Goal: Book appointment/travel/reservation

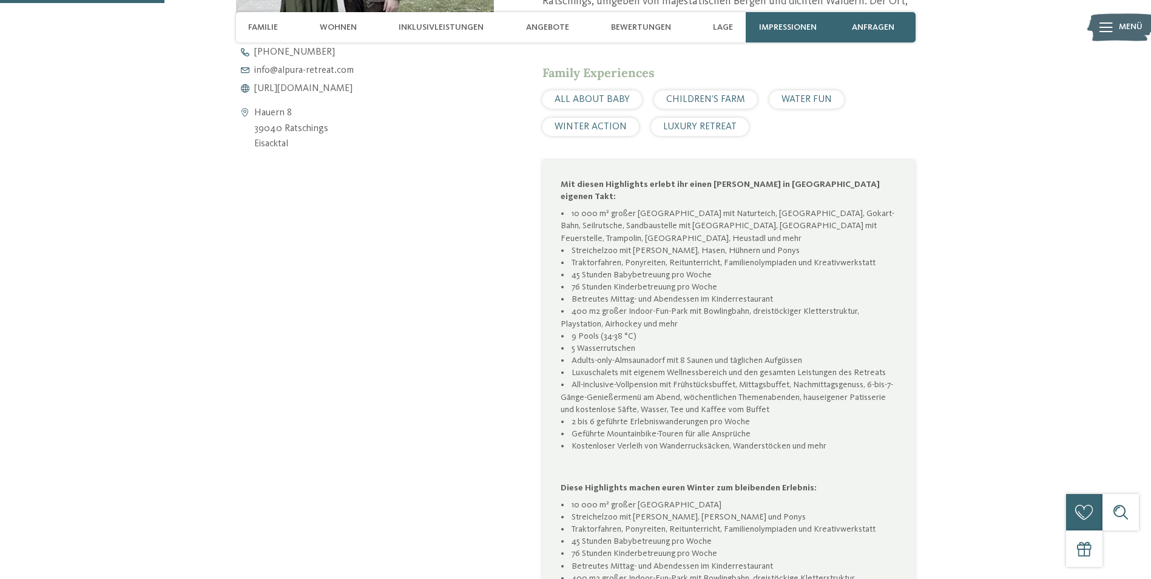
scroll to position [668, 0]
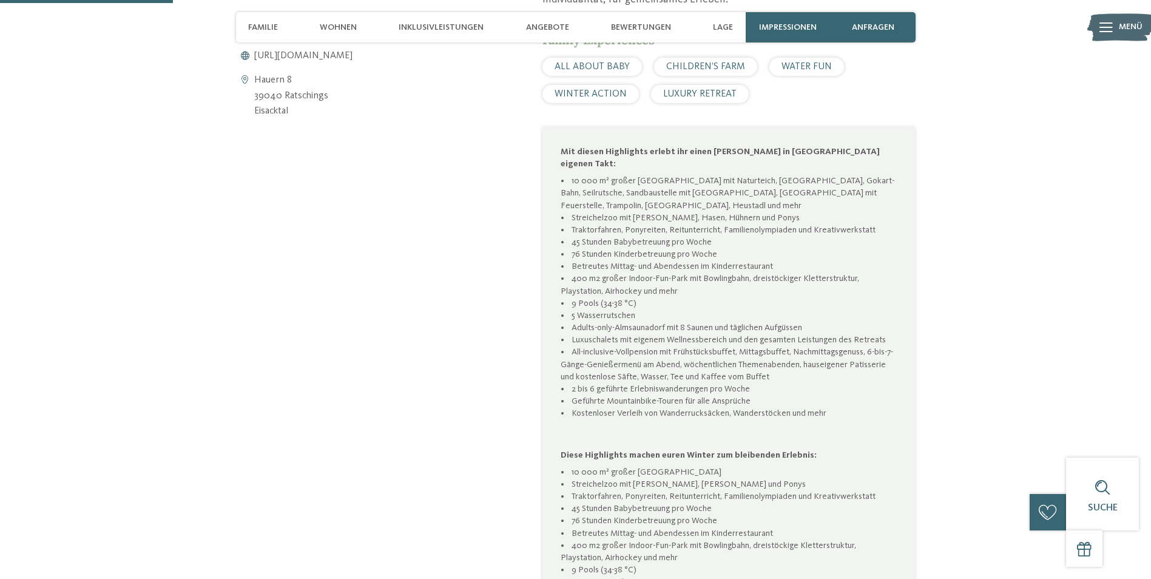
click at [787, 70] on span "WATER FUN" at bounding box center [807, 67] width 50 height 10
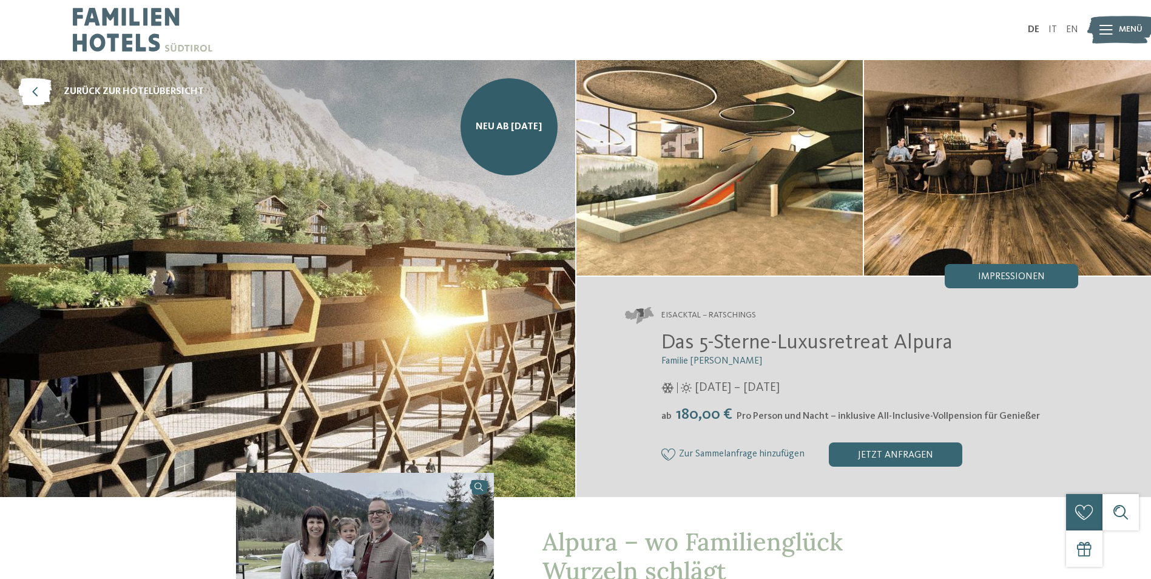
scroll to position [0, 0]
click at [25, 89] on icon at bounding box center [34, 92] width 33 height 27
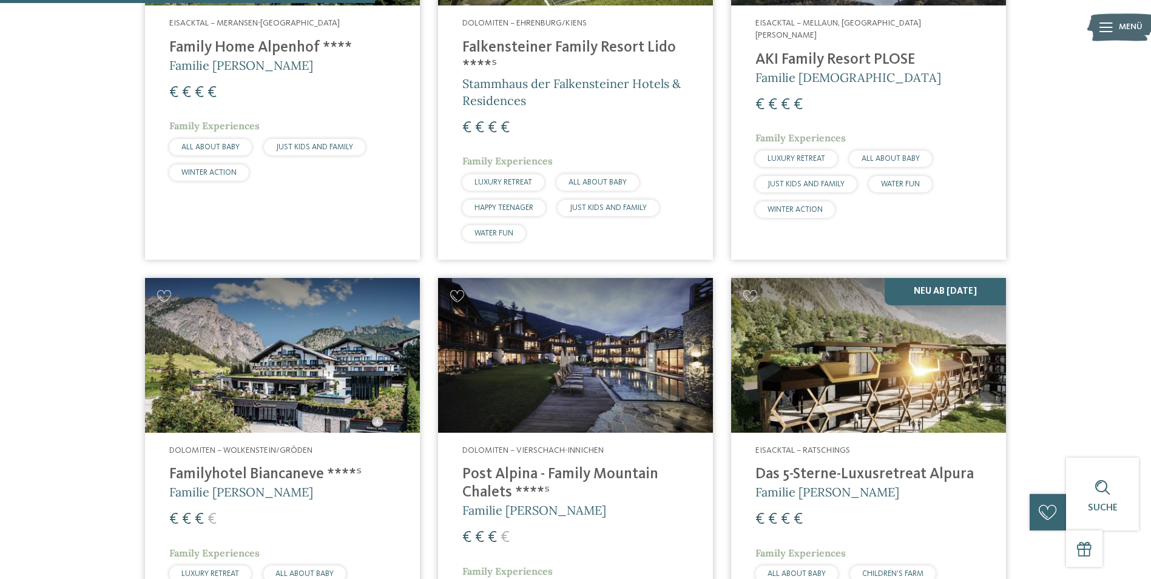
scroll to position [1335, 0]
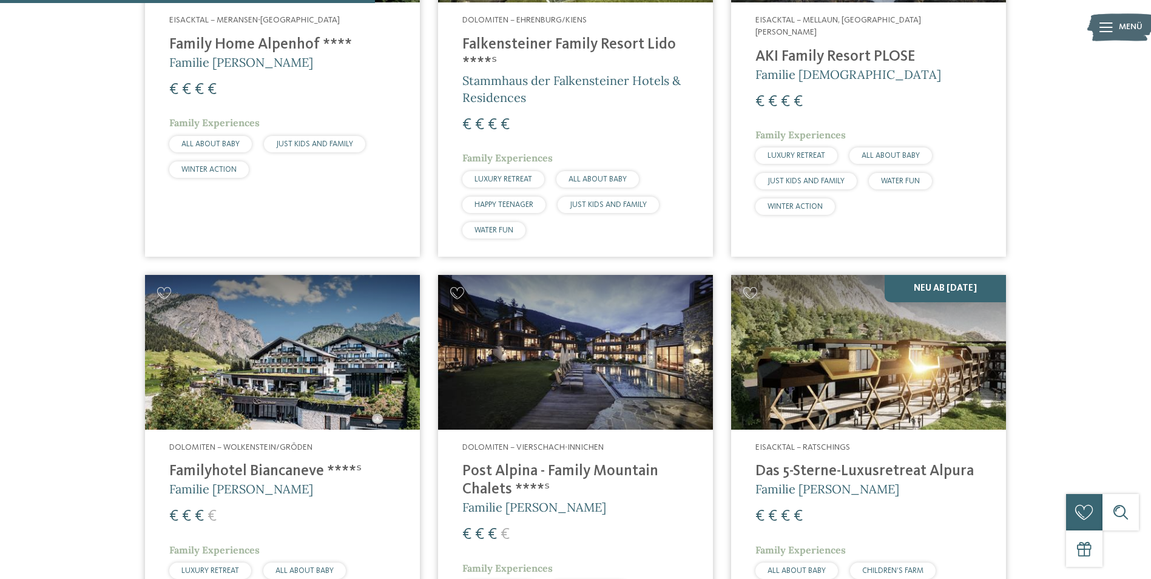
click at [578, 384] on img at bounding box center [575, 352] width 275 height 155
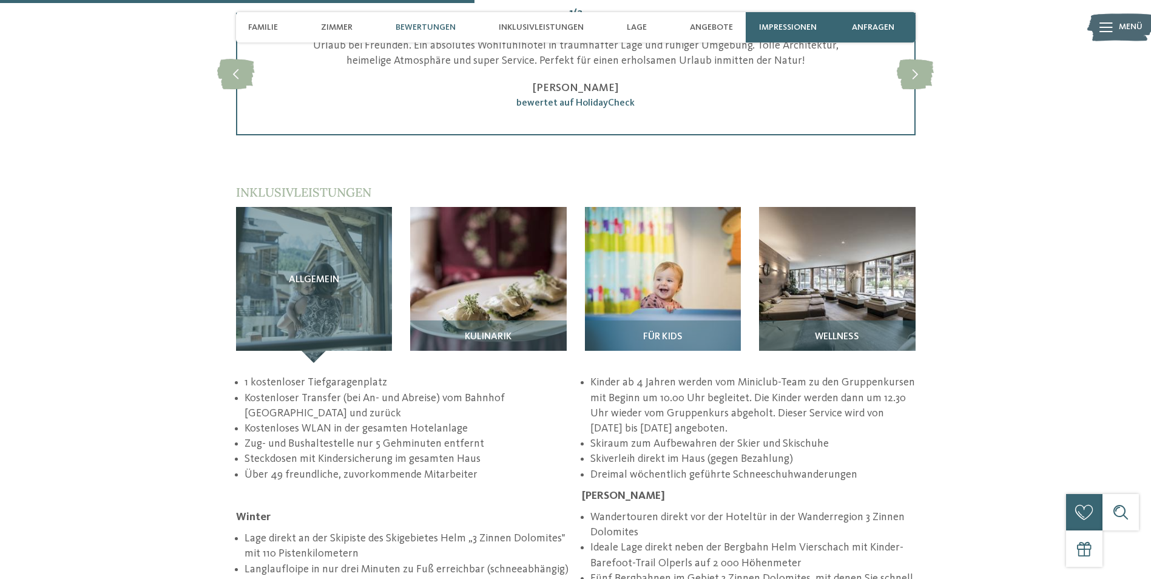
scroll to position [1760, 0]
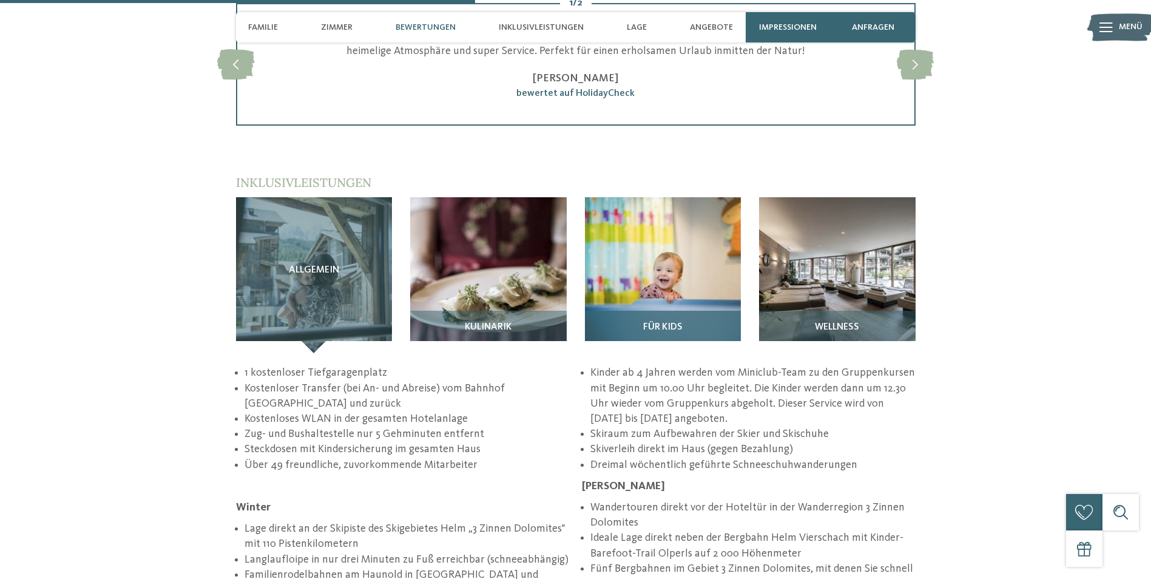
click at [698, 261] on img at bounding box center [663, 275] width 157 height 157
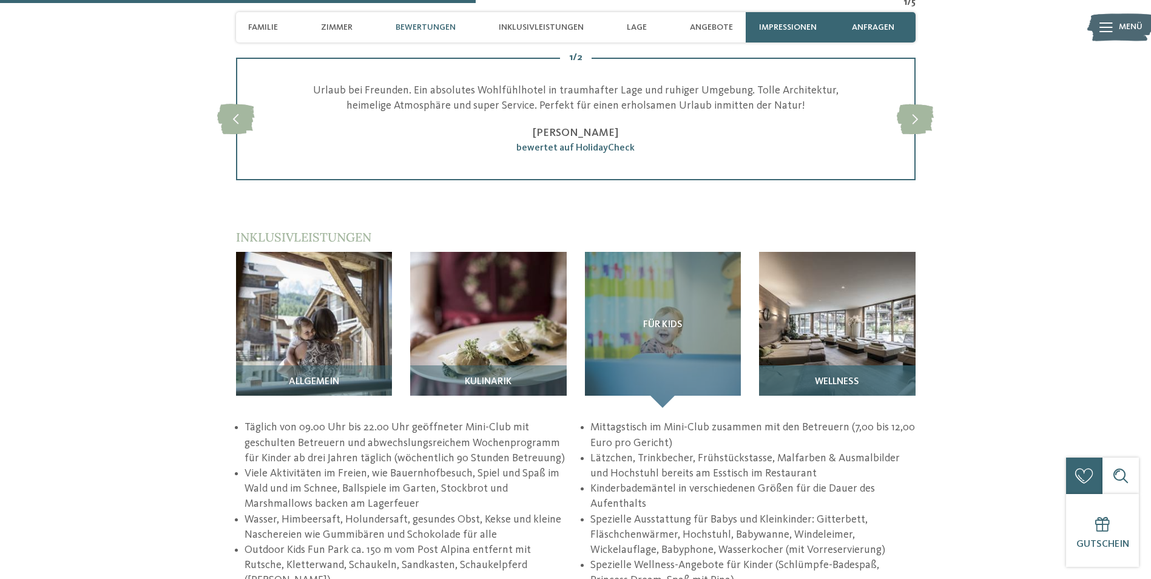
scroll to position [1700, 0]
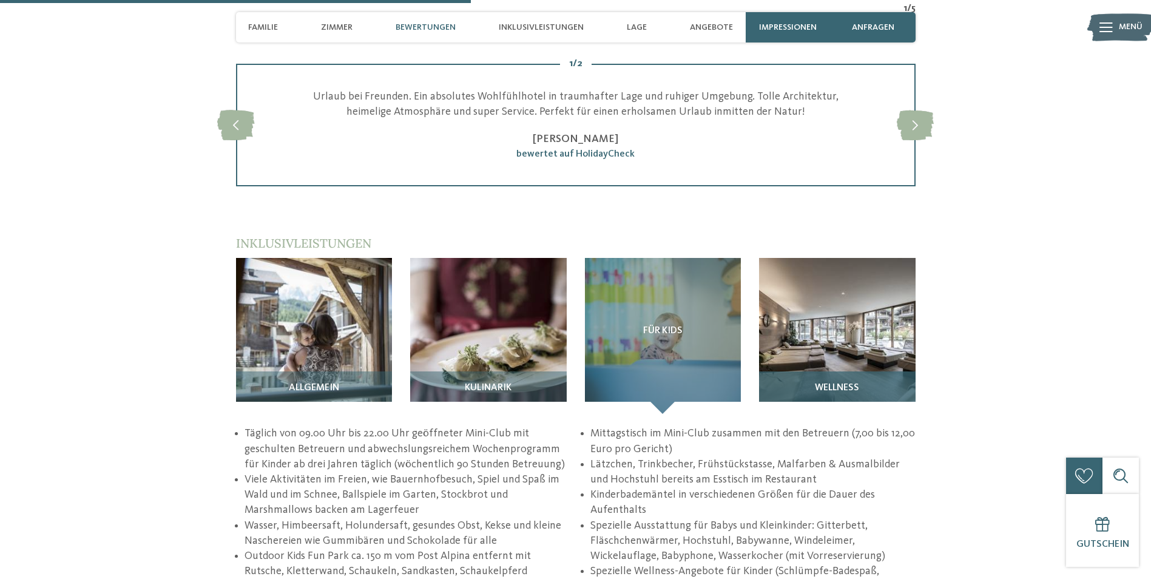
click at [858, 300] on img at bounding box center [837, 336] width 157 height 157
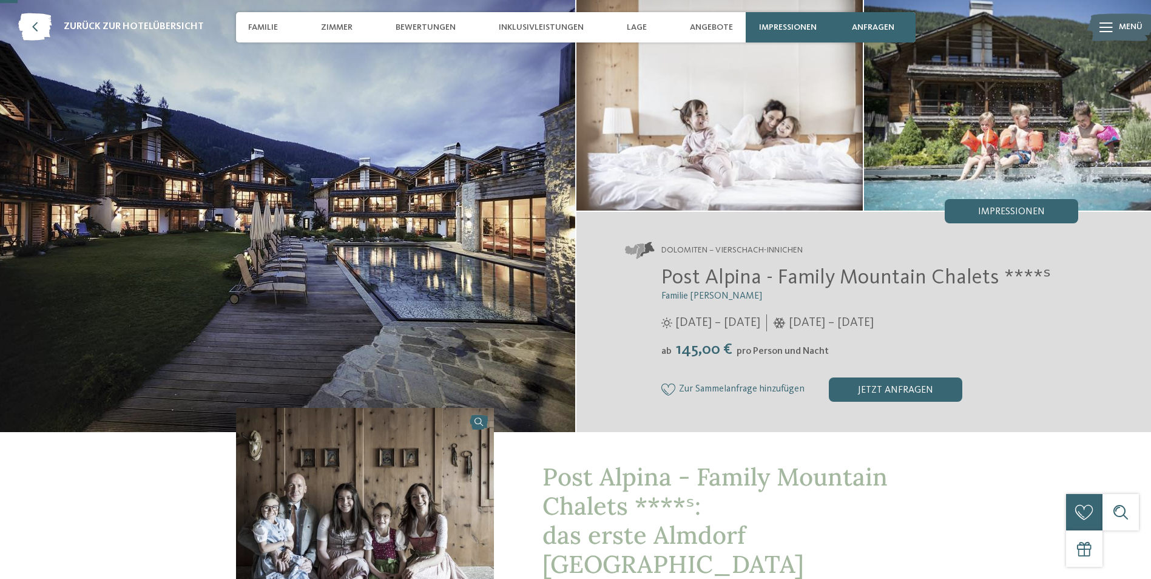
scroll to position [61, 0]
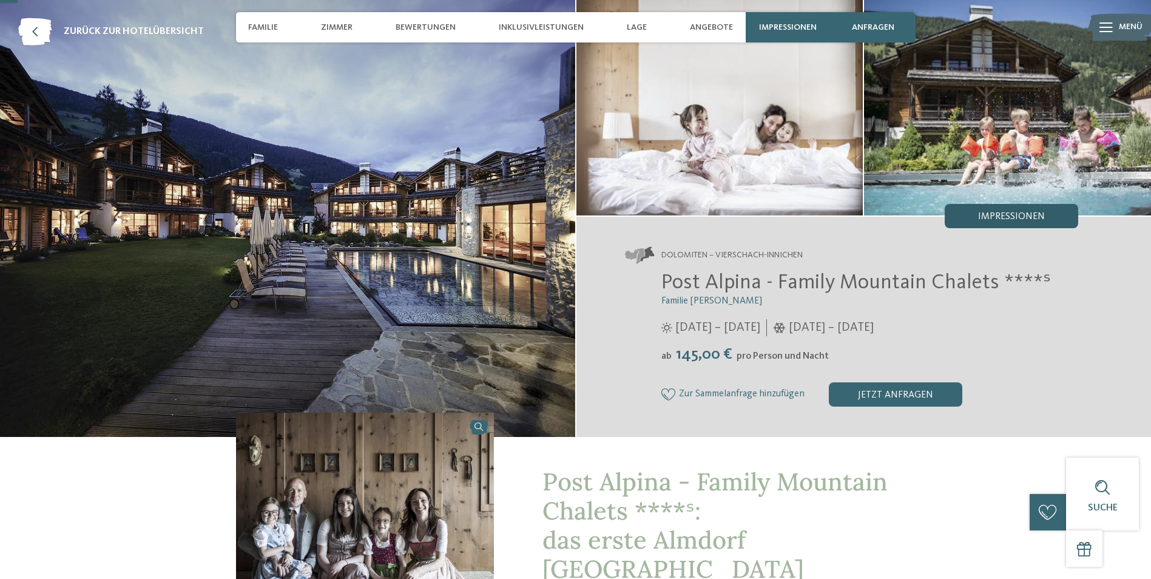
click at [993, 206] on div "Impressionen" at bounding box center [1012, 216] width 134 height 24
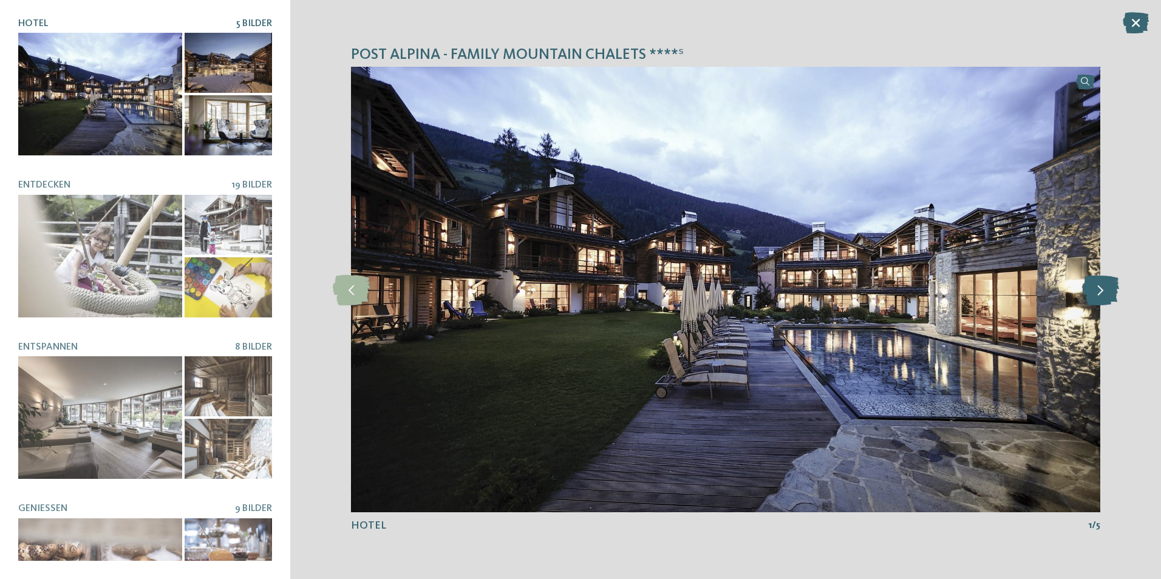
click at [1107, 290] on icon at bounding box center [1100, 289] width 37 height 30
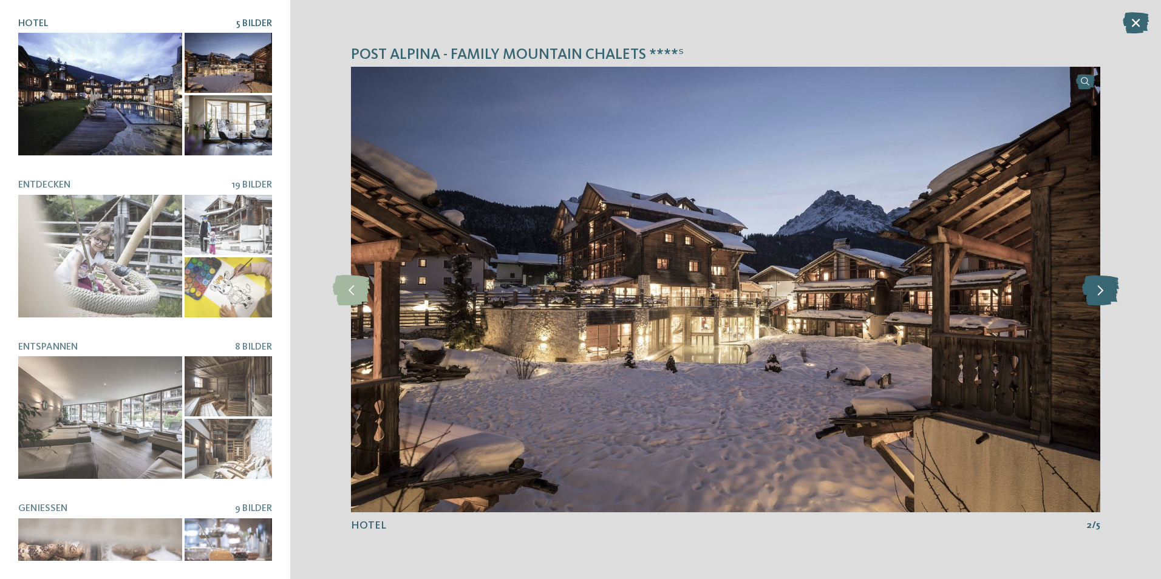
click at [1107, 290] on icon at bounding box center [1100, 289] width 37 height 30
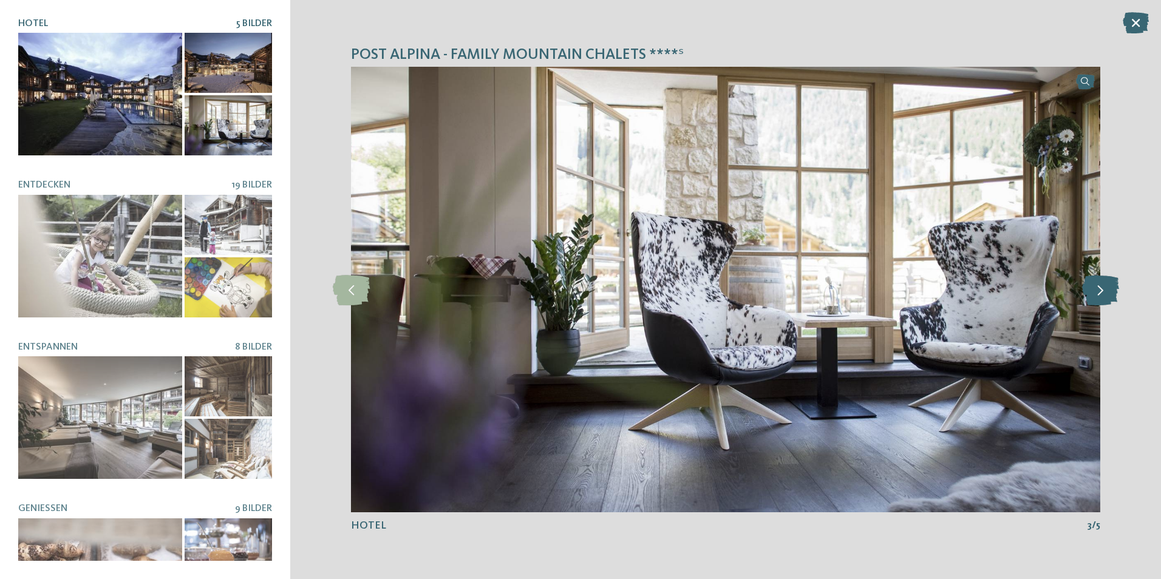
click at [1107, 290] on icon at bounding box center [1100, 289] width 37 height 30
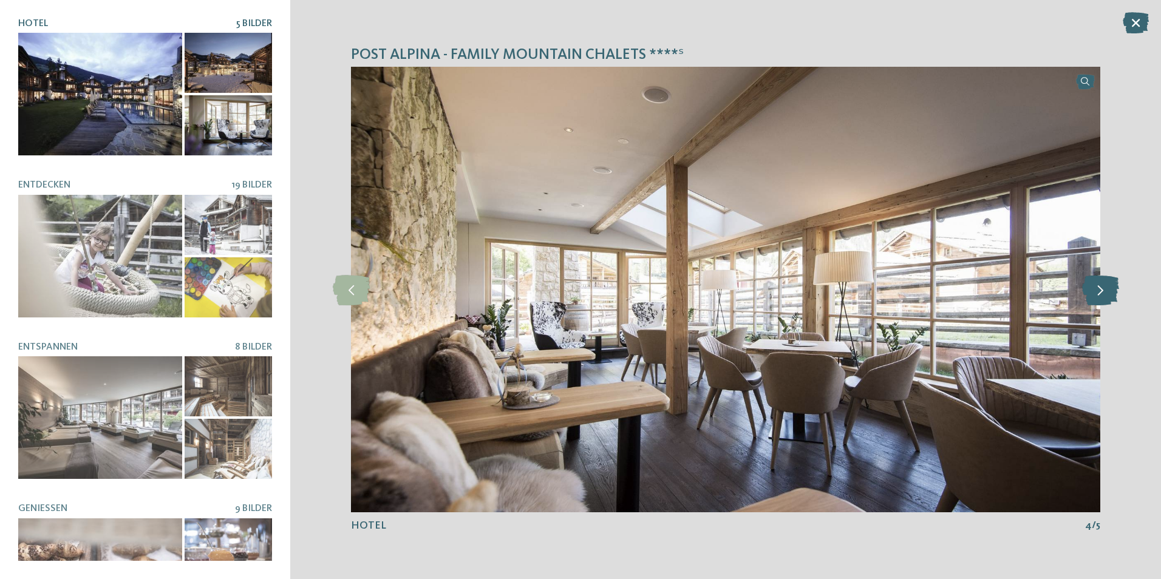
click at [1107, 290] on icon at bounding box center [1100, 289] width 37 height 30
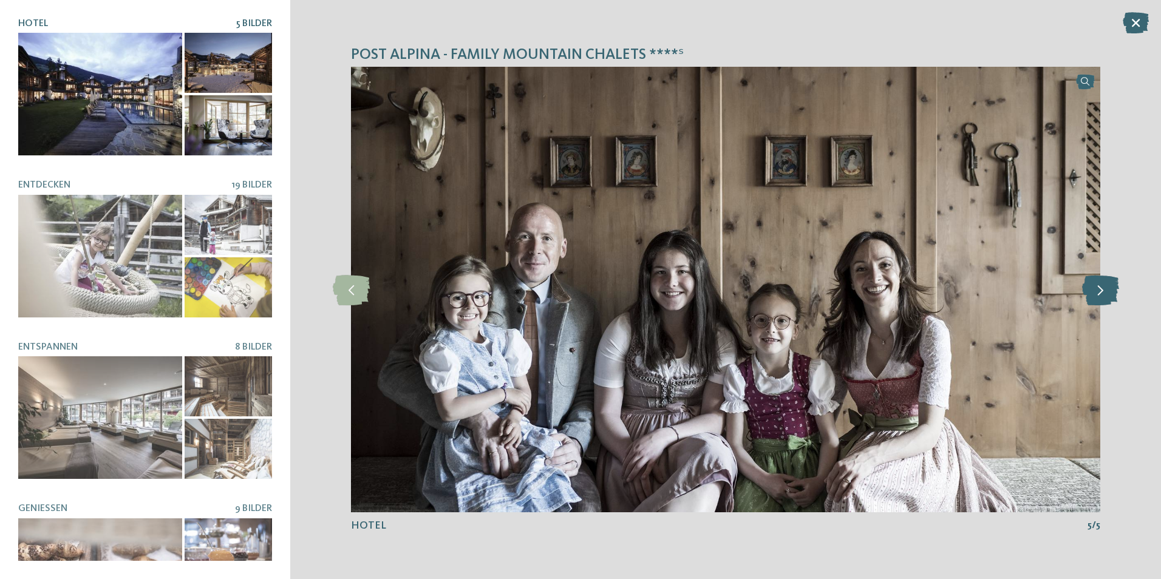
click at [1107, 290] on icon at bounding box center [1100, 289] width 37 height 30
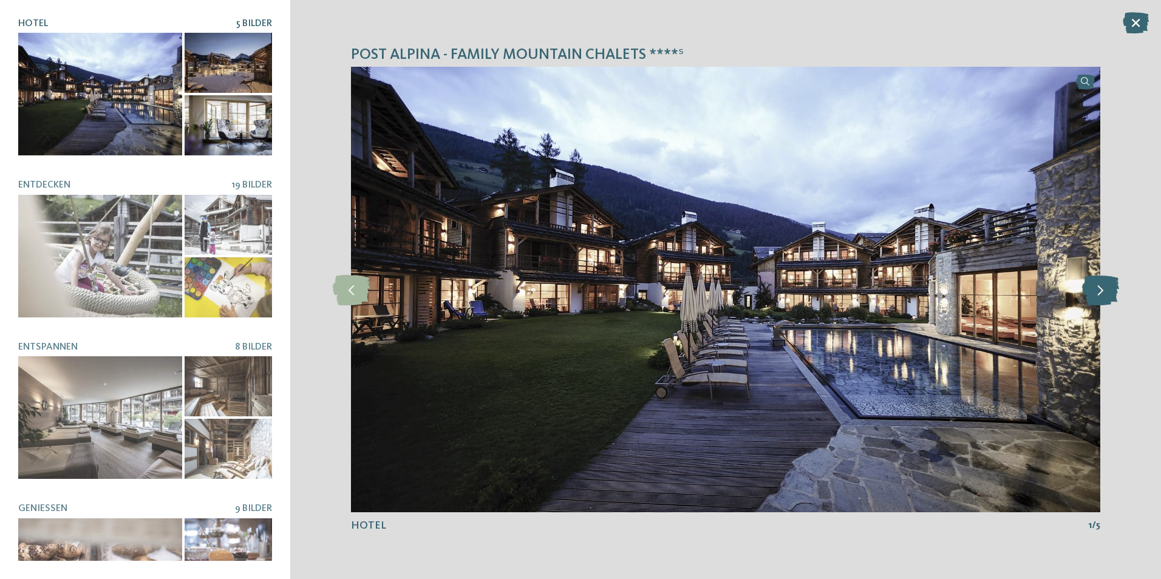
click at [1107, 290] on icon at bounding box center [1100, 289] width 37 height 30
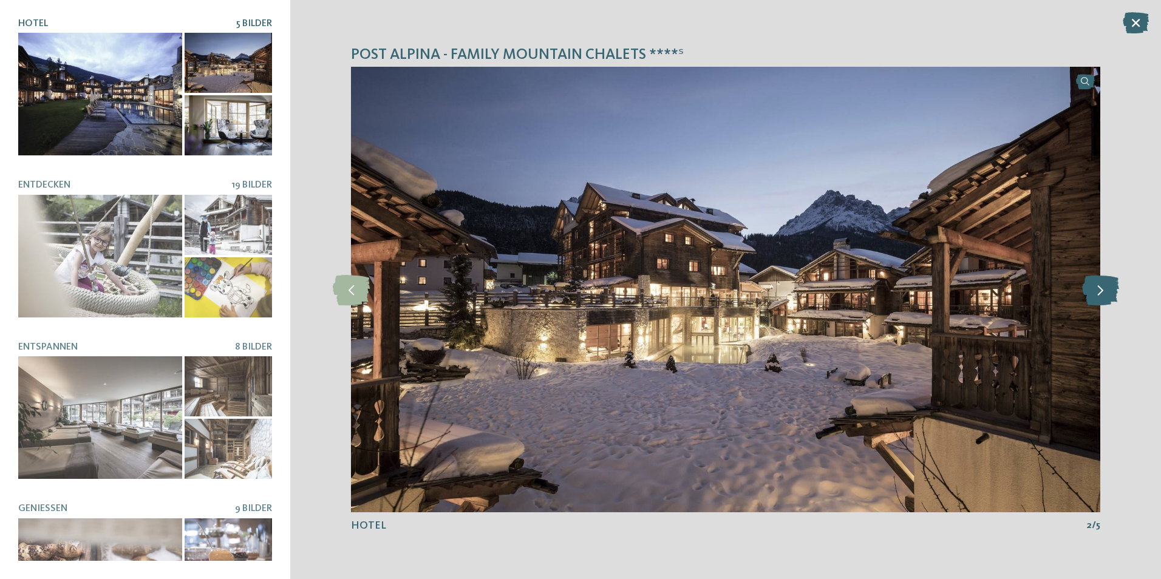
click at [1107, 290] on icon at bounding box center [1100, 289] width 37 height 30
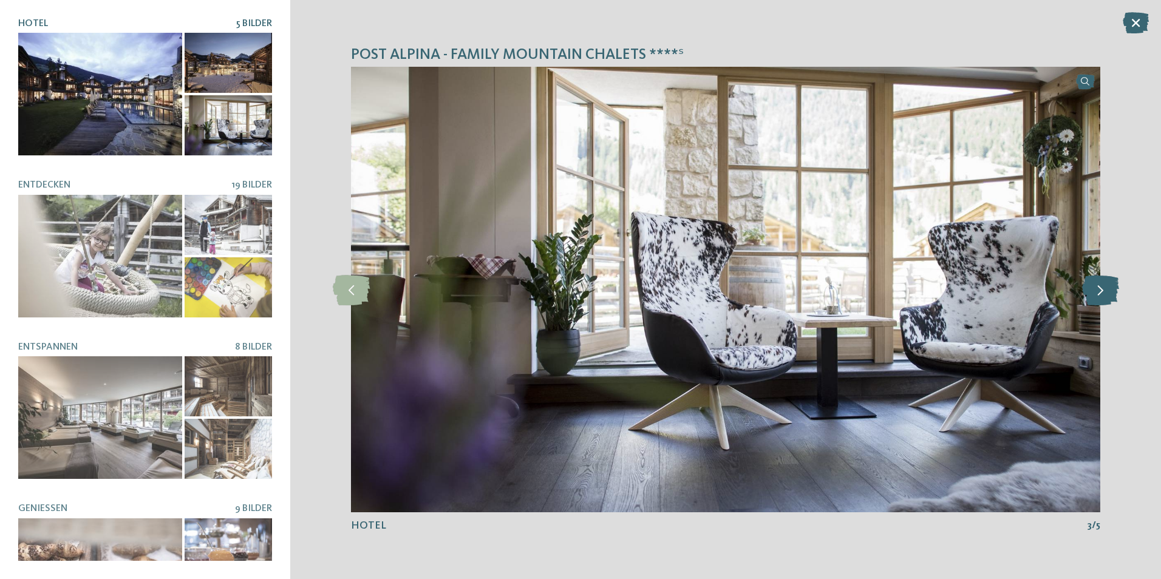
click at [1107, 290] on icon at bounding box center [1100, 289] width 37 height 30
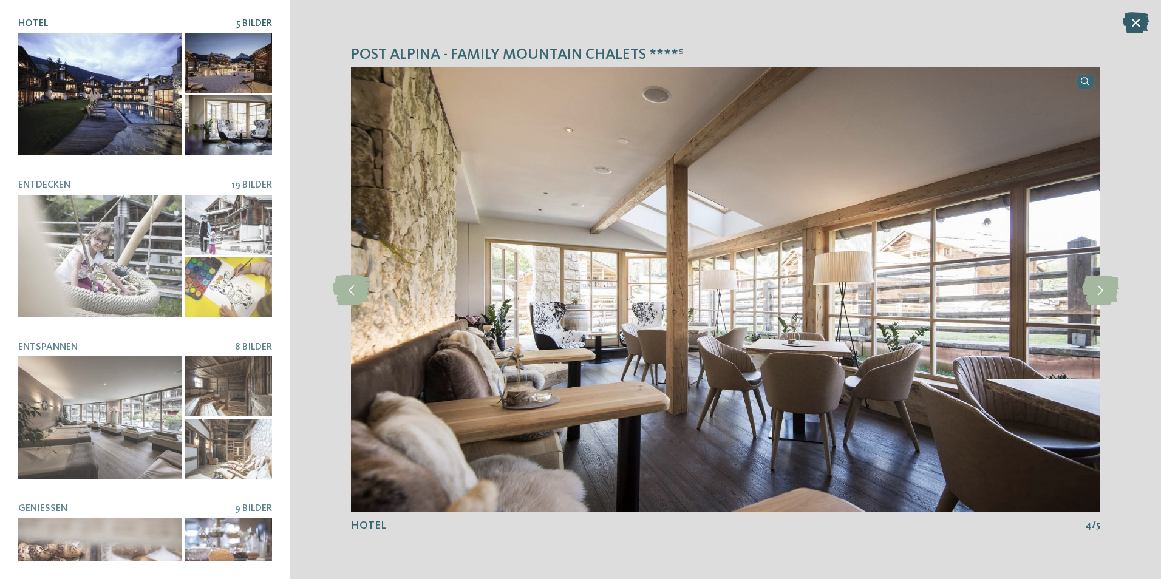
click at [1139, 19] on icon at bounding box center [1135, 22] width 26 height 21
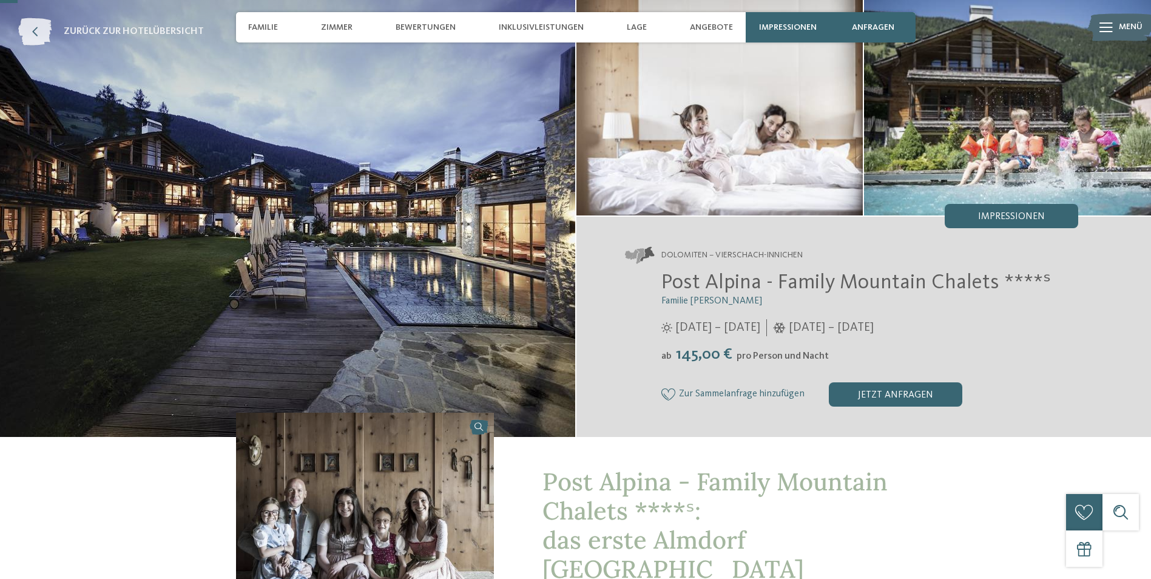
click at [33, 33] on icon at bounding box center [34, 31] width 33 height 27
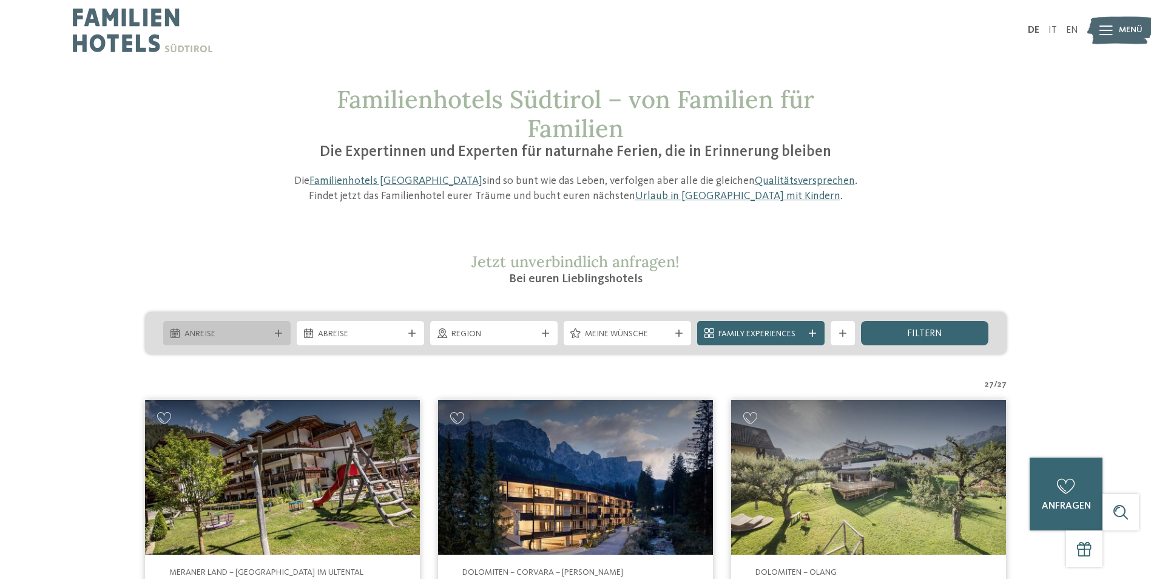
click at [255, 326] on div "Anreise" at bounding box center [226, 333] width 127 height 24
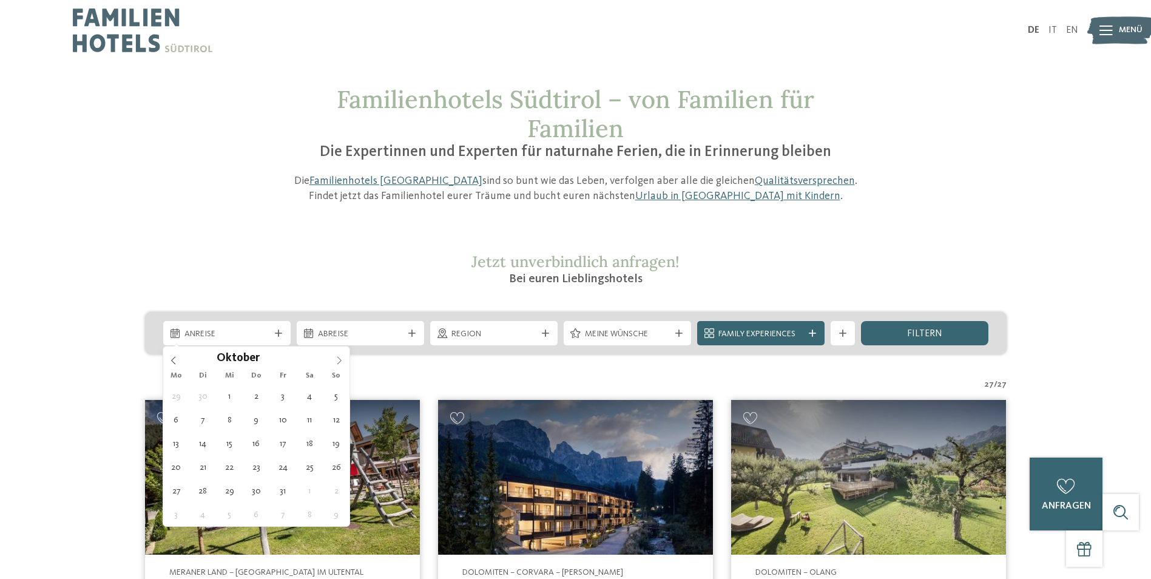
click at [341, 358] on icon at bounding box center [339, 360] width 8 height 8
type div "14.11.2025"
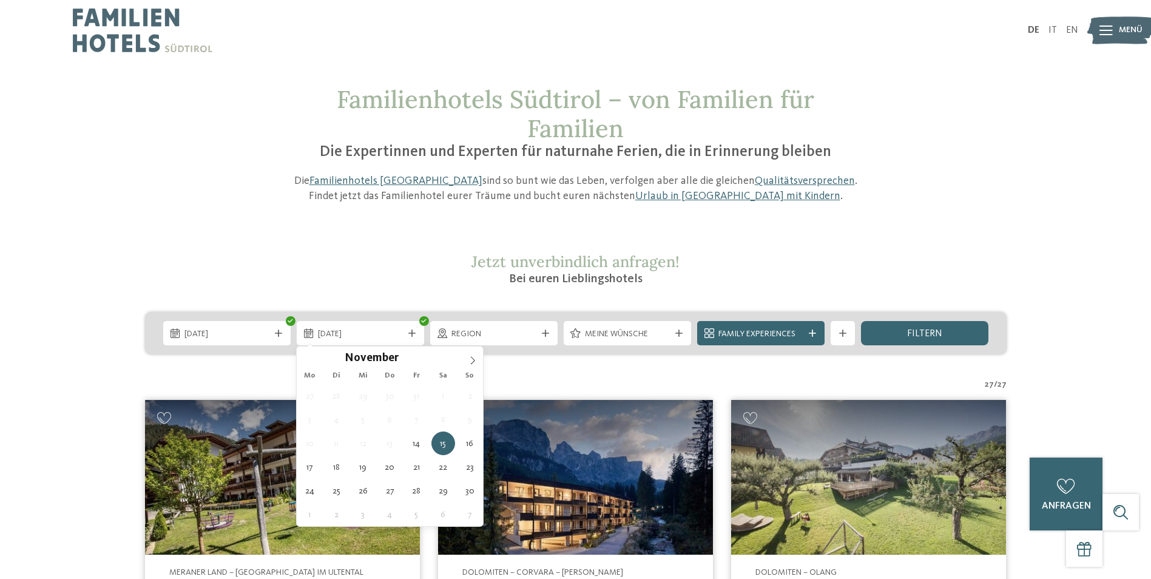
type div "16.11.2025"
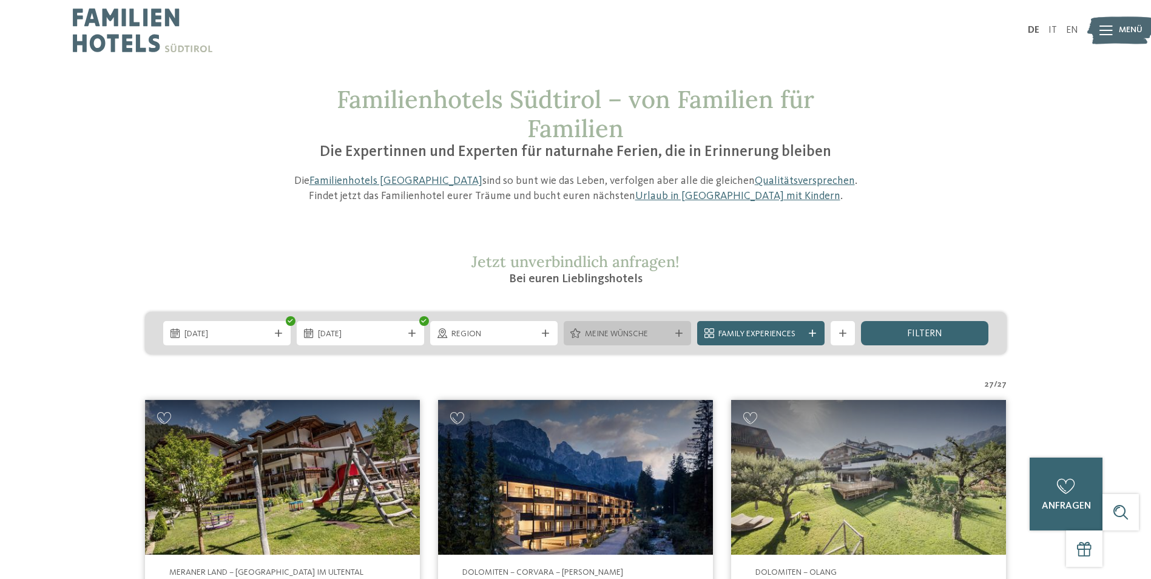
click at [680, 334] on icon at bounding box center [679, 333] width 7 height 7
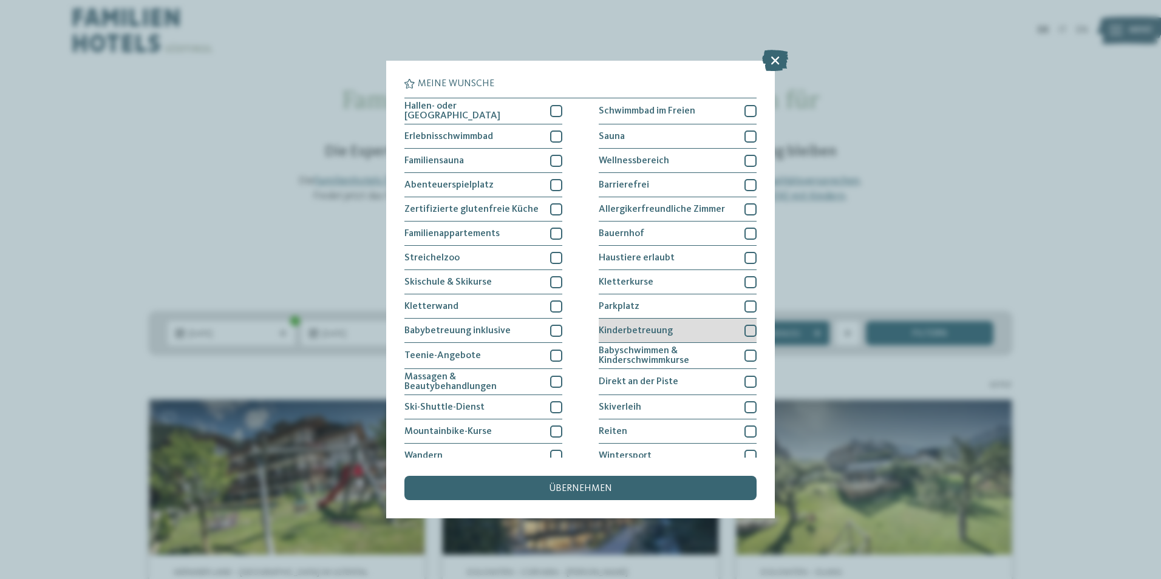
click at [745, 328] on div at bounding box center [750, 331] width 12 height 12
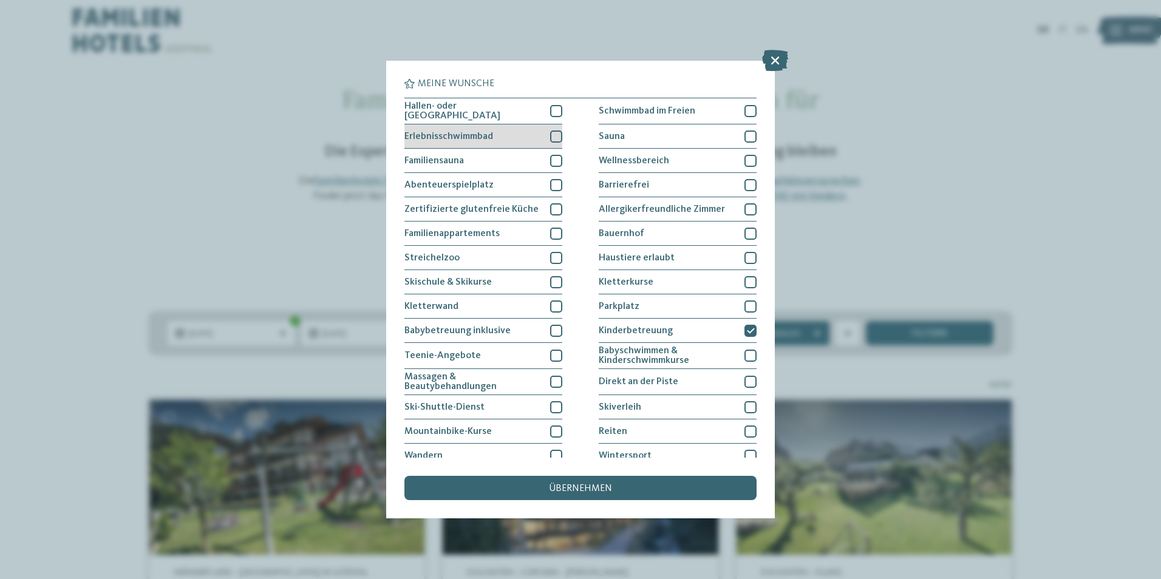
click at [551, 138] on div at bounding box center [556, 137] width 12 height 12
click at [634, 489] on div "übernehmen" at bounding box center [580, 488] width 352 height 24
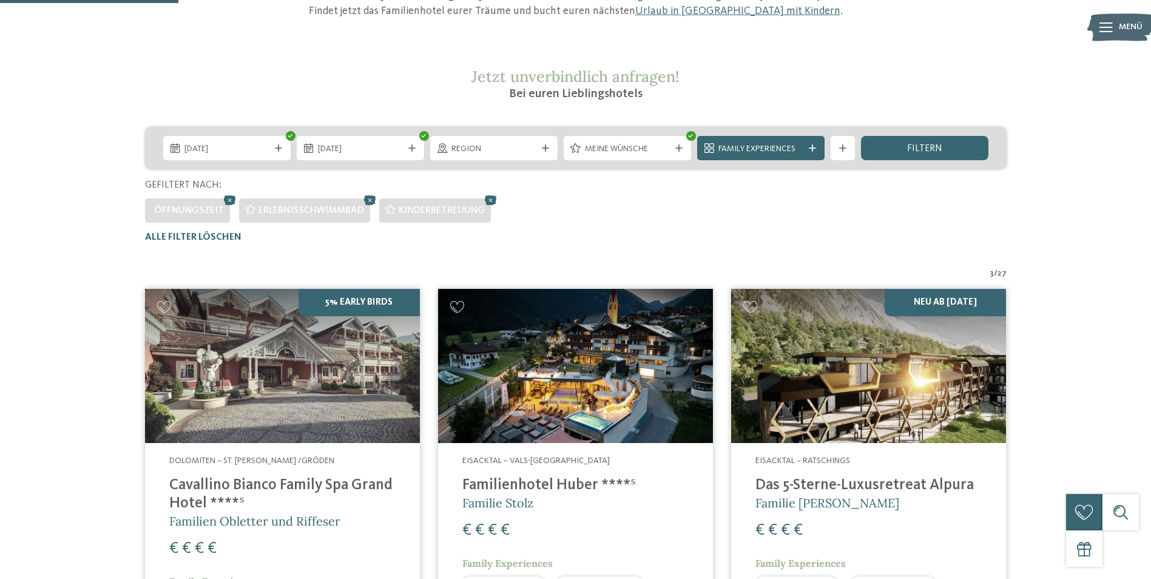
scroll to position [155, 0]
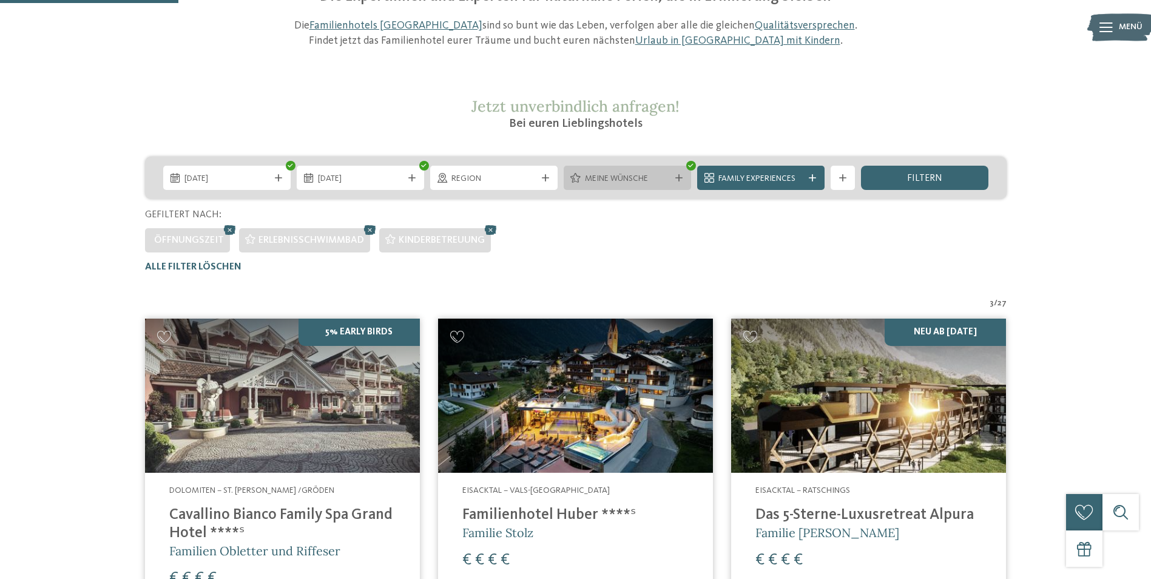
click at [676, 177] on icon at bounding box center [679, 177] width 7 height 7
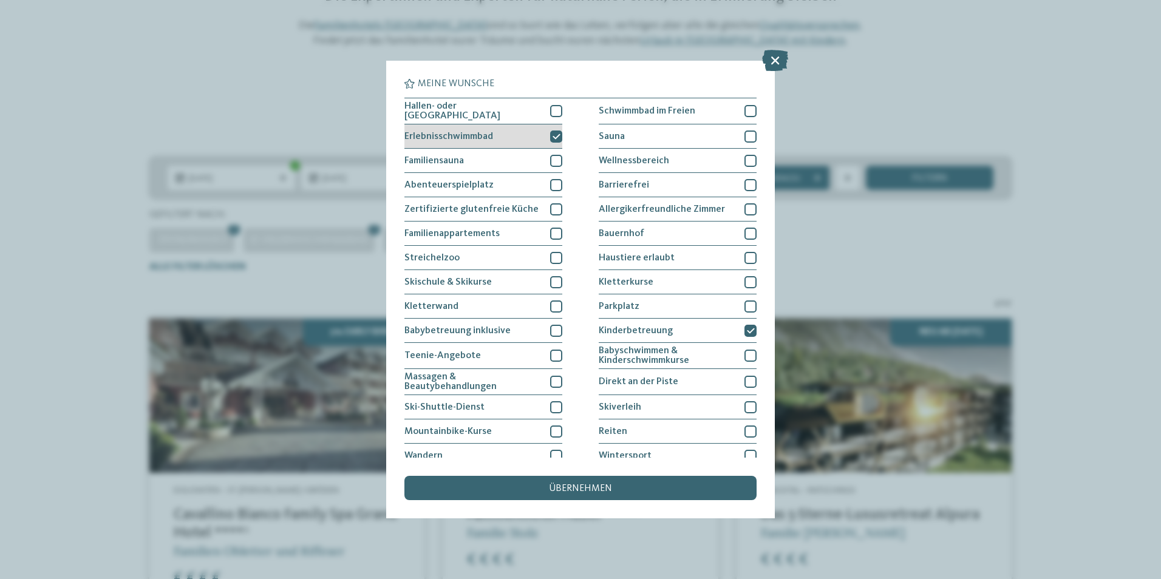
click at [552, 134] on icon at bounding box center [556, 136] width 8 height 7
click at [590, 484] on span "übernehmen" at bounding box center [580, 489] width 63 height 10
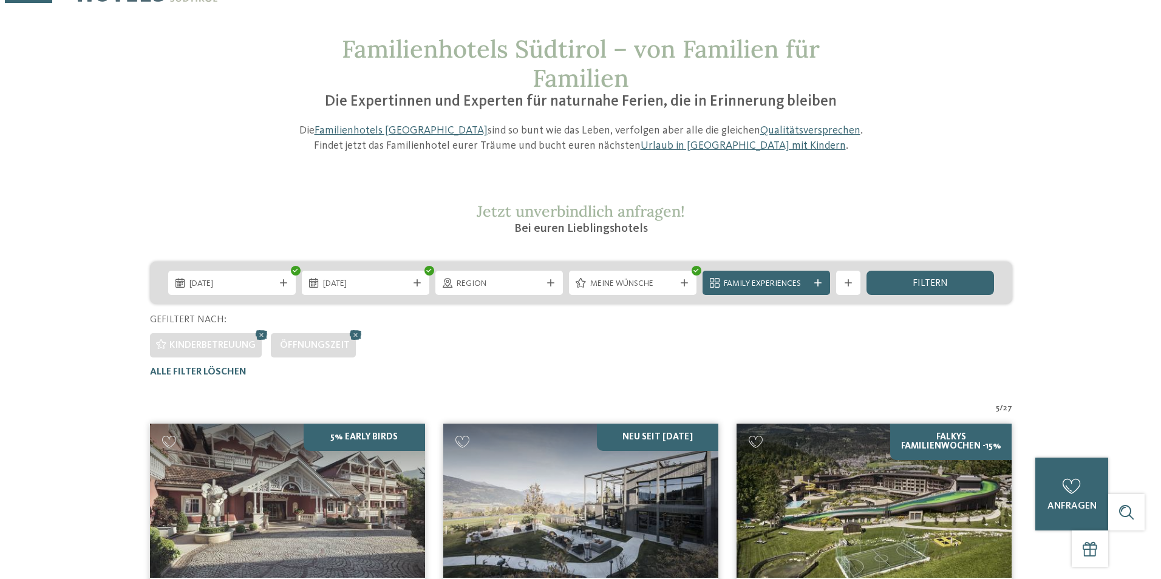
scroll to position [34, 0]
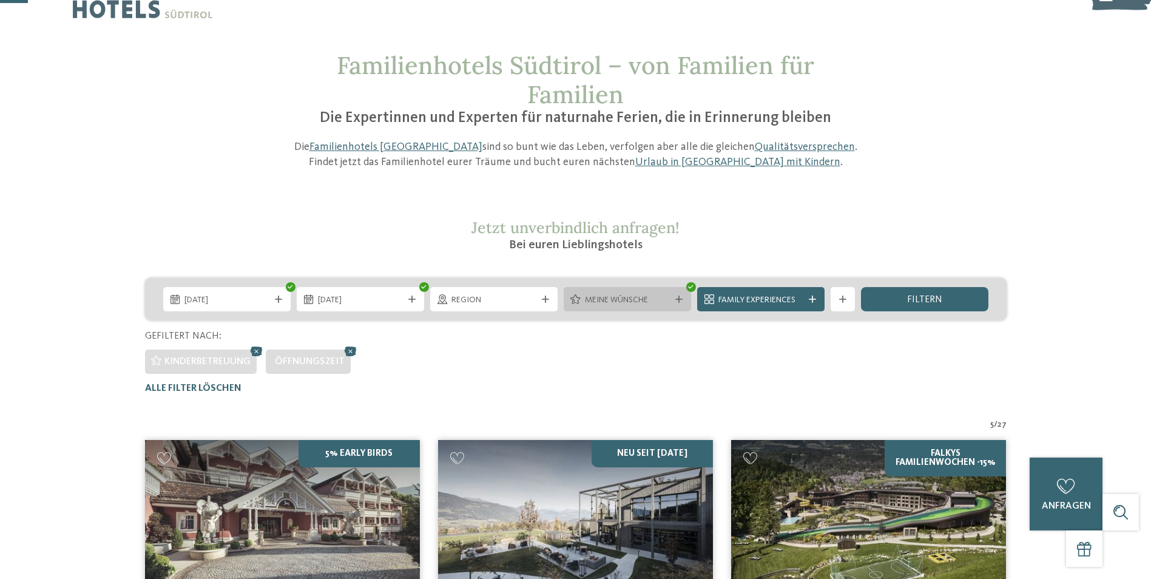
click at [683, 302] on div at bounding box center [679, 299] width 12 height 7
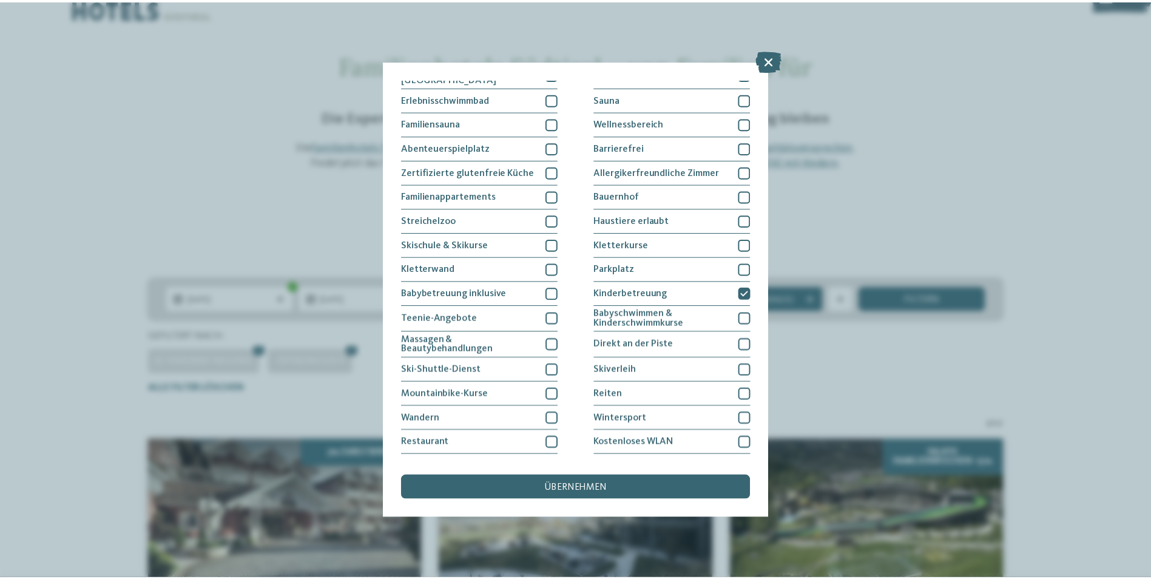
scroll to position [57, 0]
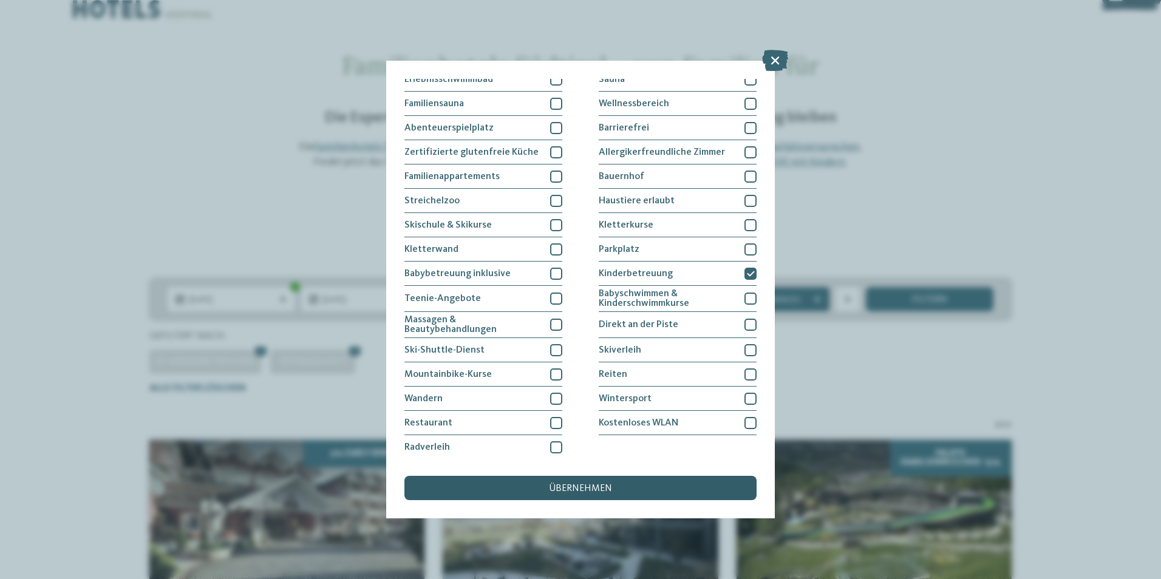
click at [592, 489] on span "übernehmen" at bounding box center [580, 489] width 63 height 10
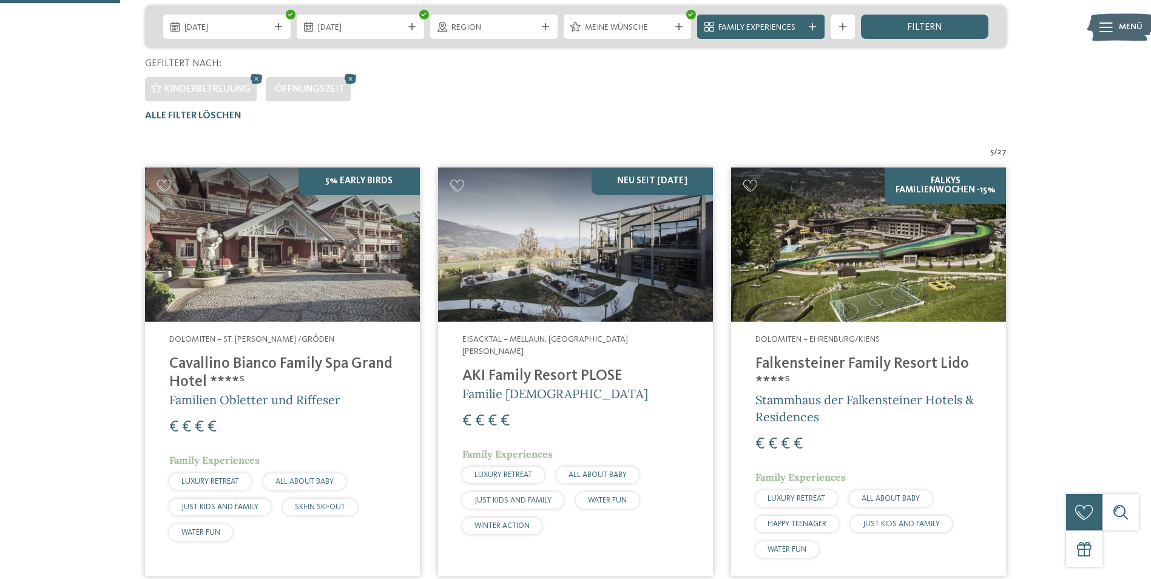
scroll to position [95, 0]
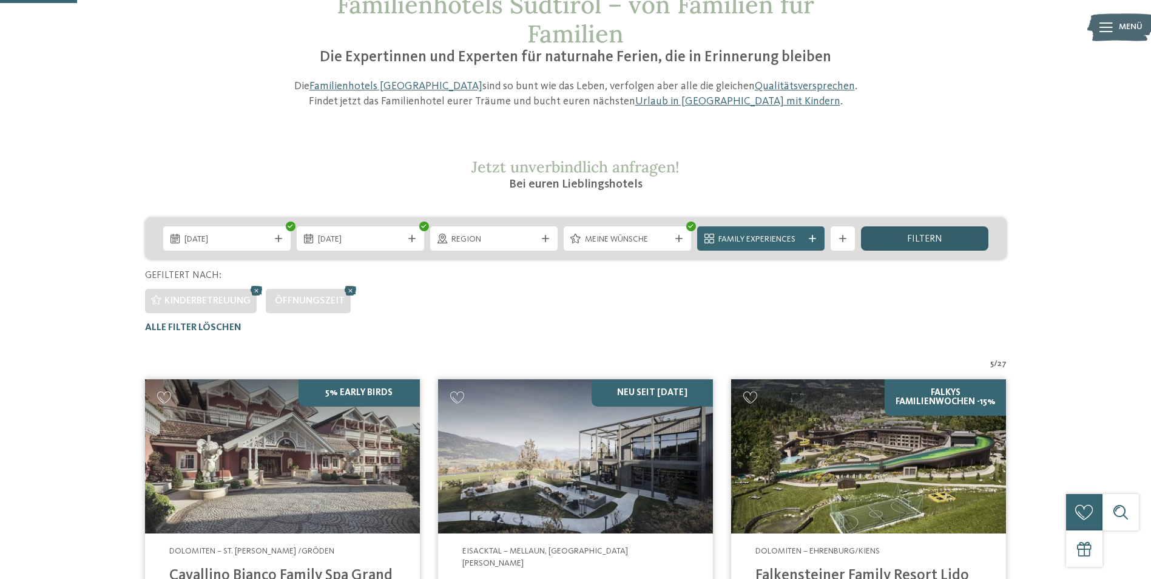
click at [922, 237] on span "filtern" at bounding box center [924, 239] width 35 height 10
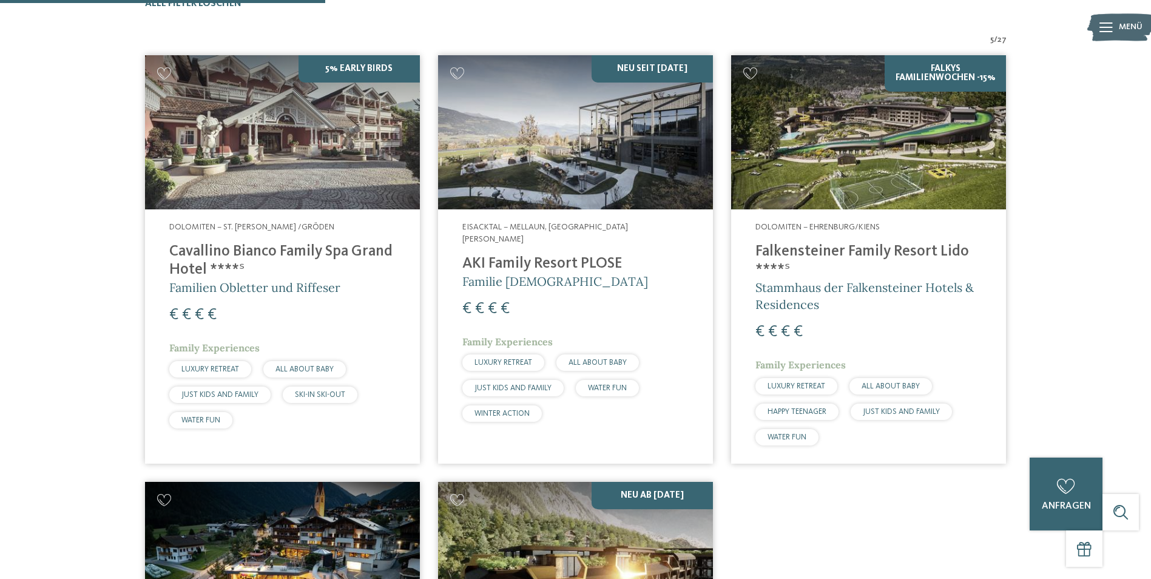
scroll to position [398, 0]
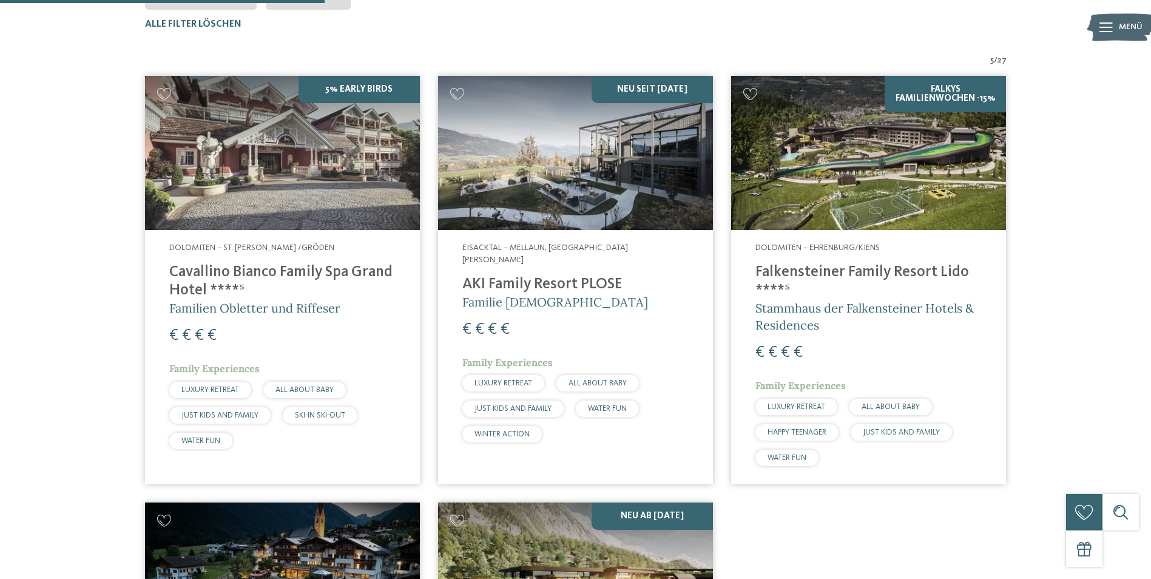
click at [560, 181] on img at bounding box center [575, 153] width 275 height 155
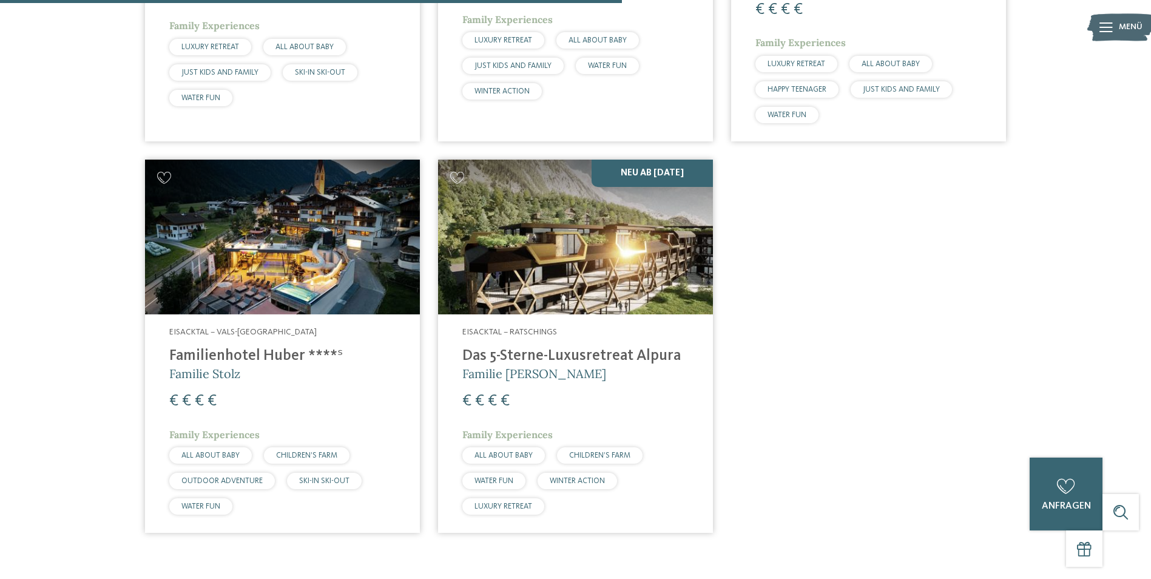
scroll to position [762, 0]
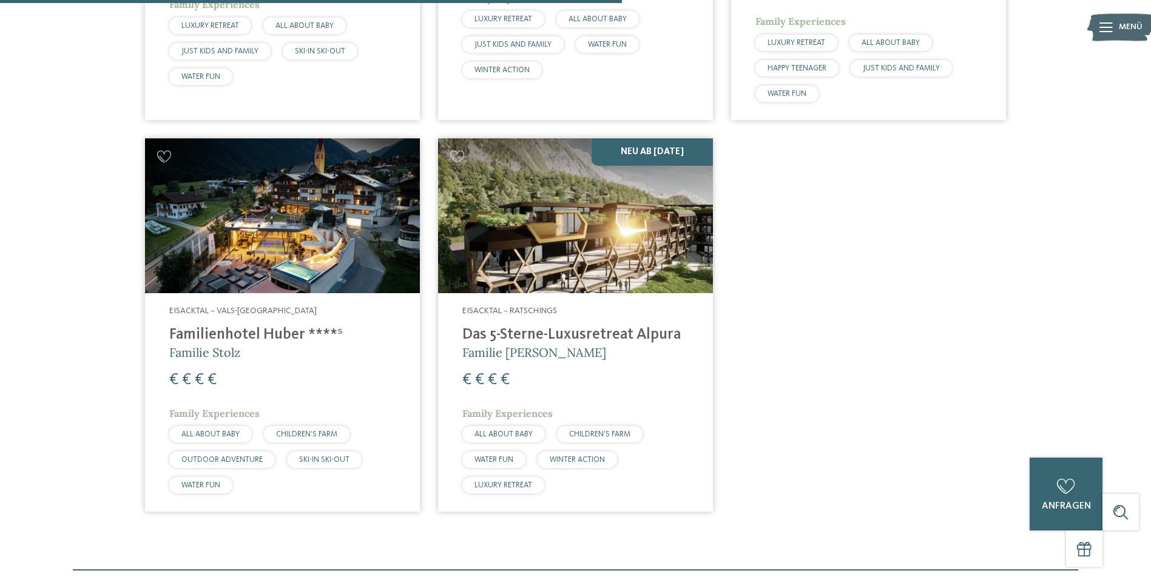
click at [289, 214] on img at bounding box center [282, 215] width 275 height 155
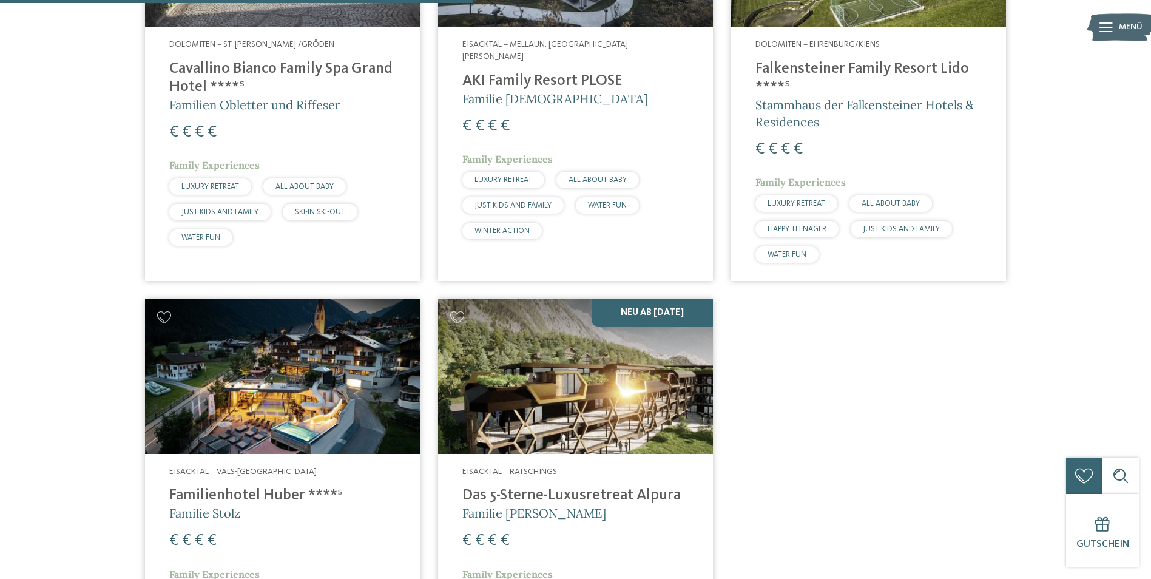
scroll to position [580, 0]
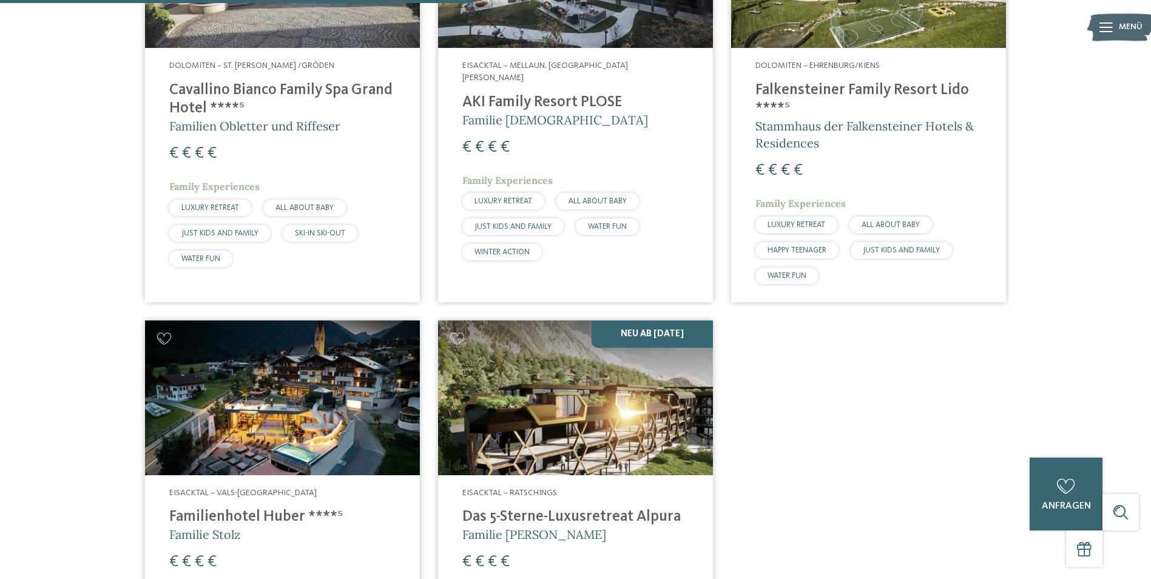
click at [549, 69] on span "Eisacktal – Mellaun, St. Andrä Brixen" at bounding box center [546, 71] width 166 height 21
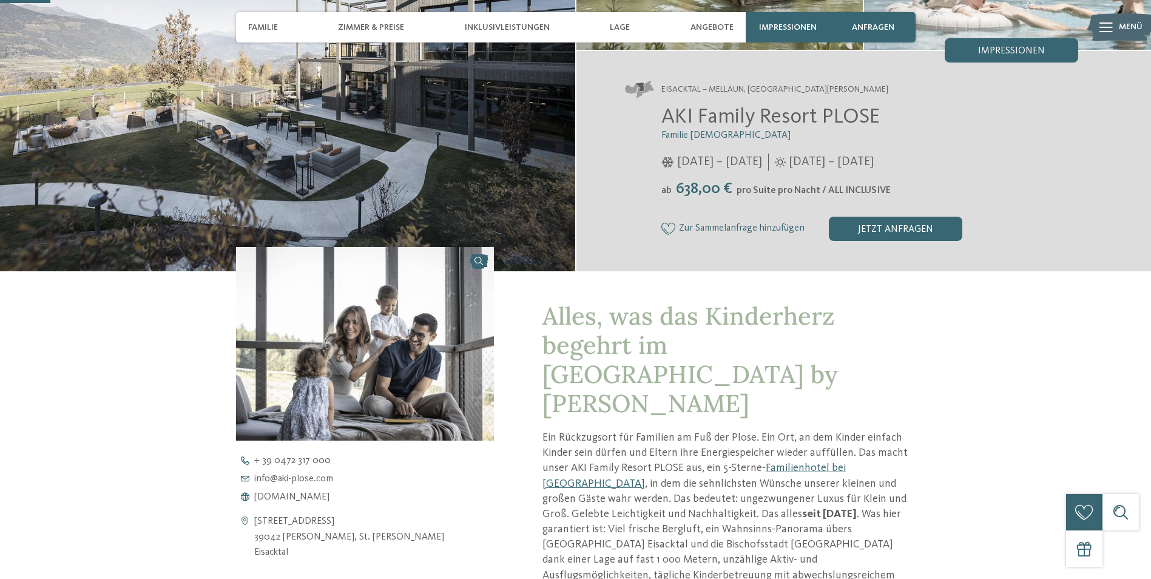
scroll to position [243, 0]
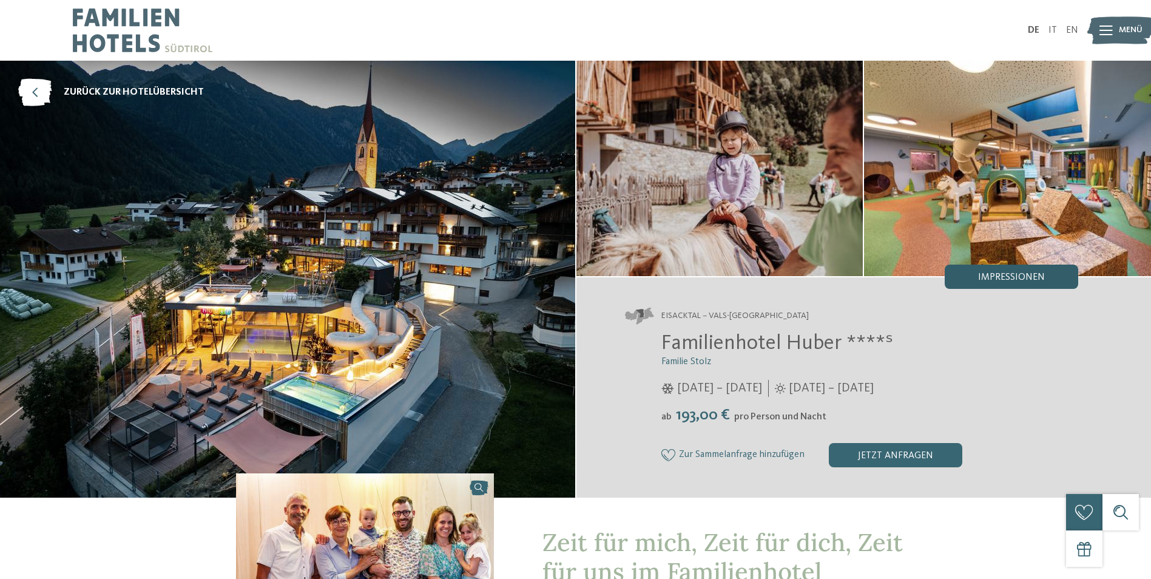
click at [980, 280] on span "Impressionen" at bounding box center [1011, 278] width 67 height 10
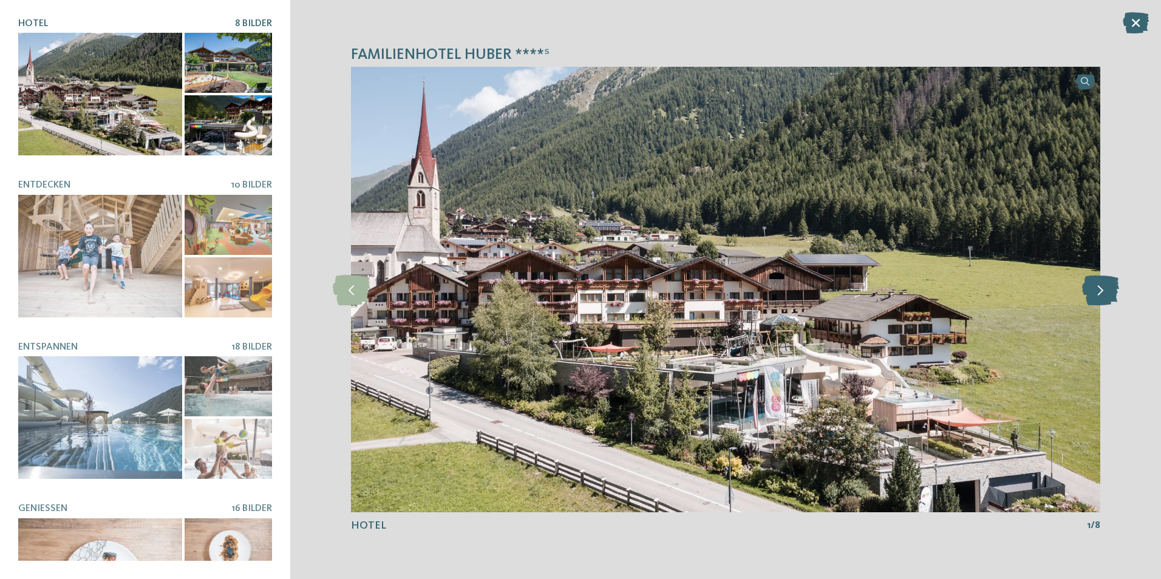
click at [1105, 287] on icon at bounding box center [1100, 289] width 37 height 30
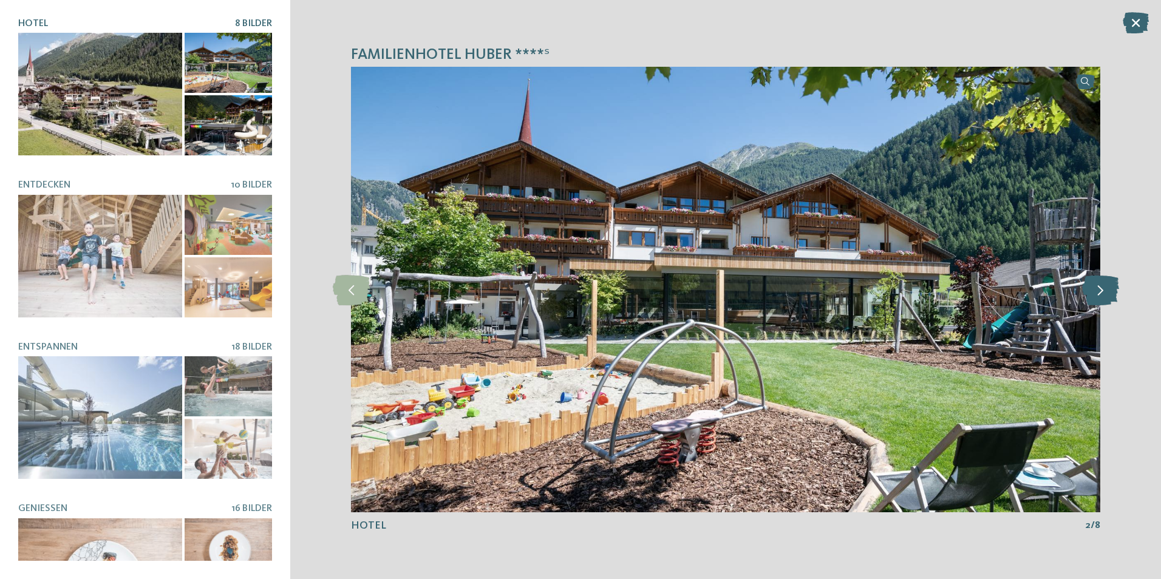
click at [1105, 287] on icon at bounding box center [1100, 289] width 37 height 30
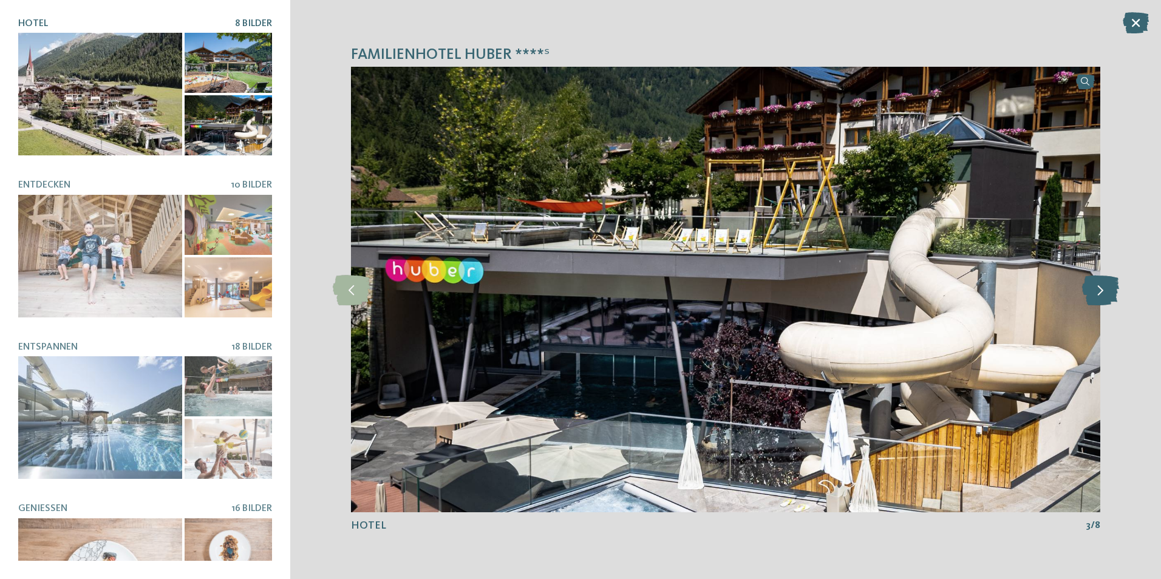
click at [1105, 287] on icon at bounding box center [1100, 289] width 37 height 30
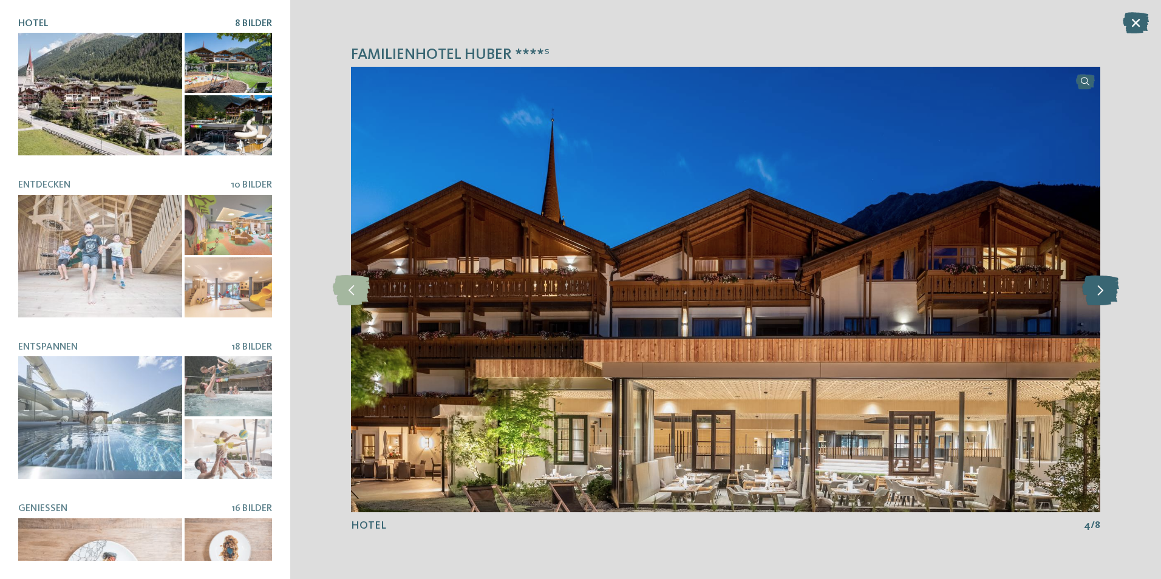
click at [1105, 287] on icon at bounding box center [1100, 289] width 37 height 30
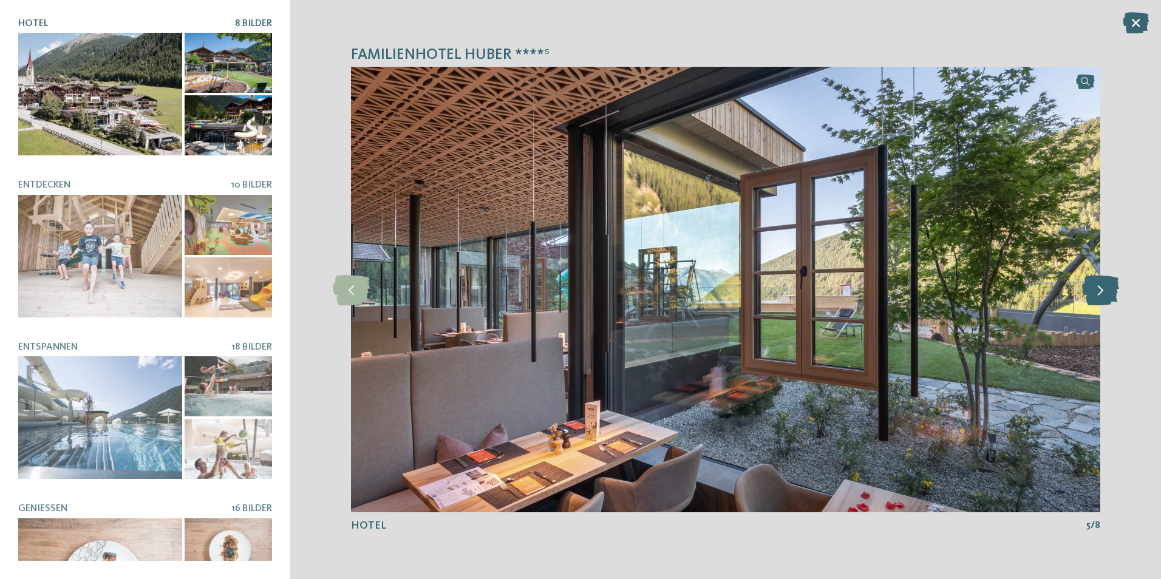
click at [1105, 287] on icon at bounding box center [1100, 289] width 37 height 30
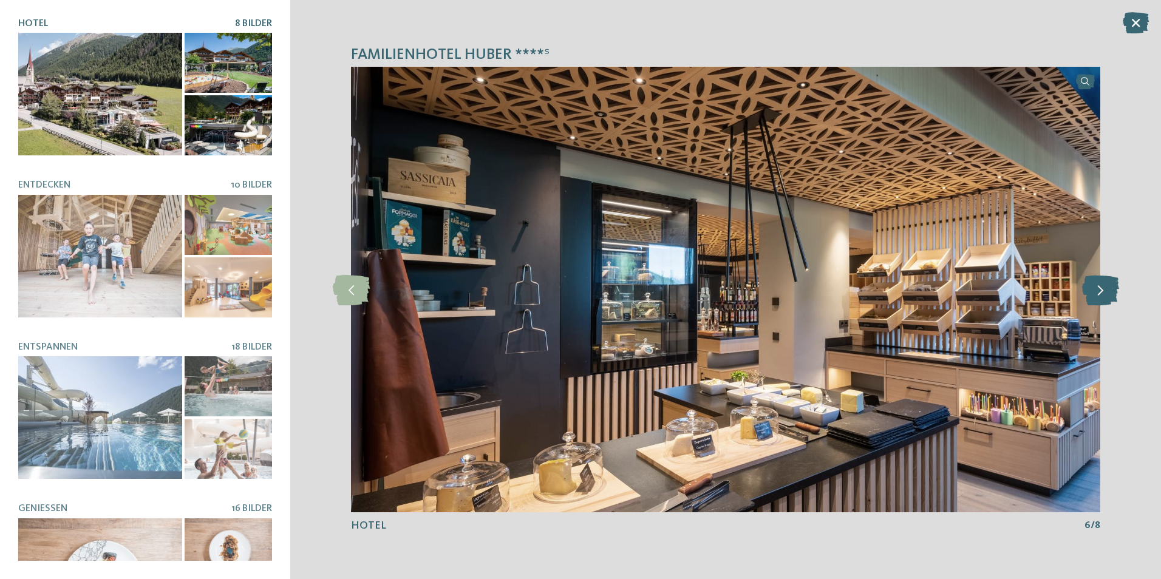
click at [1105, 287] on icon at bounding box center [1100, 289] width 37 height 30
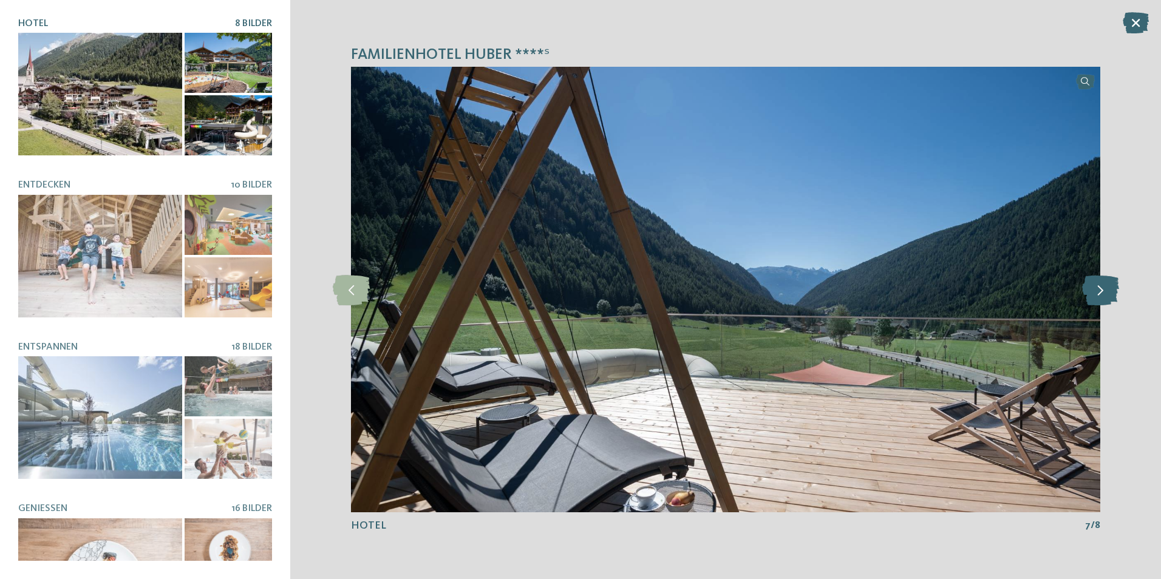
click at [1105, 287] on icon at bounding box center [1100, 289] width 37 height 30
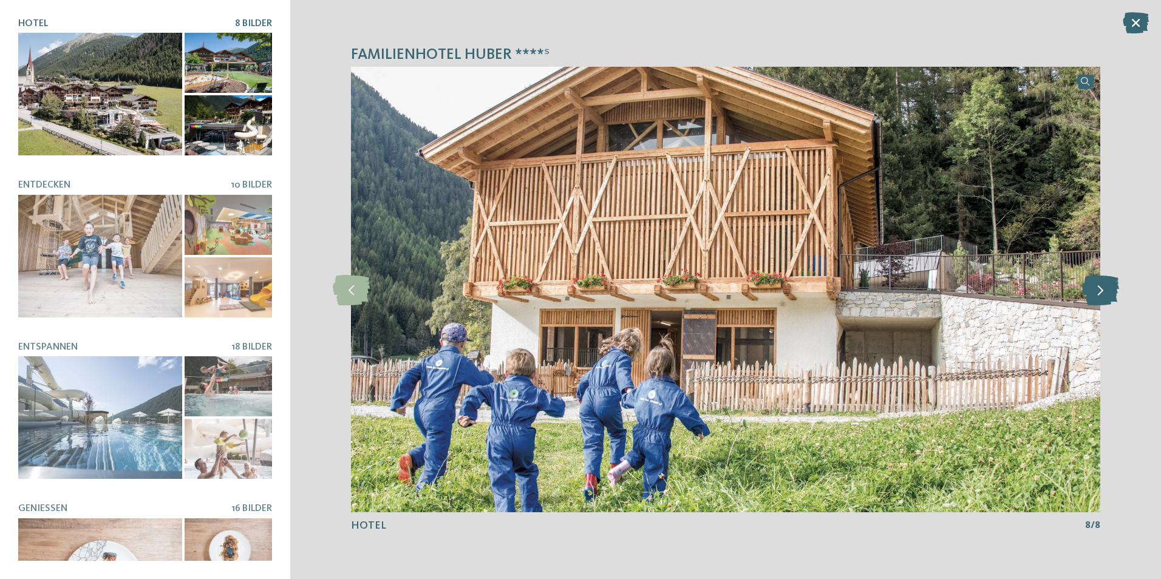
click at [1105, 287] on icon at bounding box center [1100, 289] width 37 height 30
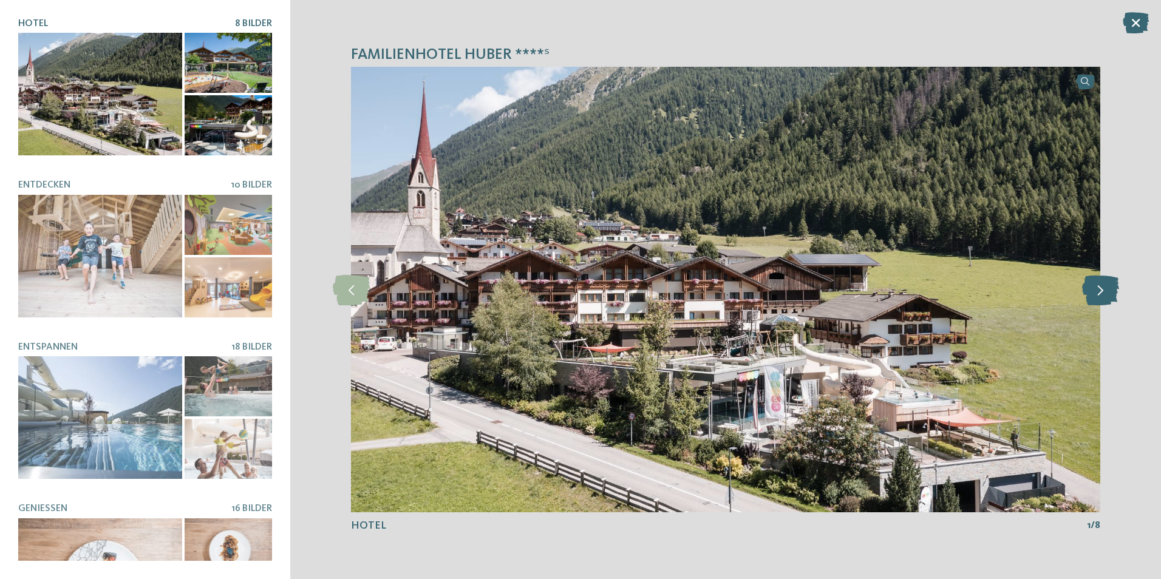
click at [1105, 287] on icon at bounding box center [1100, 289] width 37 height 30
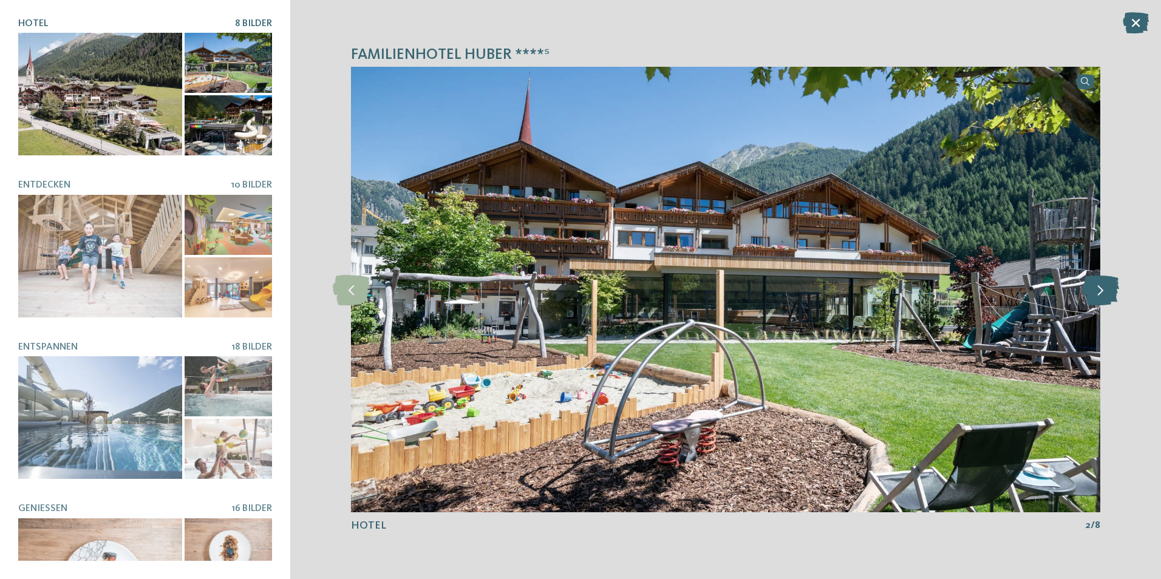
click at [1105, 287] on icon at bounding box center [1100, 289] width 37 height 30
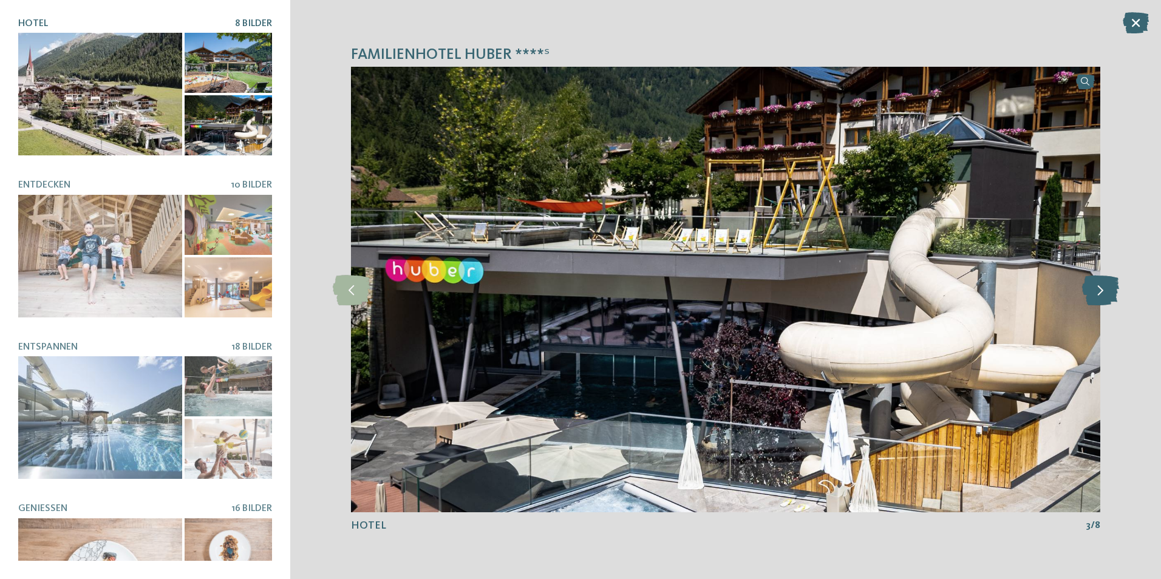
click at [1105, 287] on icon at bounding box center [1100, 289] width 37 height 30
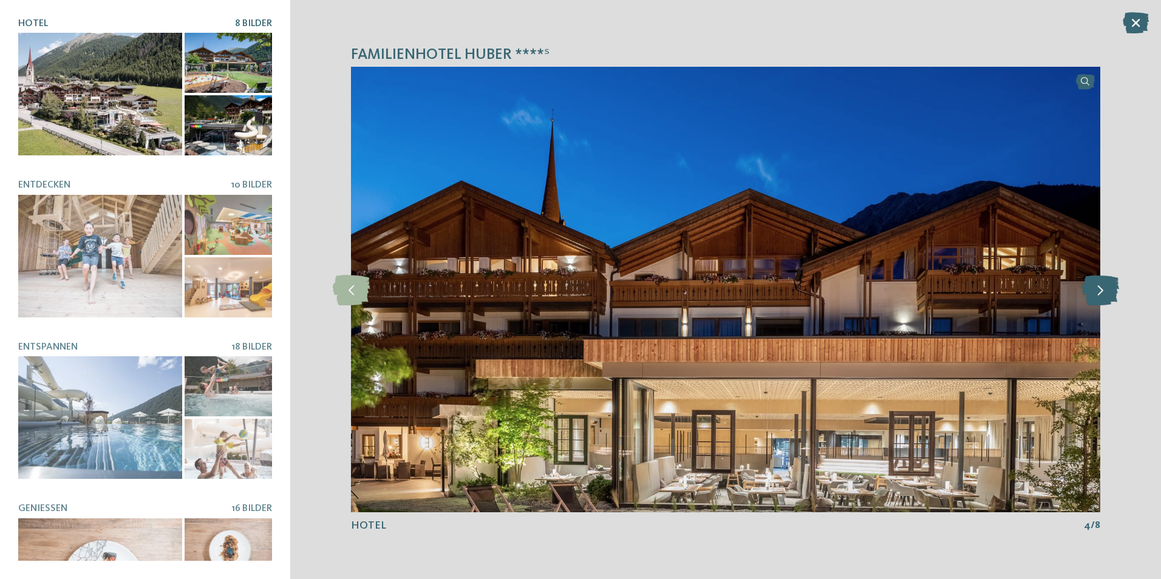
click at [1105, 287] on icon at bounding box center [1100, 289] width 37 height 30
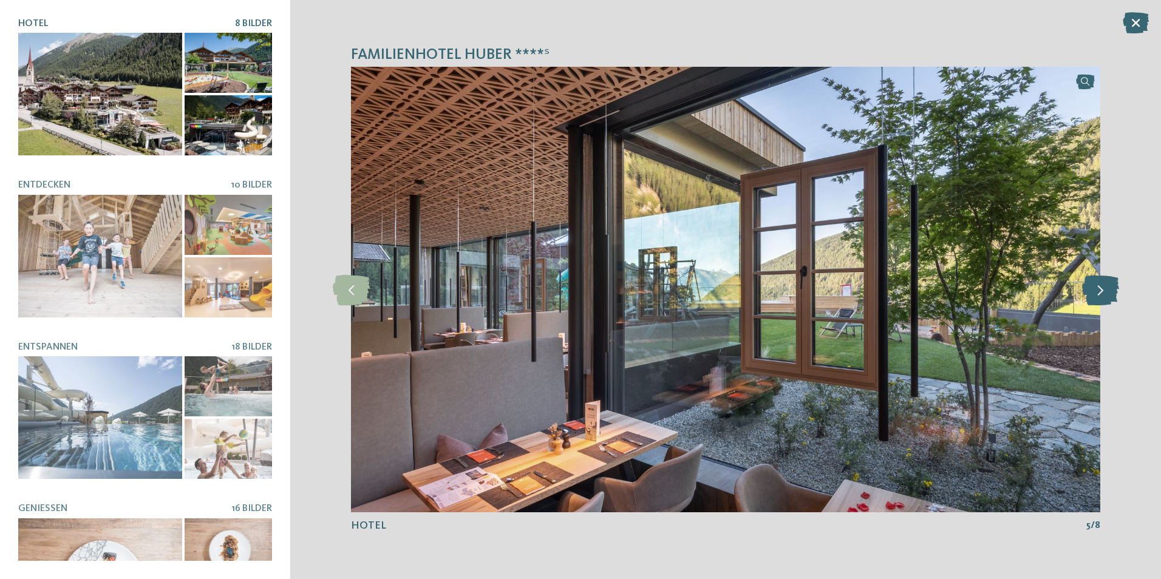
click at [1105, 287] on icon at bounding box center [1100, 289] width 37 height 30
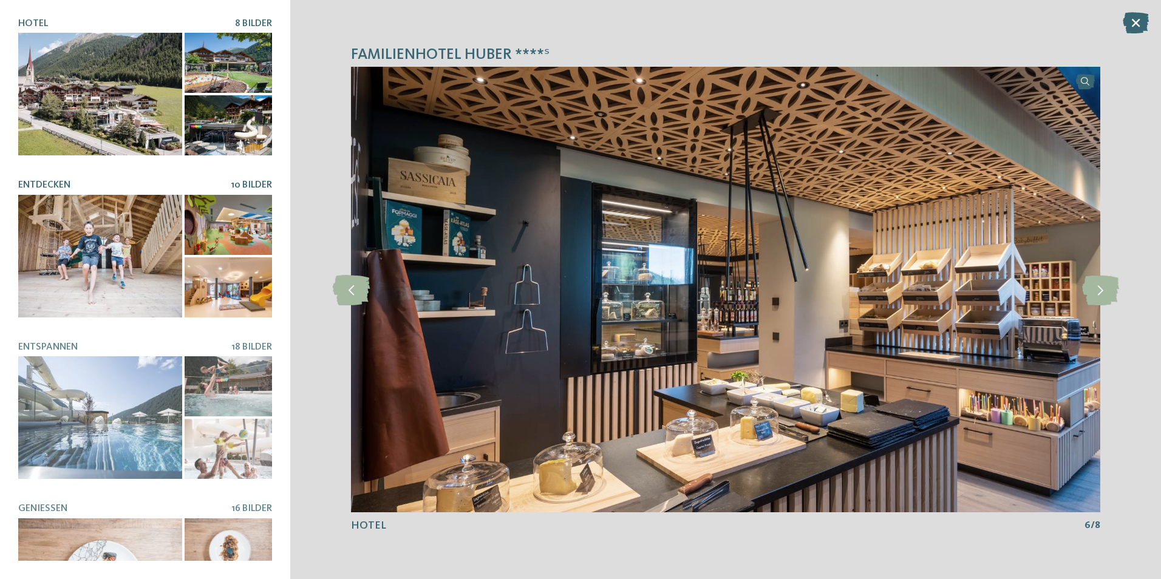
click at [137, 247] on div at bounding box center [100, 256] width 164 height 123
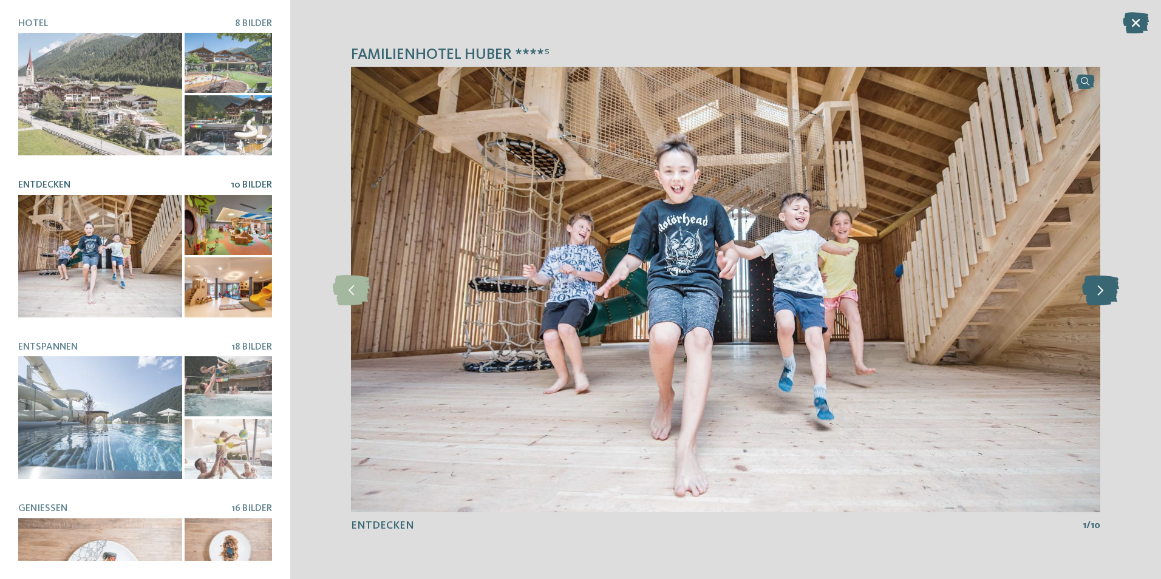
click at [1087, 290] on icon at bounding box center [1100, 289] width 37 height 30
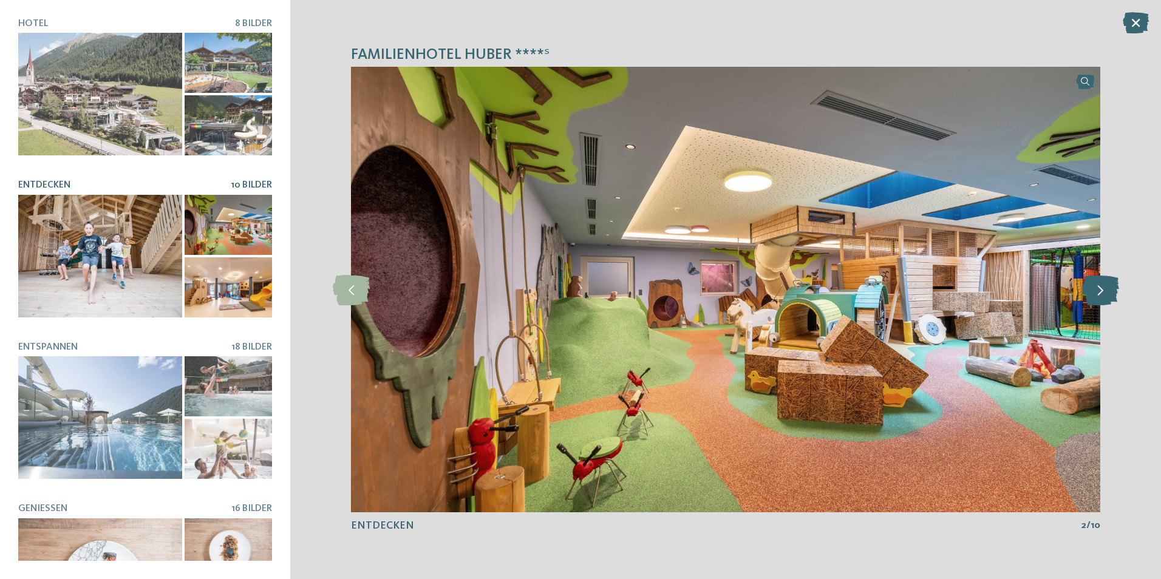
click at [1087, 290] on icon at bounding box center [1100, 289] width 37 height 30
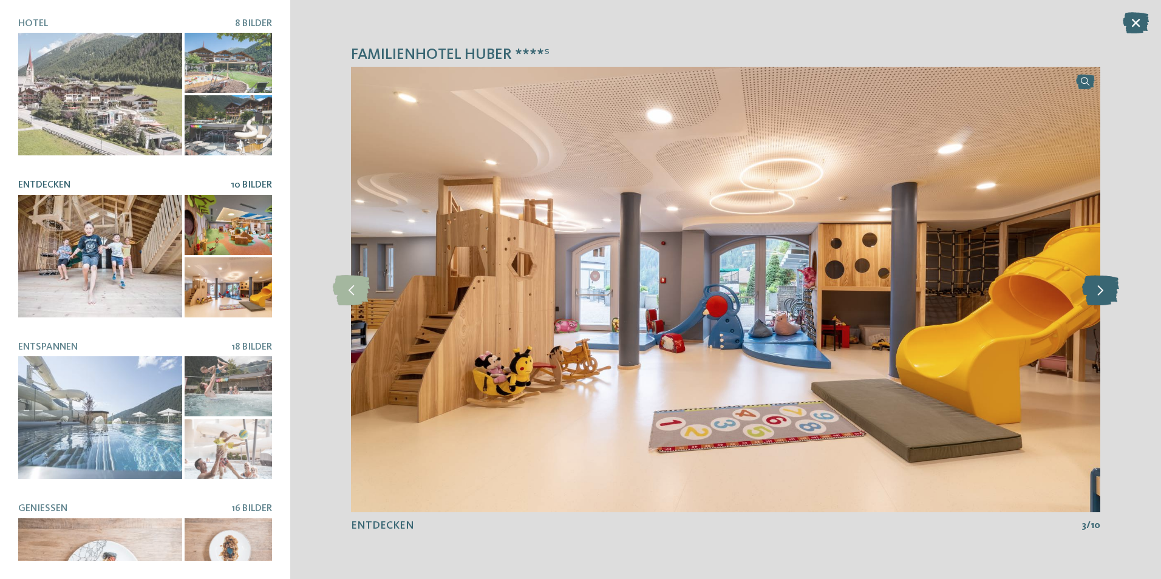
click at [1087, 290] on icon at bounding box center [1100, 289] width 37 height 30
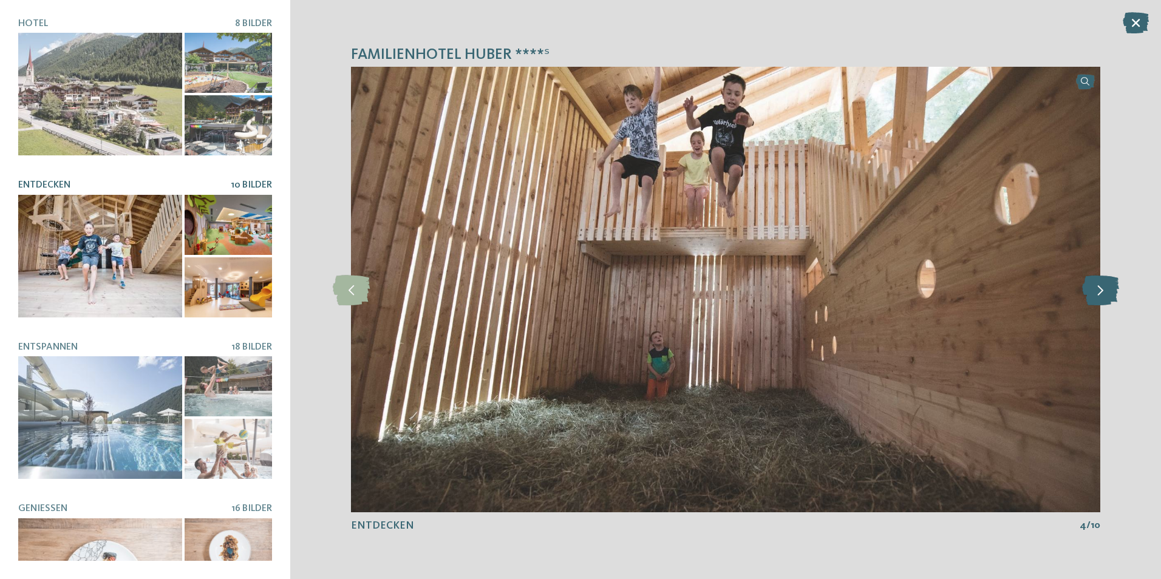
click at [1087, 290] on icon at bounding box center [1100, 289] width 37 height 30
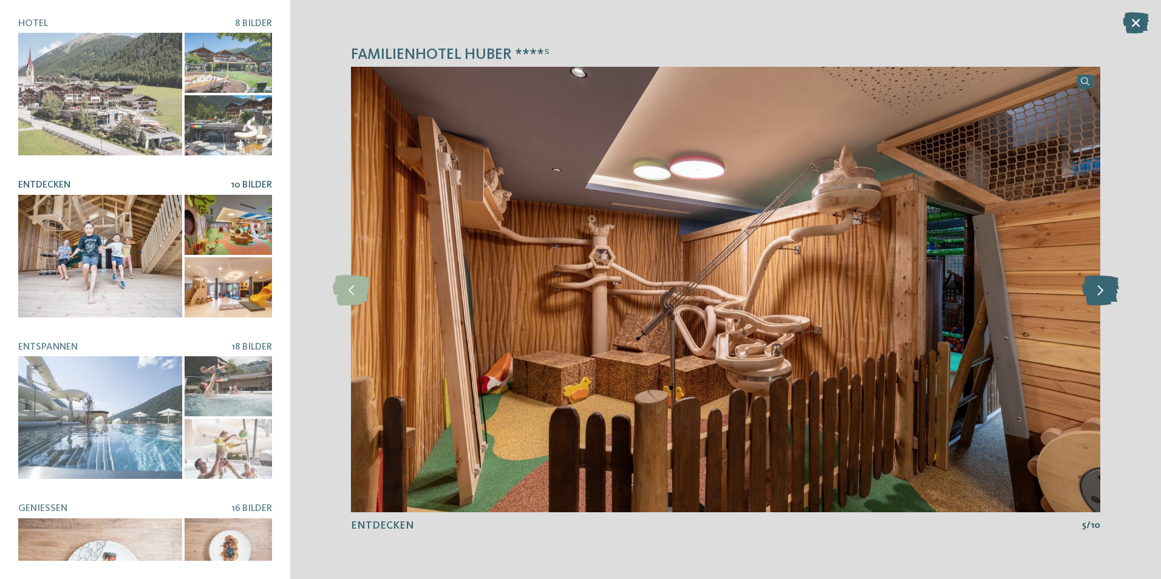
click at [1087, 290] on icon at bounding box center [1100, 289] width 37 height 30
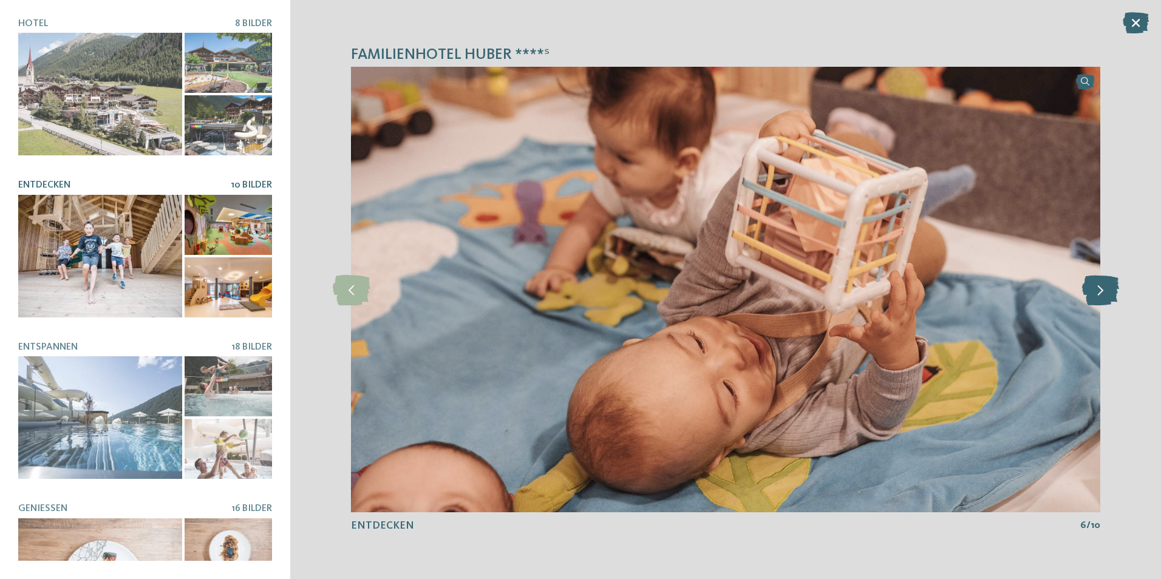
click at [1087, 290] on icon at bounding box center [1100, 289] width 37 height 30
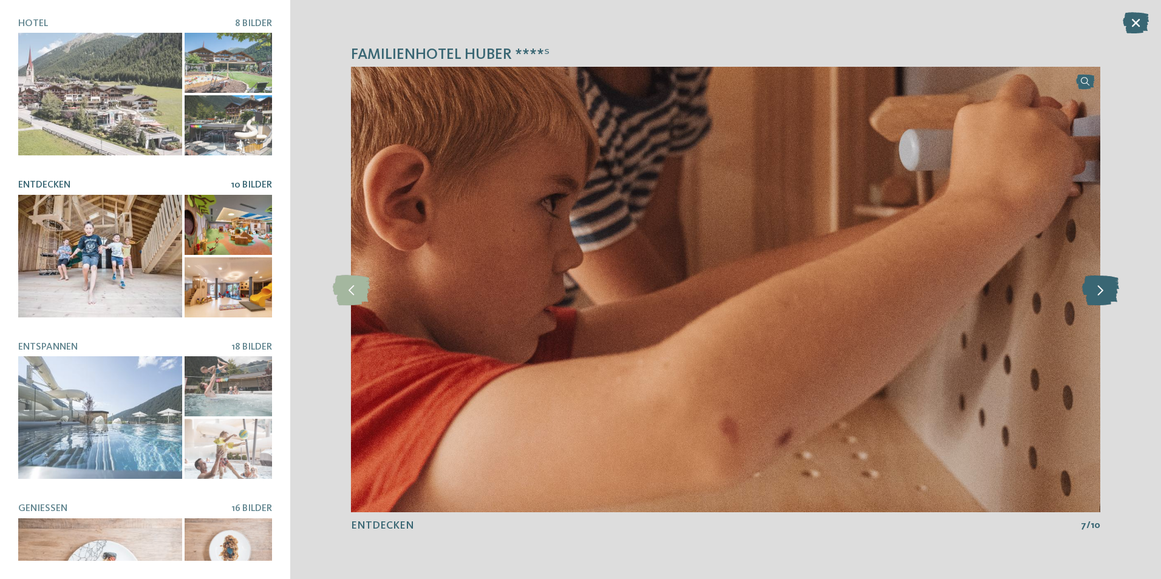
click at [1087, 290] on icon at bounding box center [1100, 289] width 37 height 30
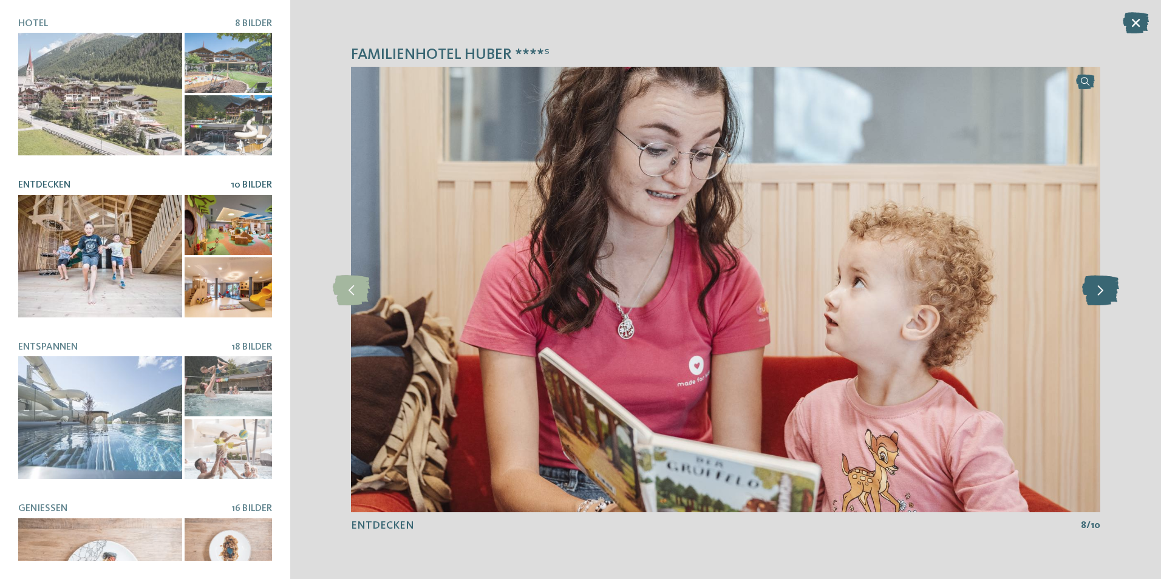
click at [1087, 290] on icon at bounding box center [1100, 289] width 37 height 30
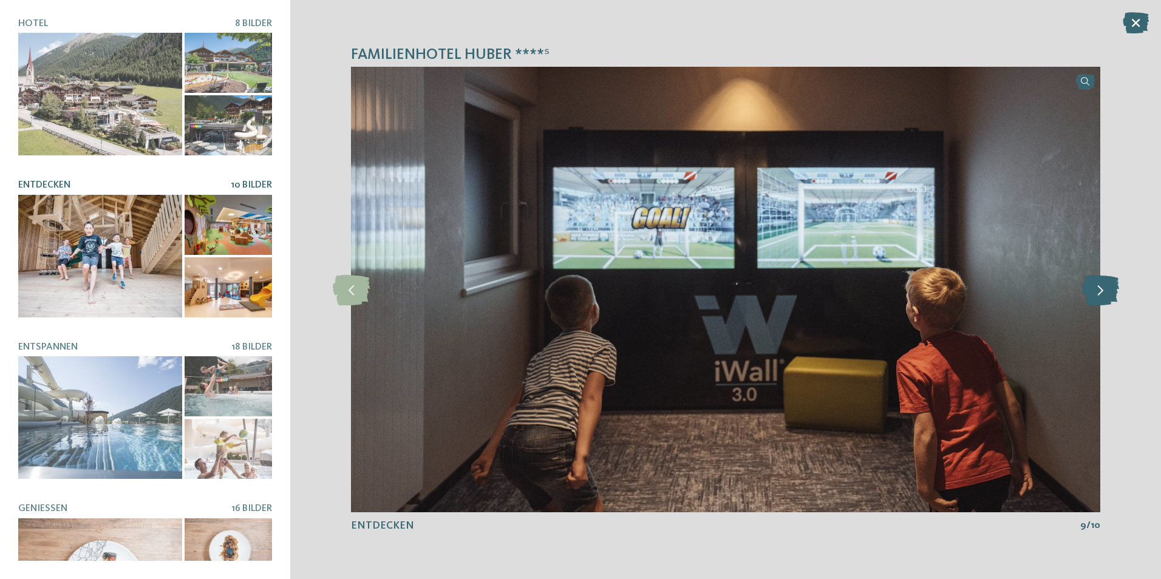
click at [1087, 290] on icon at bounding box center [1100, 289] width 37 height 30
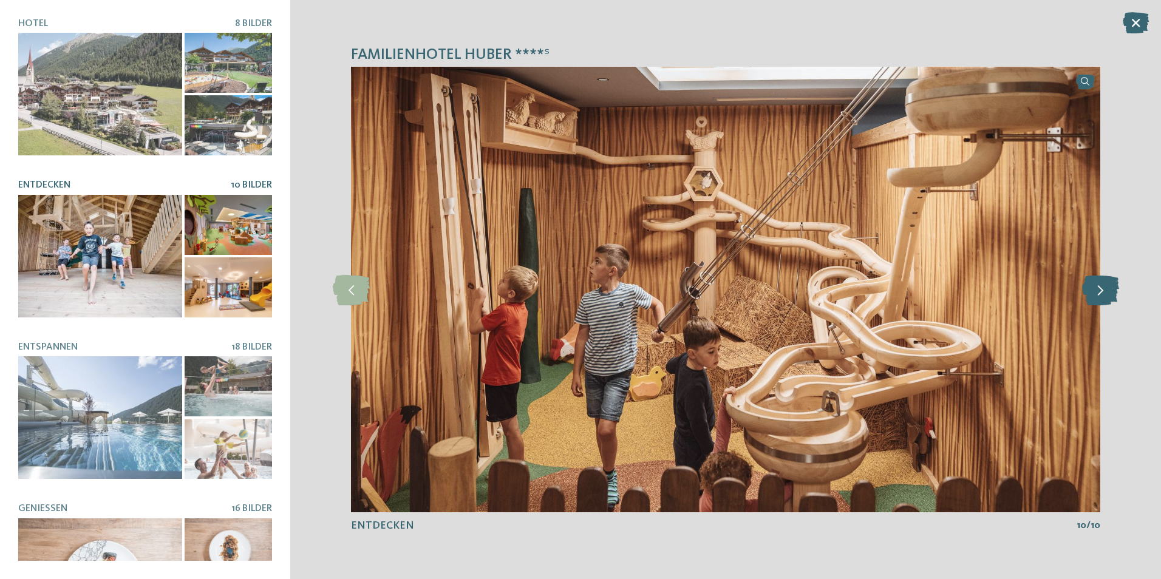
click at [1087, 290] on icon at bounding box center [1100, 289] width 37 height 30
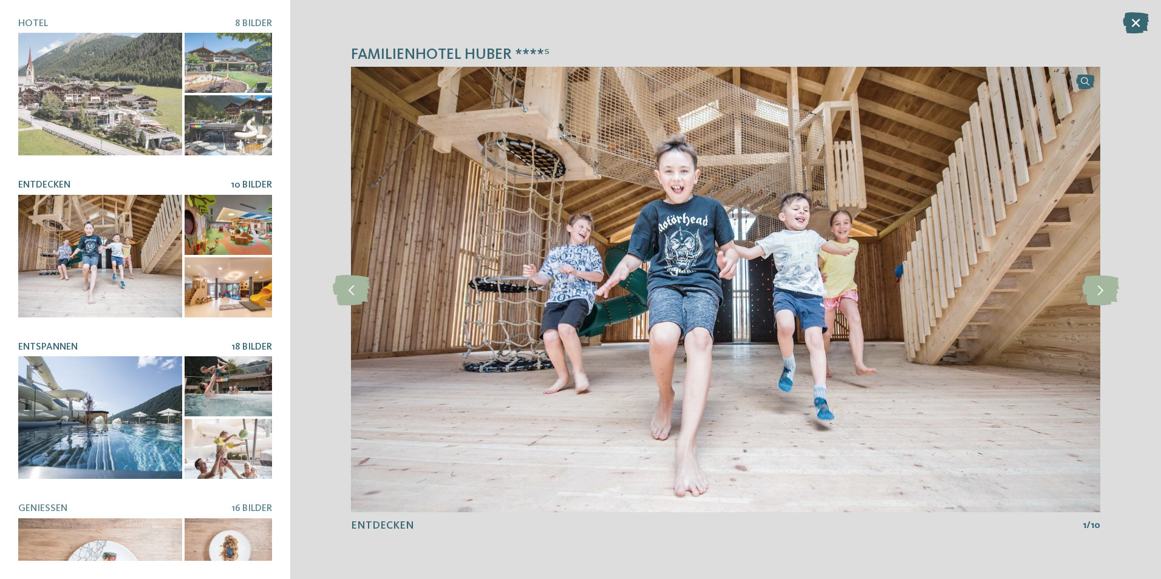
click at [127, 385] on div at bounding box center [100, 417] width 164 height 123
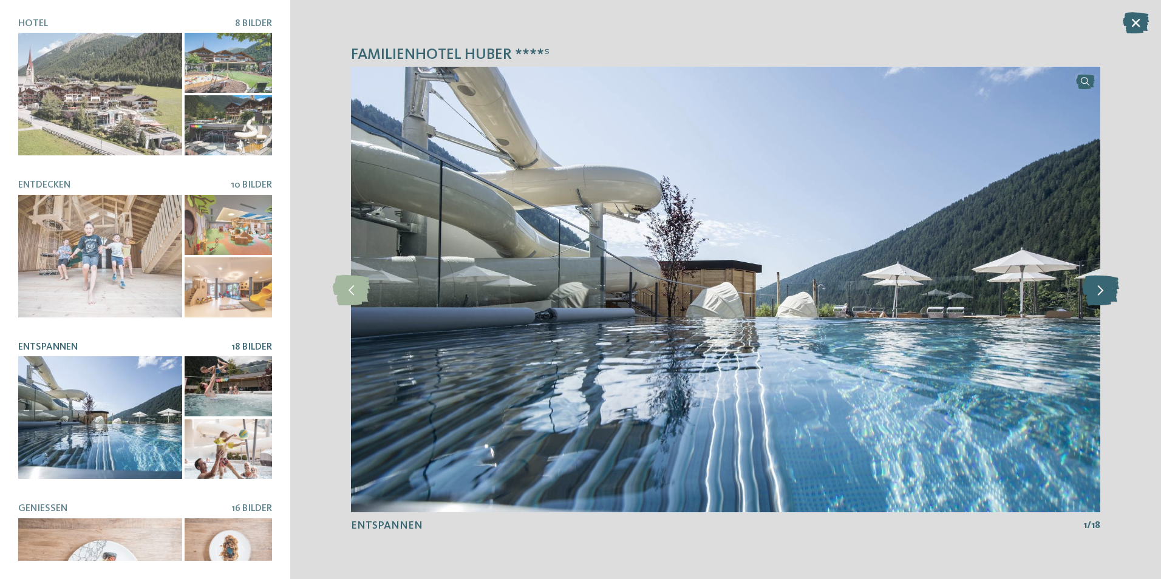
click at [1095, 291] on icon at bounding box center [1100, 289] width 37 height 30
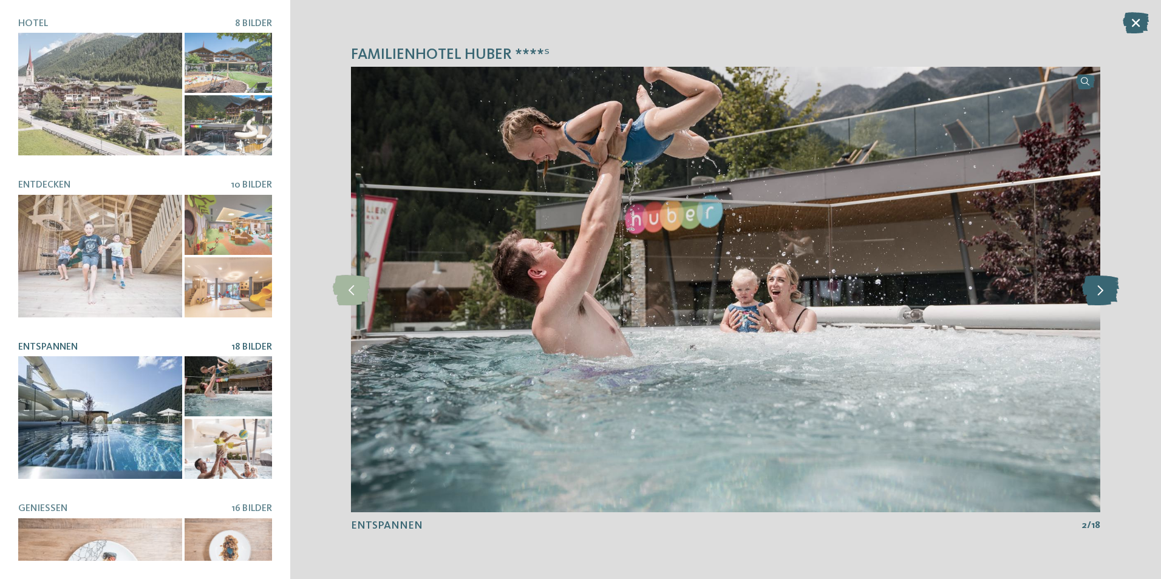
click at [1095, 291] on icon at bounding box center [1100, 289] width 37 height 30
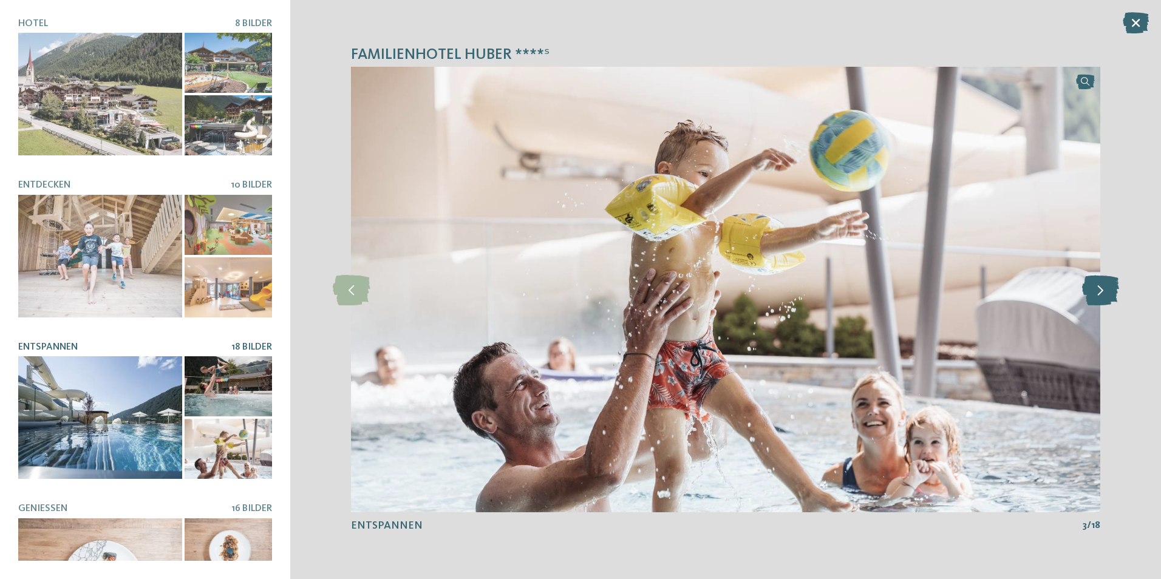
click at [1095, 291] on icon at bounding box center [1100, 289] width 37 height 30
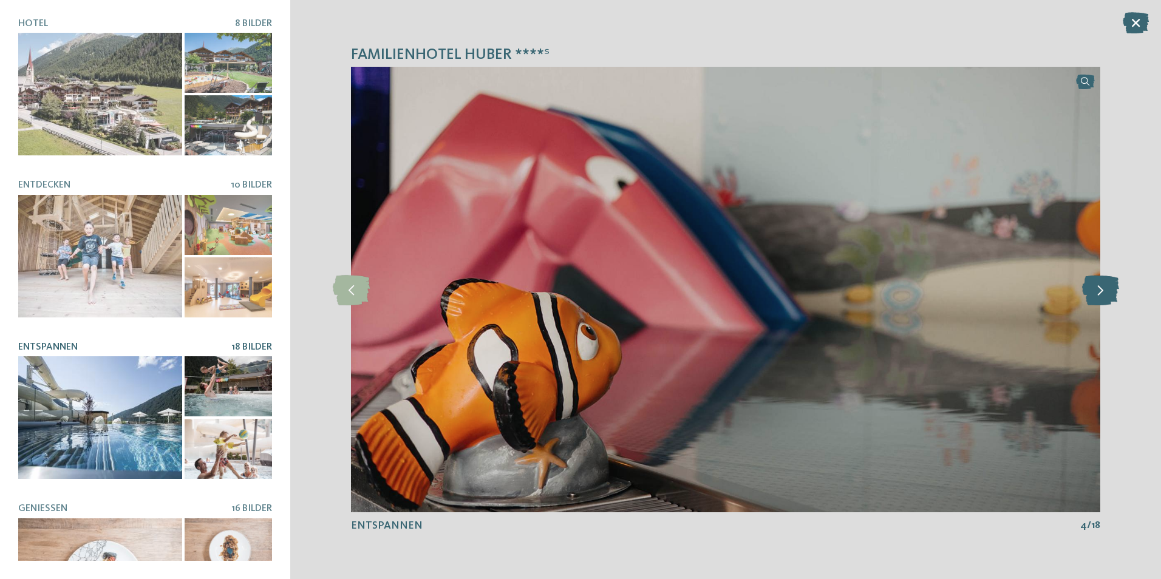
click at [1095, 291] on icon at bounding box center [1100, 289] width 37 height 30
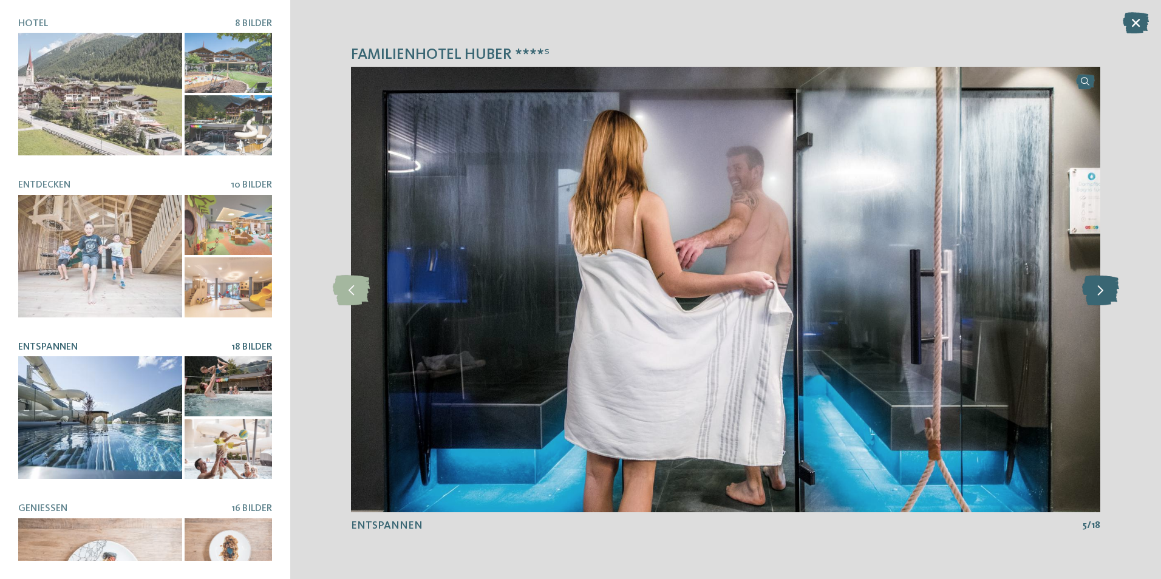
click at [1095, 291] on icon at bounding box center [1100, 289] width 37 height 30
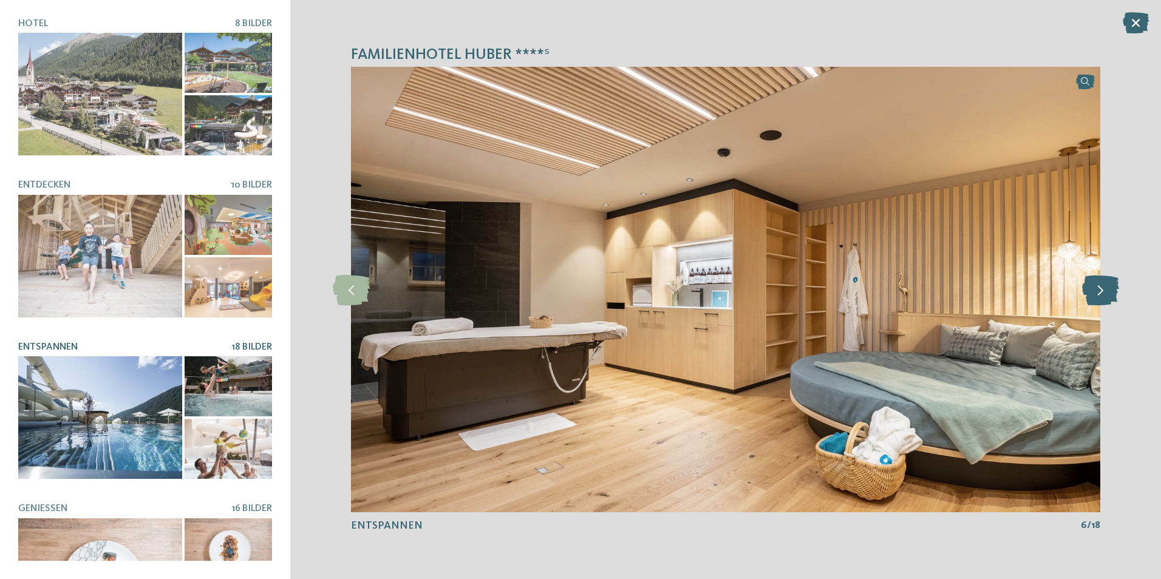
click at [1095, 291] on icon at bounding box center [1100, 289] width 37 height 30
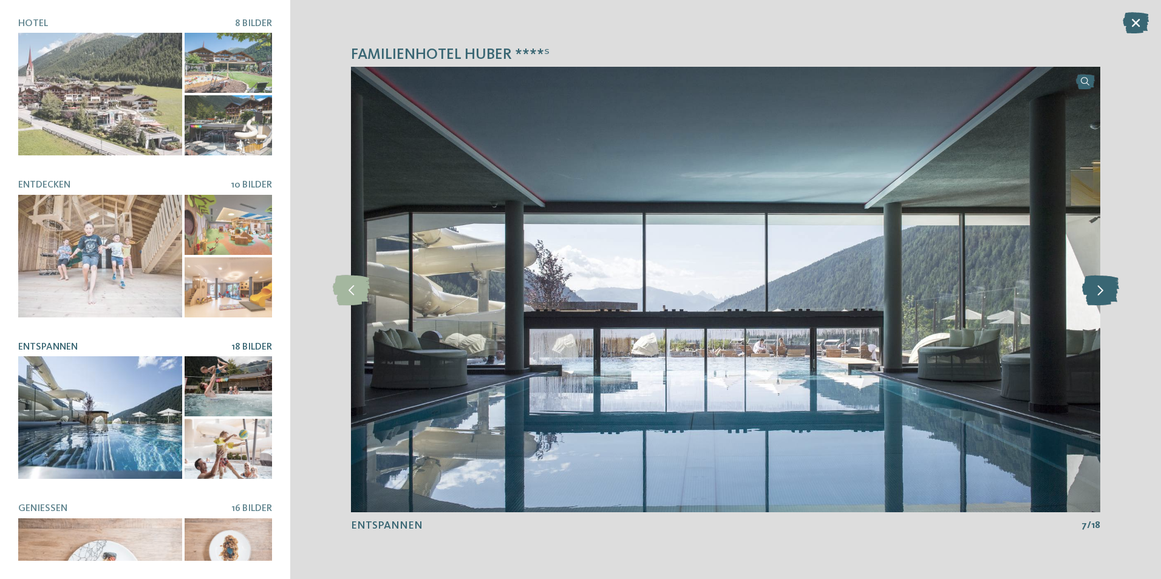
click at [1095, 291] on icon at bounding box center [1100, 289] width 37 height 30
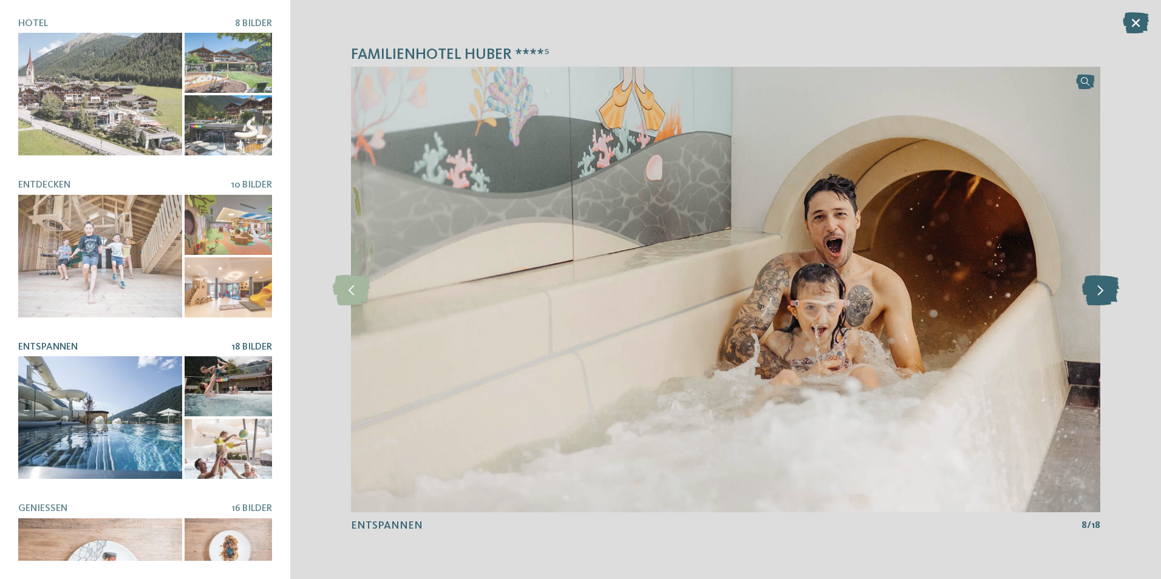
click at [1095, 291] on icon at bounding box center [1100, 289] width 37 height 30
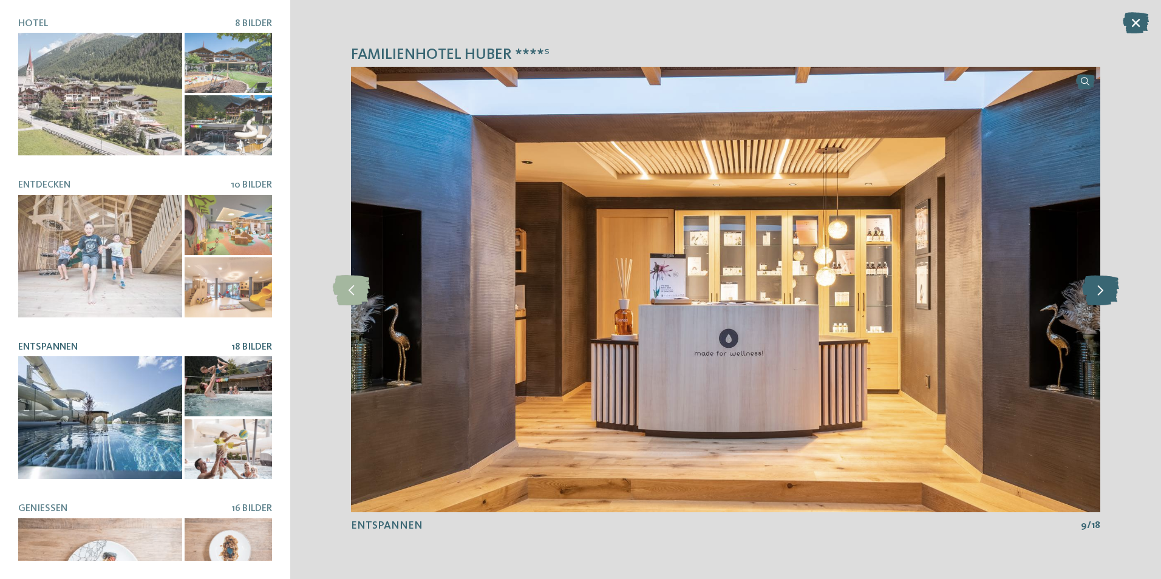
click at [1095, 291] on icon at bounding box center [1100, 289] width 37 height 30
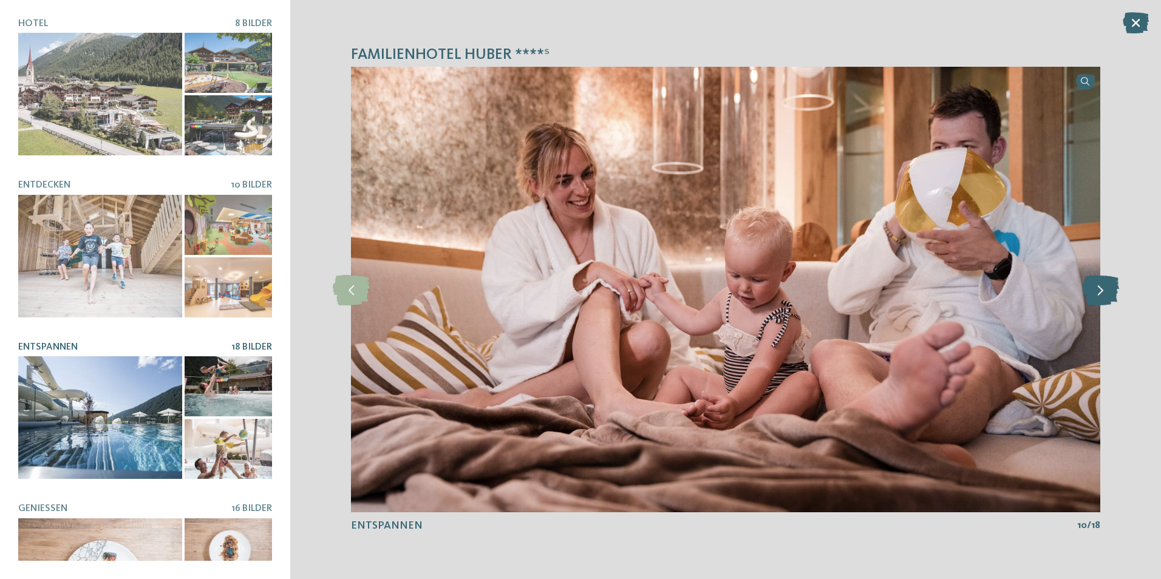
click at [1095, 291] on icon at bounding box center [1100, 289] width 37 height 30
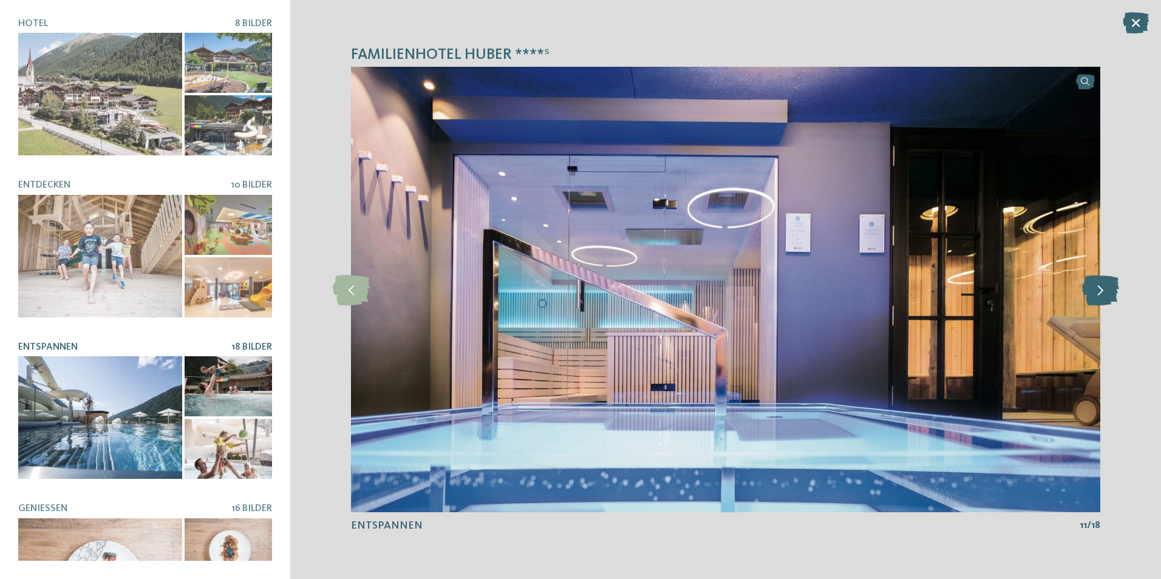
click at [1095, 291] on icon at bounding box center [1100, 289] width 37 height 30
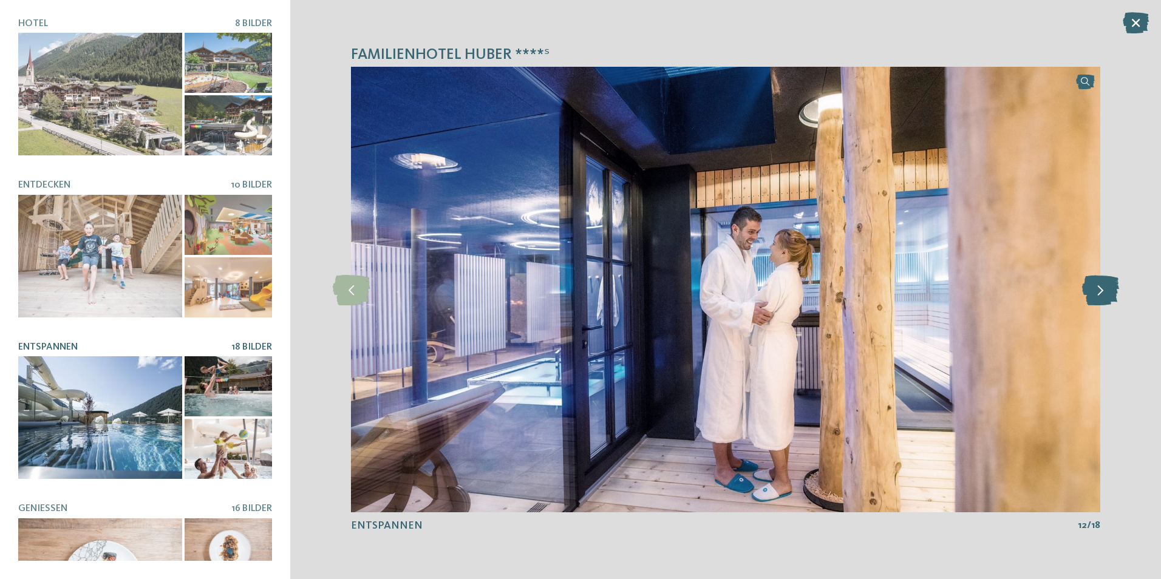
click at [1095, 291] on icon at bounding box center [1100, 289] width 37 height 30
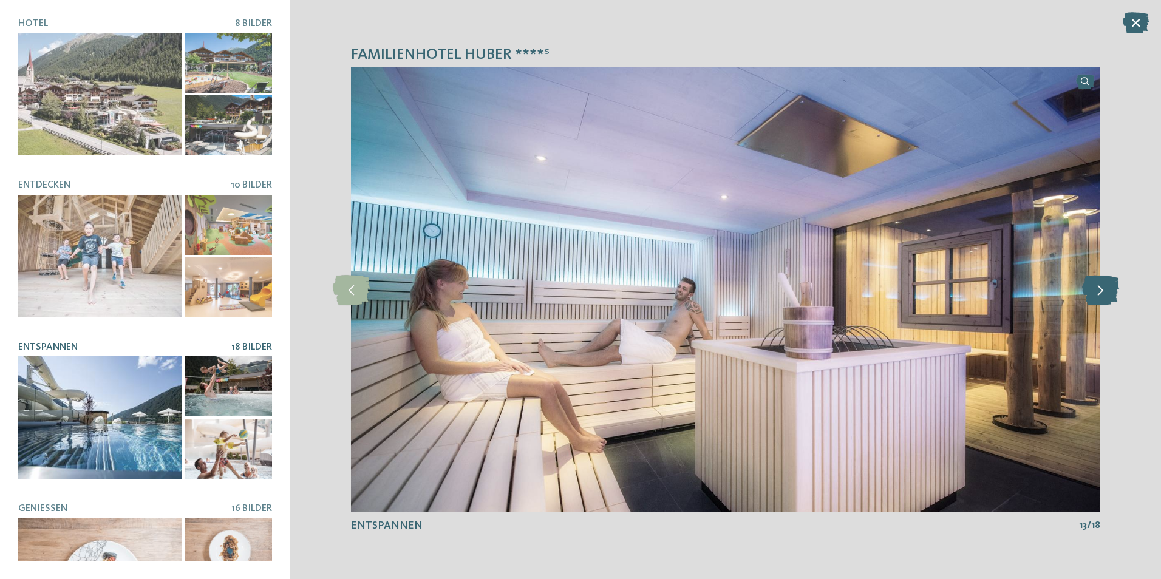
click at [1095, 291] on icon at bounding box center [1100, 289] width 37 height 30
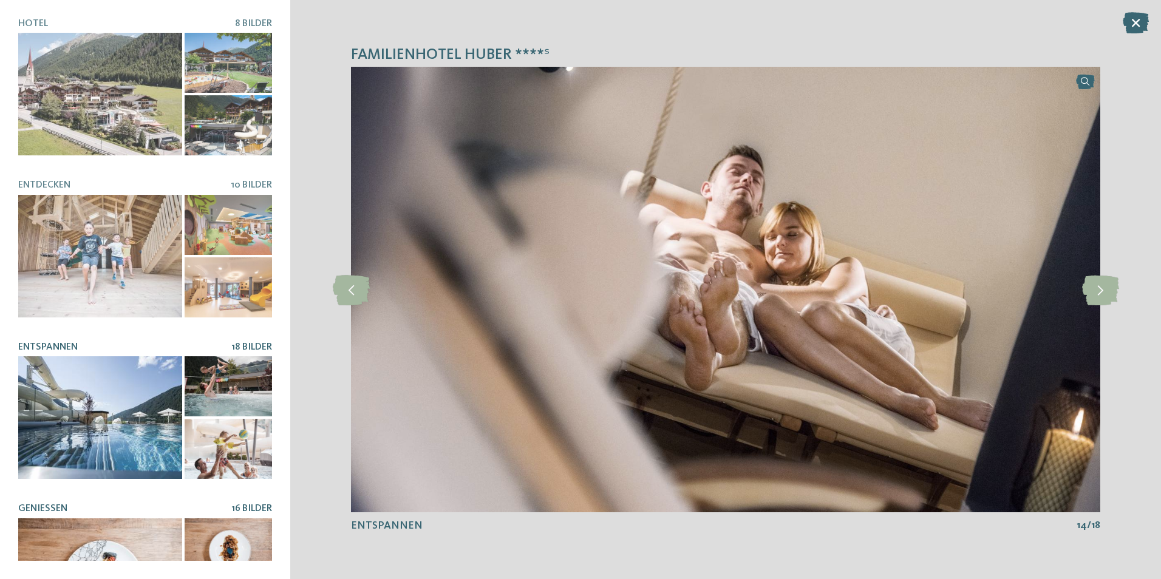
click at [82, 546] on div at bounding box center [100, 579] width 164 height 123
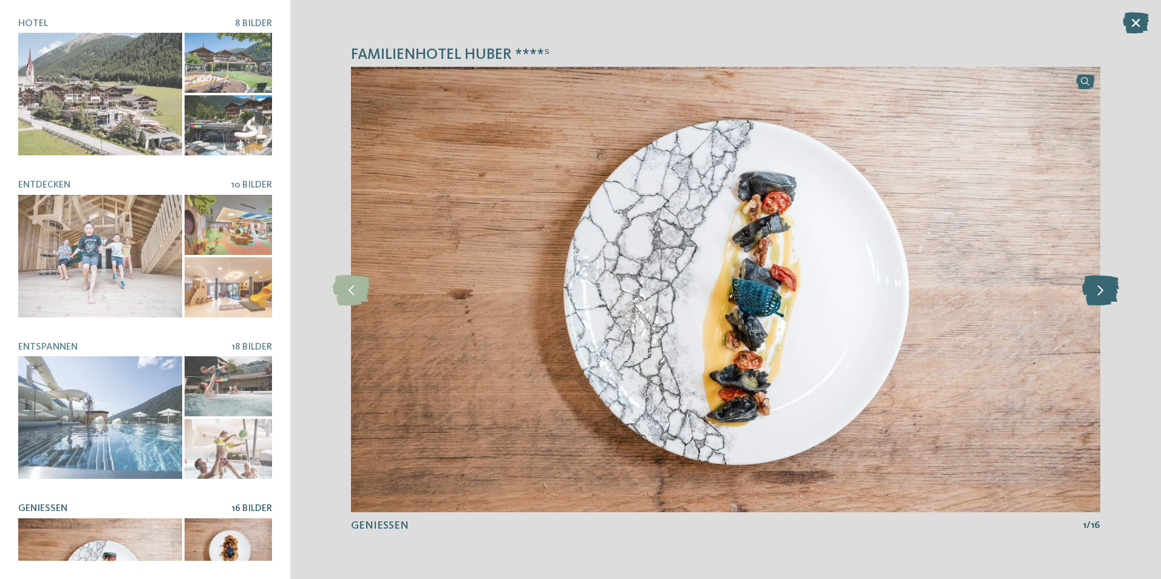
click at [1107, 286] on icon at bounding box center [1100, 289] width 37 height 30
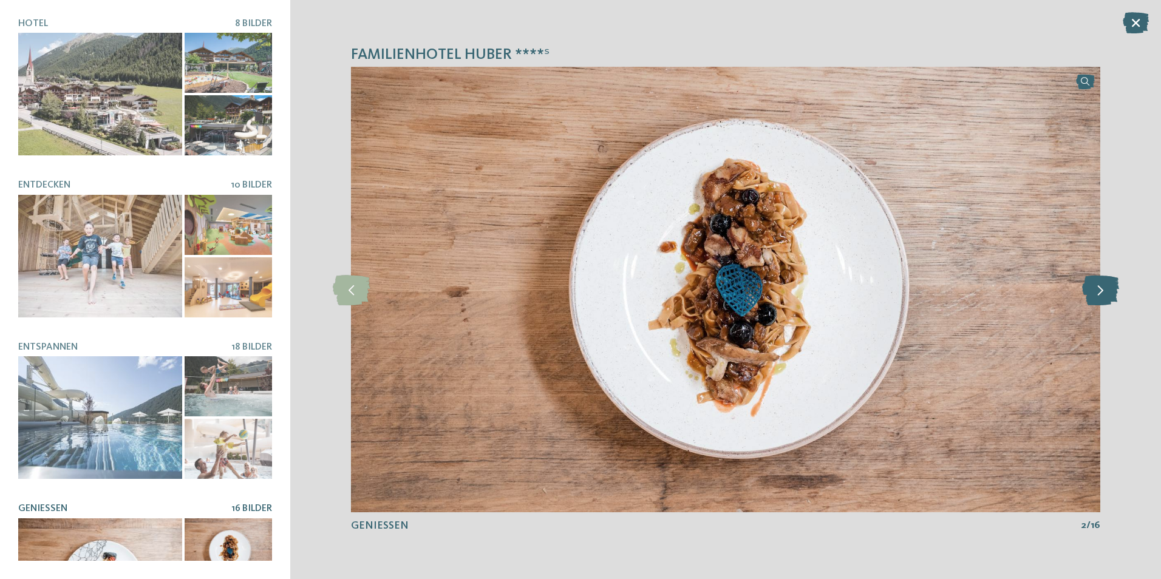
click at [1107, 286] on icon at bounding box center [1100, 289] width 37 height 30
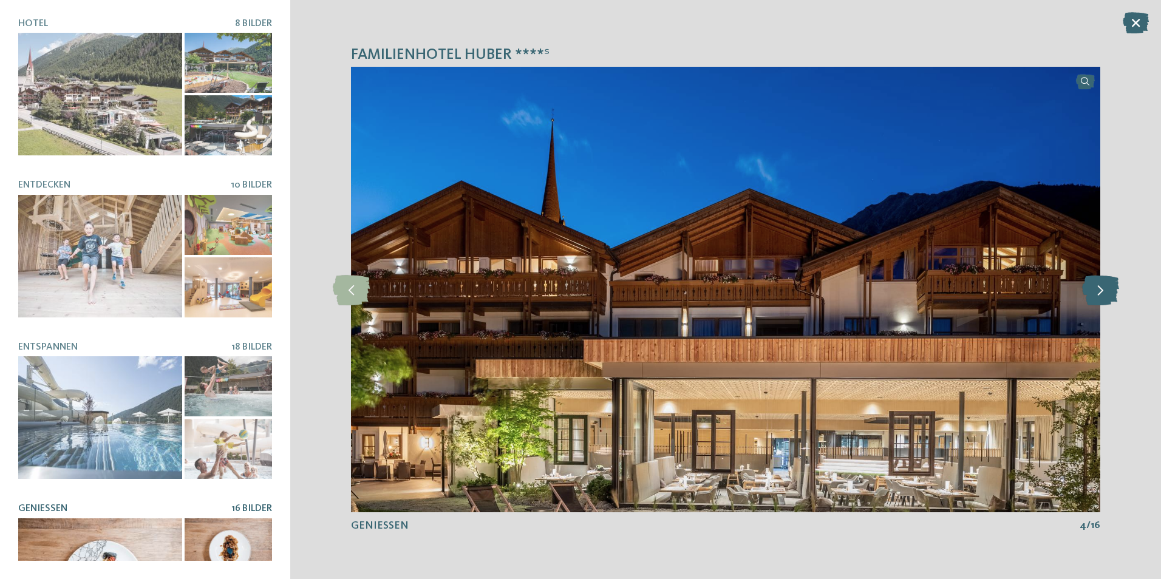
click at [1107, 286] on icon at bounding box center [1100, 289] width 37 height 30
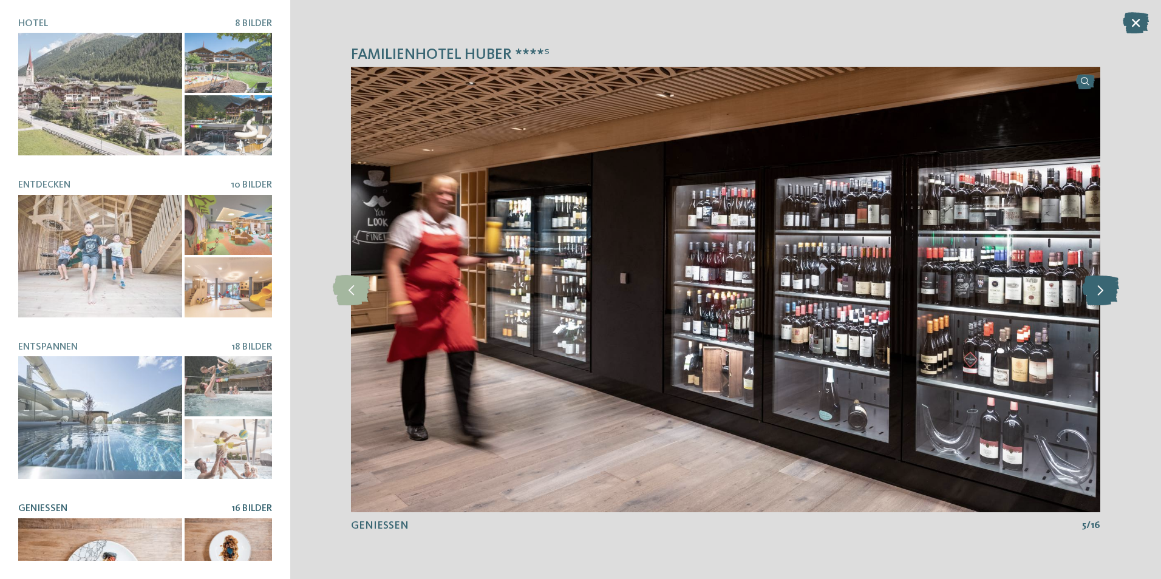
click at [1107, 286] on icon at bounding box center [1100, 289] width 37 height 30
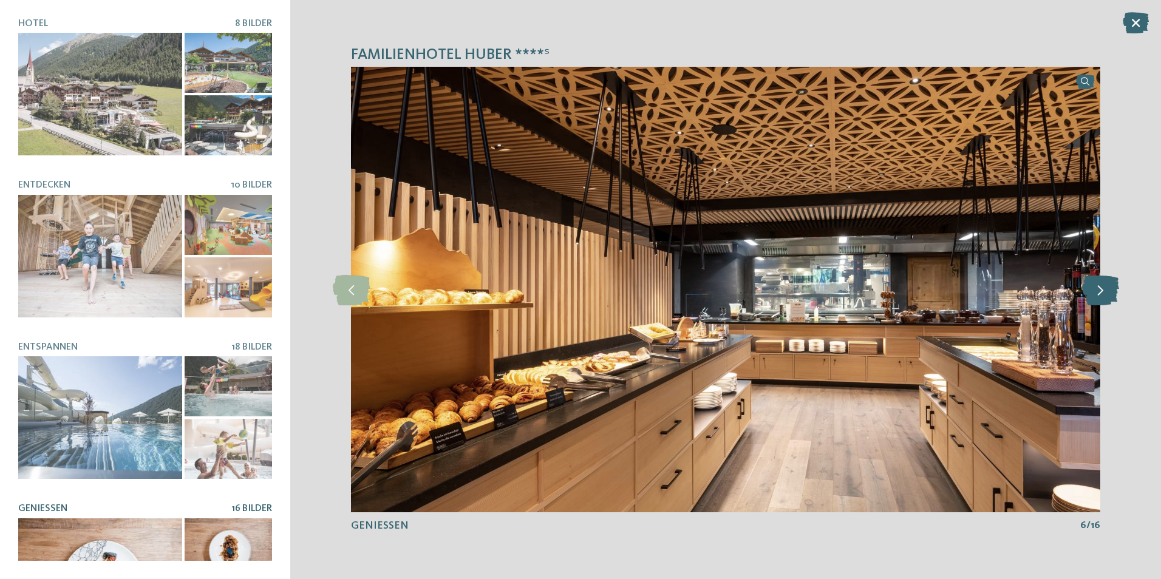
click at [1107, 286] on icon at bounding box center [1100, 289] width 37 height 30
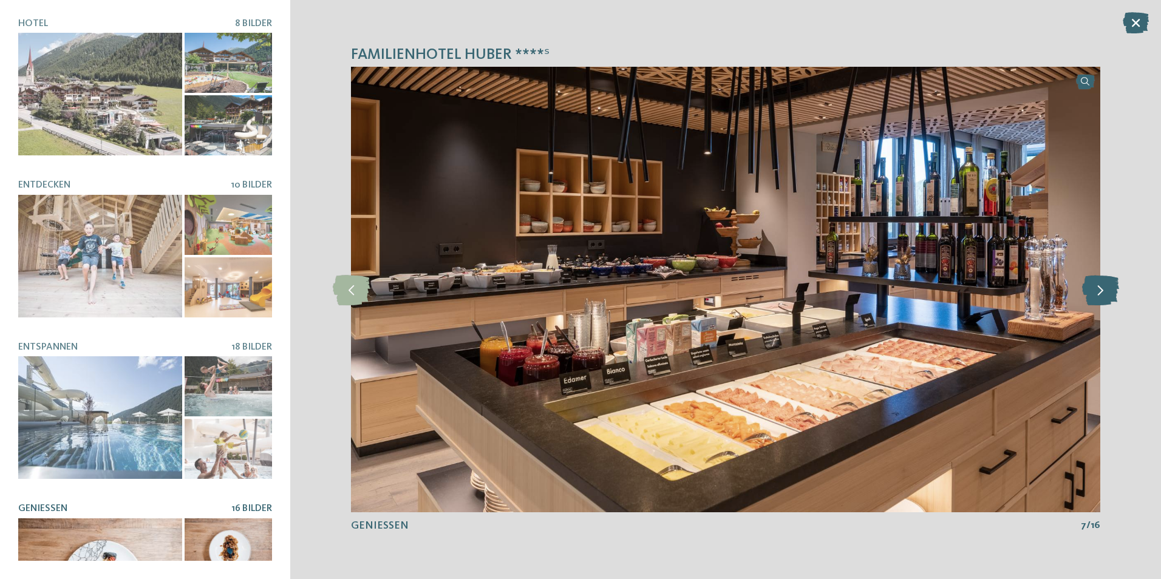
click at [1107, 286] on icon at bounding box center [1100, 289] width 37 height 30
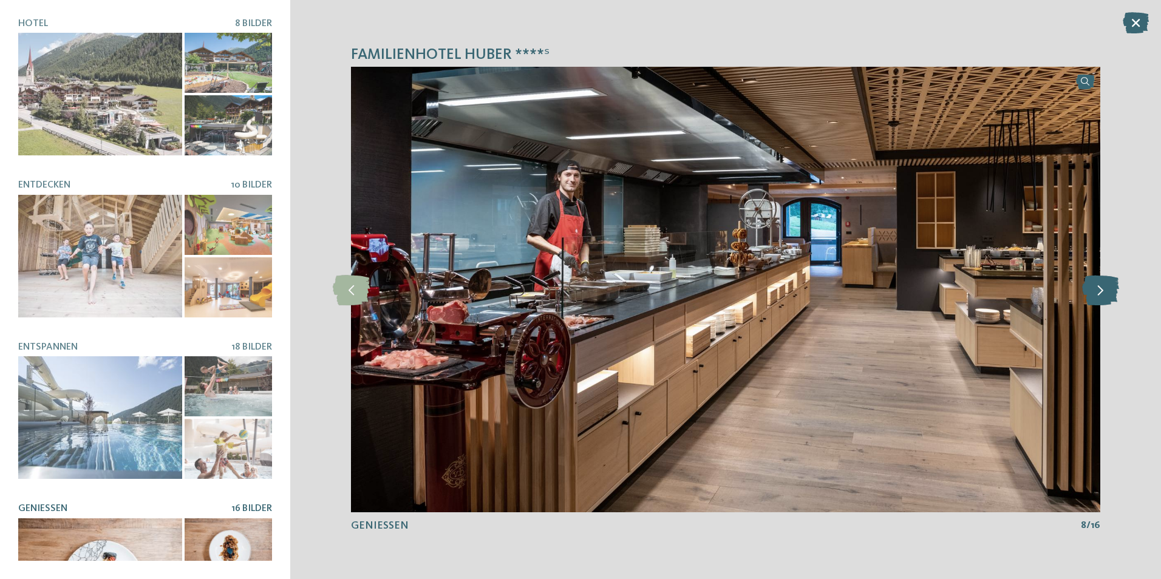
click at [1107, 286] on icon at bounding box center [1100, 289] width 37 height 30
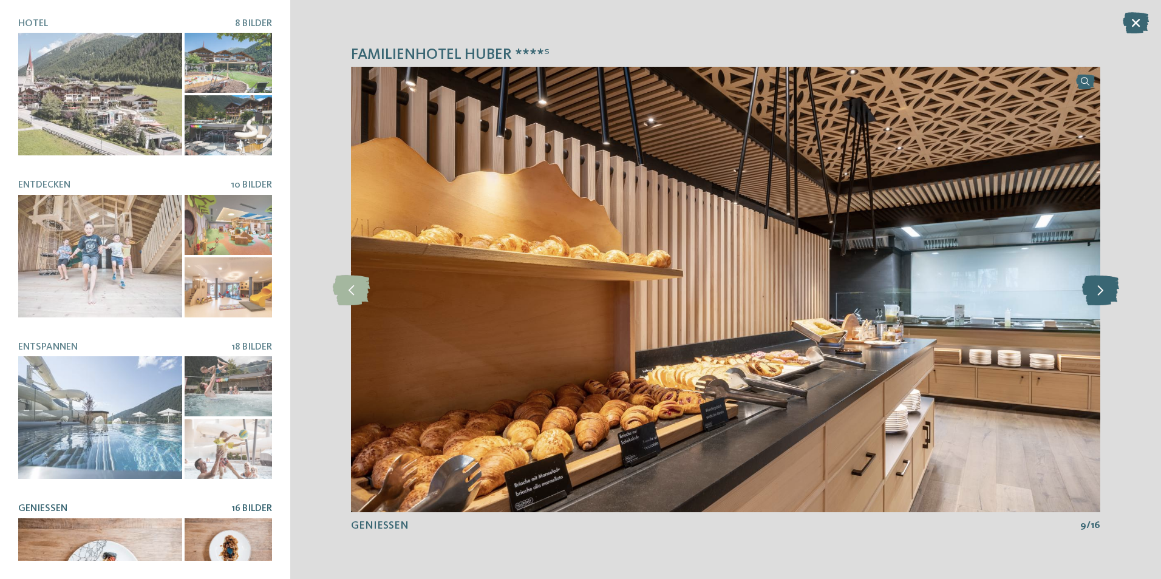
click at [1107, 286] on icon at bounding box center [1100, 289] width 37 height 30
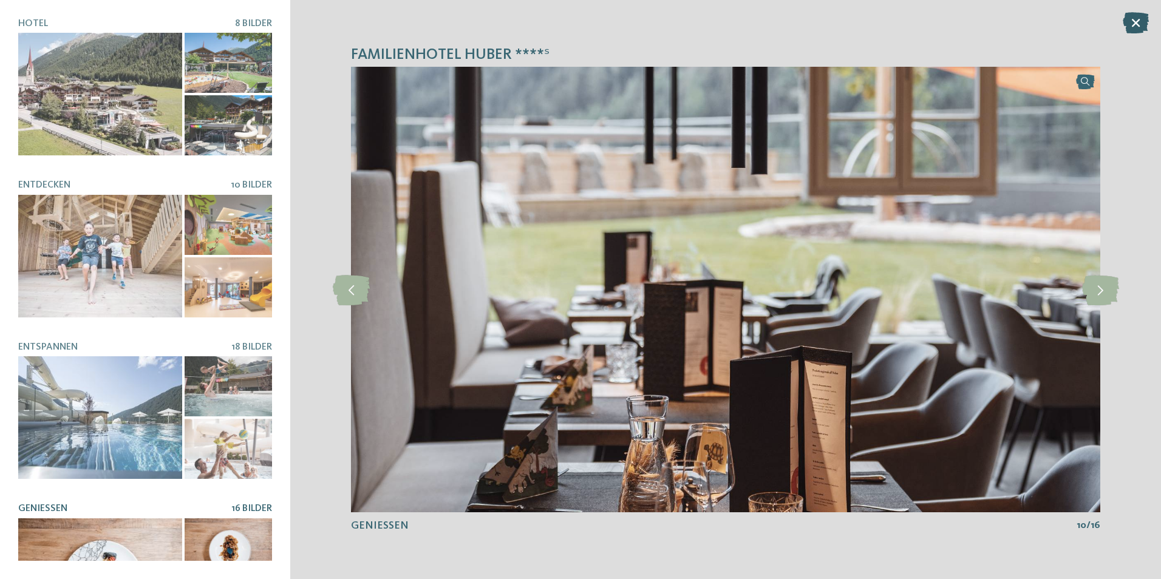
click at [1131, 25] on icon at bounding box center [1135, 22] width 26 height 21
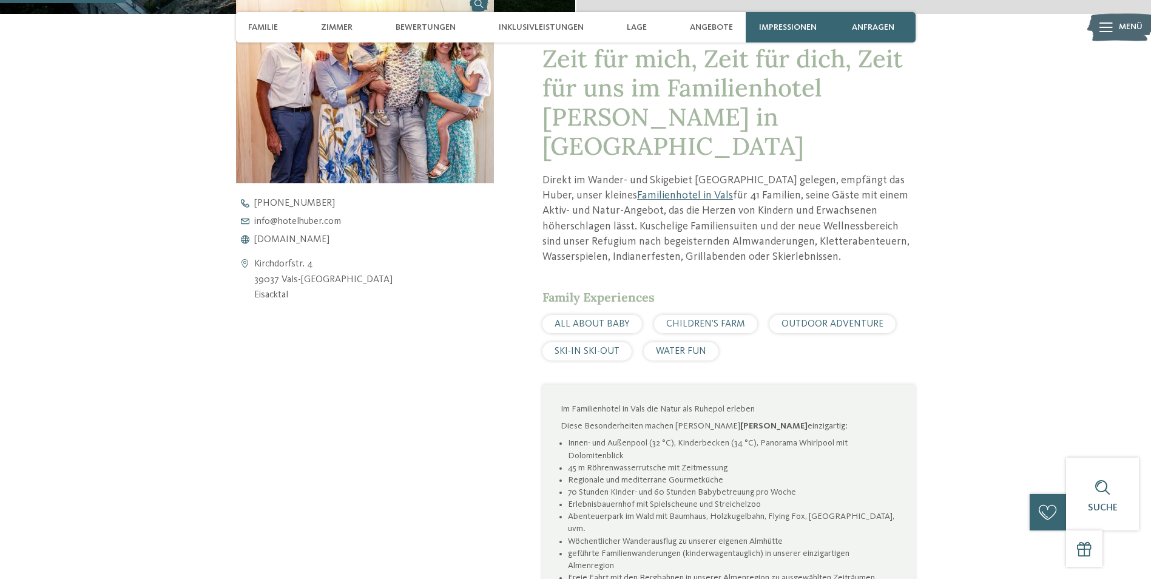
scroll to position [486, 0]
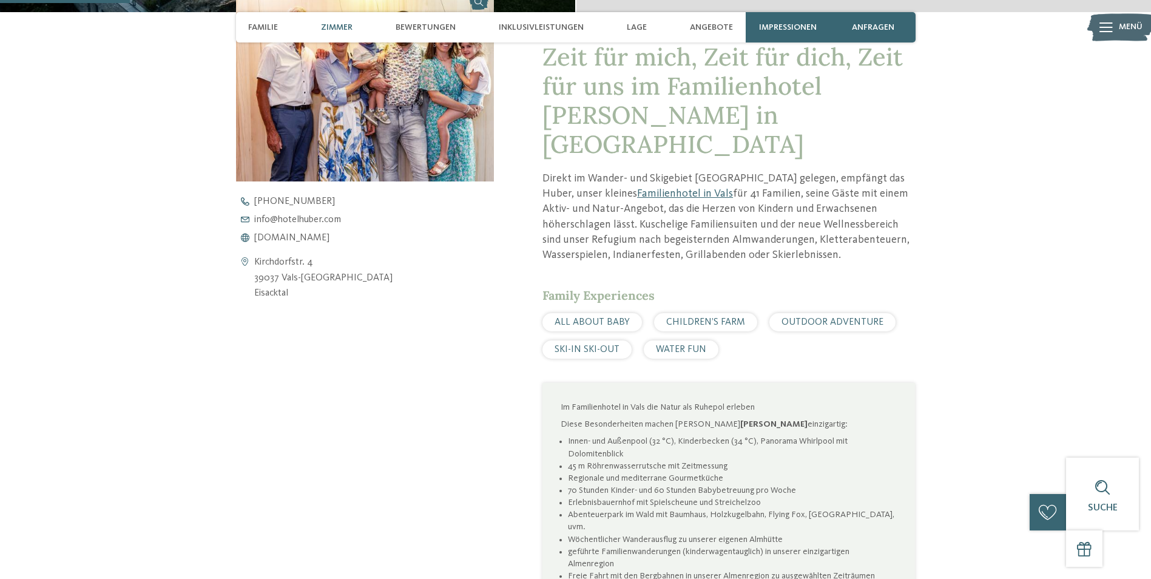
click at [341, 32] on span "Zimmer" at bounding box center [337, 27] width 32 height 10
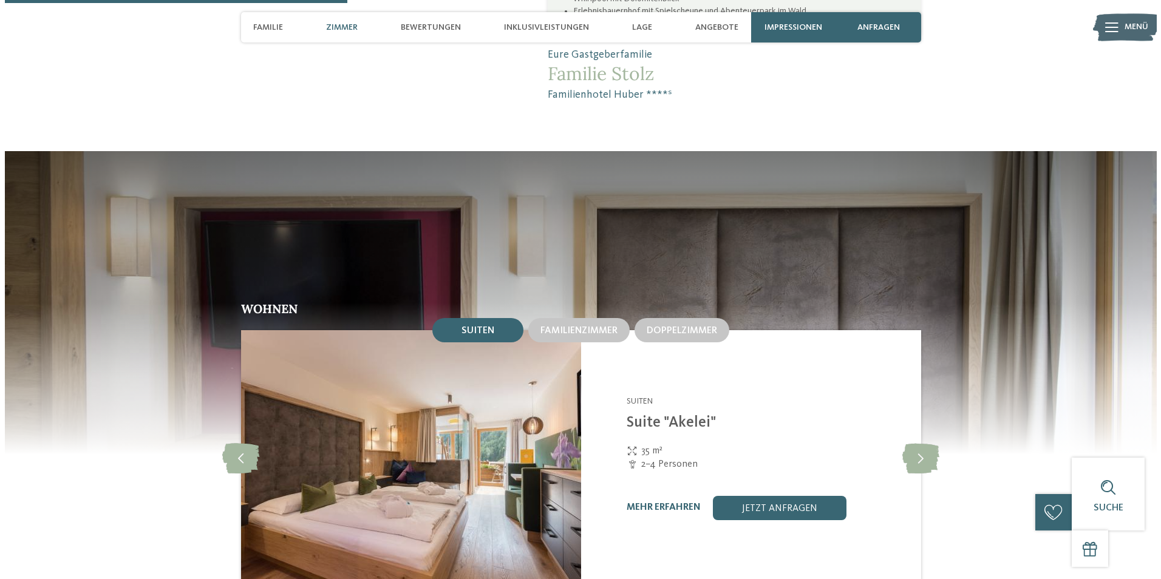
scroll to position [1312, 0]
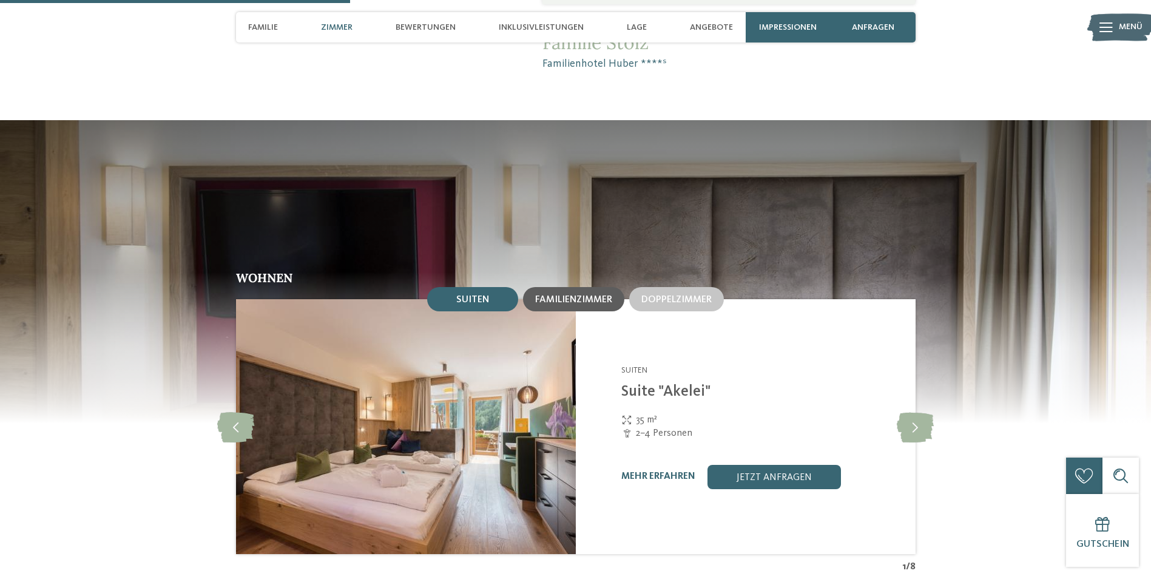
click at [561, 295] on span "Familienzimmer" at bounding box center [573, 300] width 77 height 10
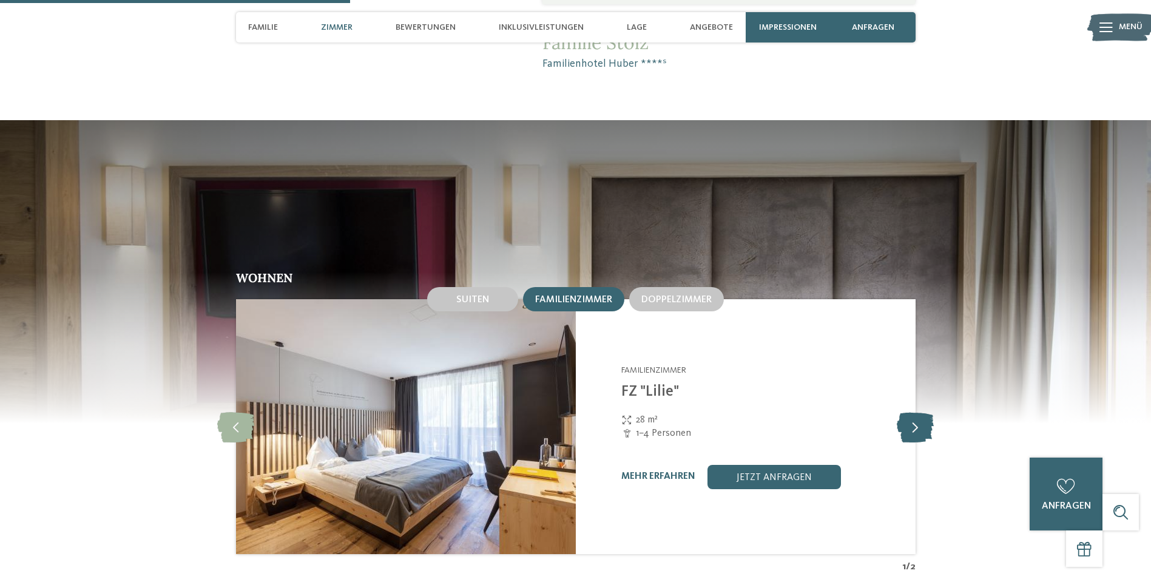
click at [921, 412] on icon at bounding box center [915, 427] width 37 height 30
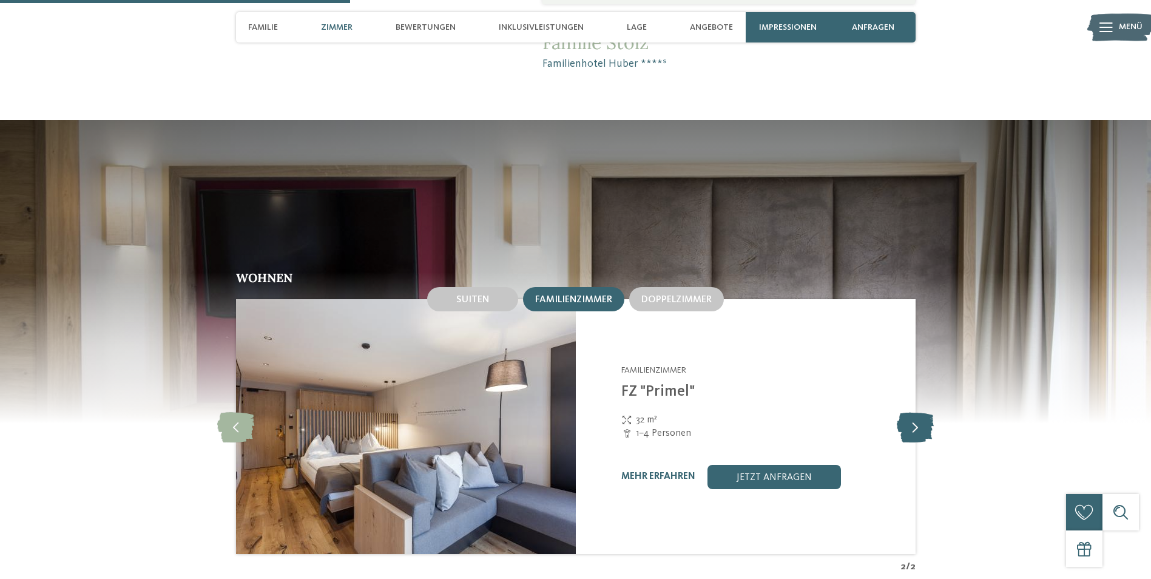
click at [921, 412] on icon at bounding box center [915, 427] width 37 height 30
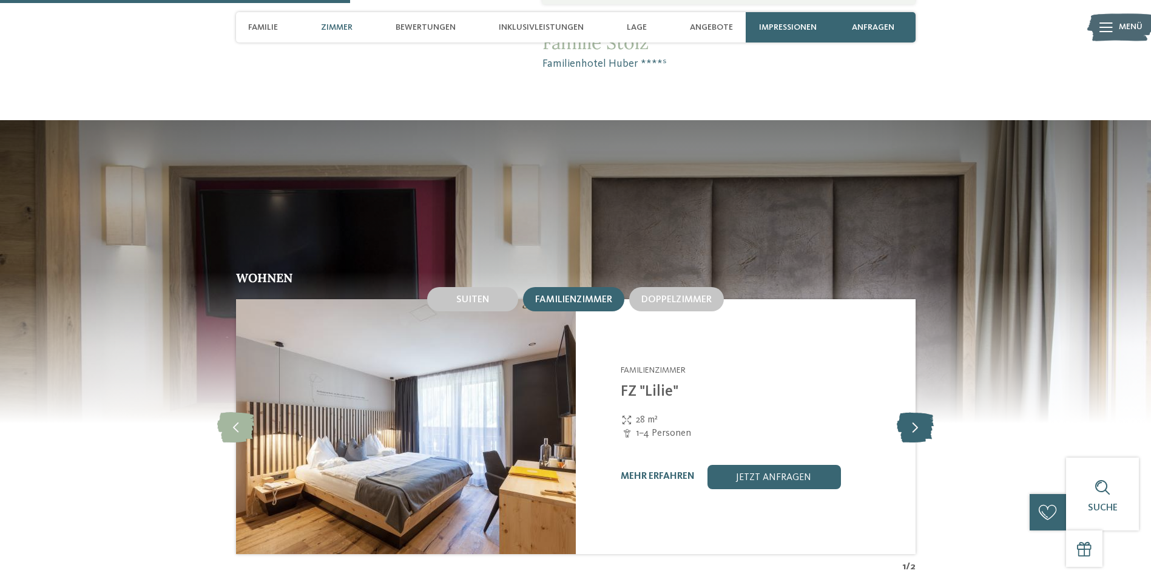
click at [921, 412] on icon at bounding box center [915, 427] width 37 height 30
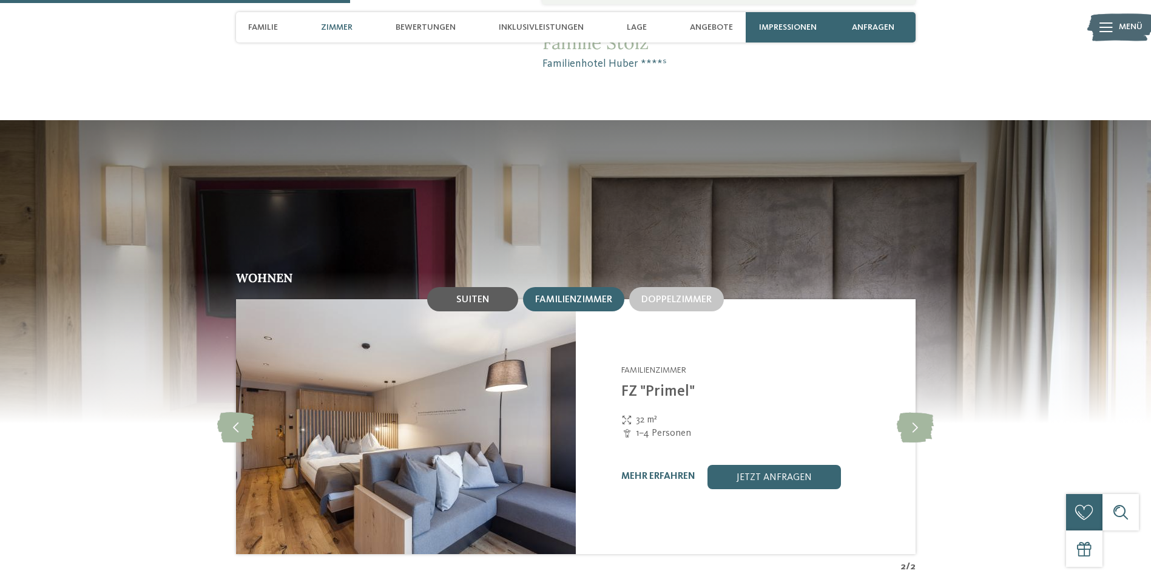
click at [473, 287] on div "Suiten" at bounding box center [472, 299] width 91 height 24
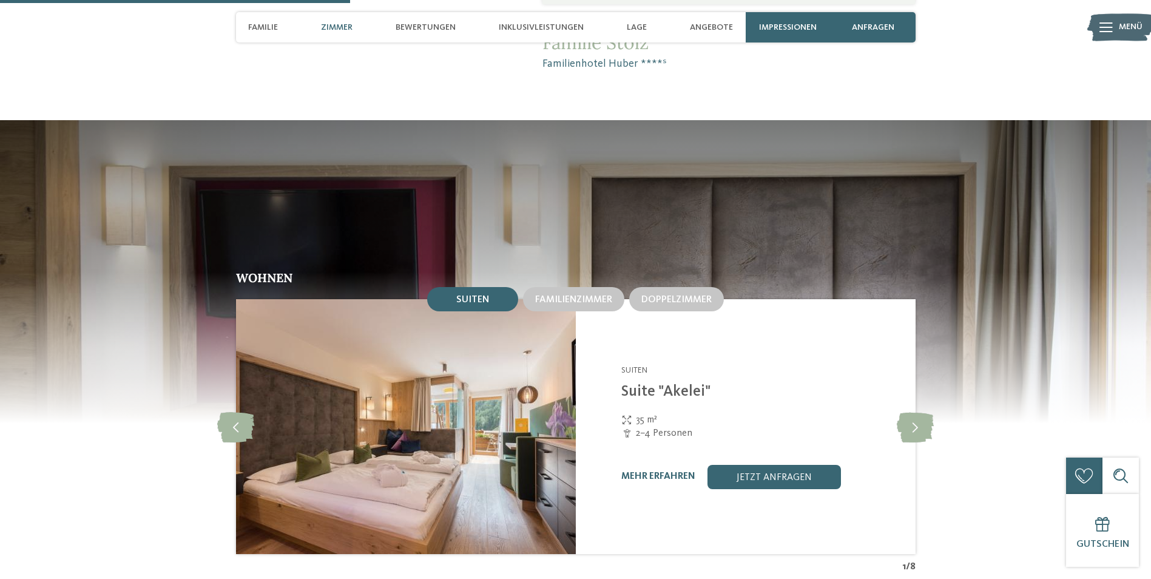
click at [450, 382] on img at bounding box center [406, 426] width 340 height 255
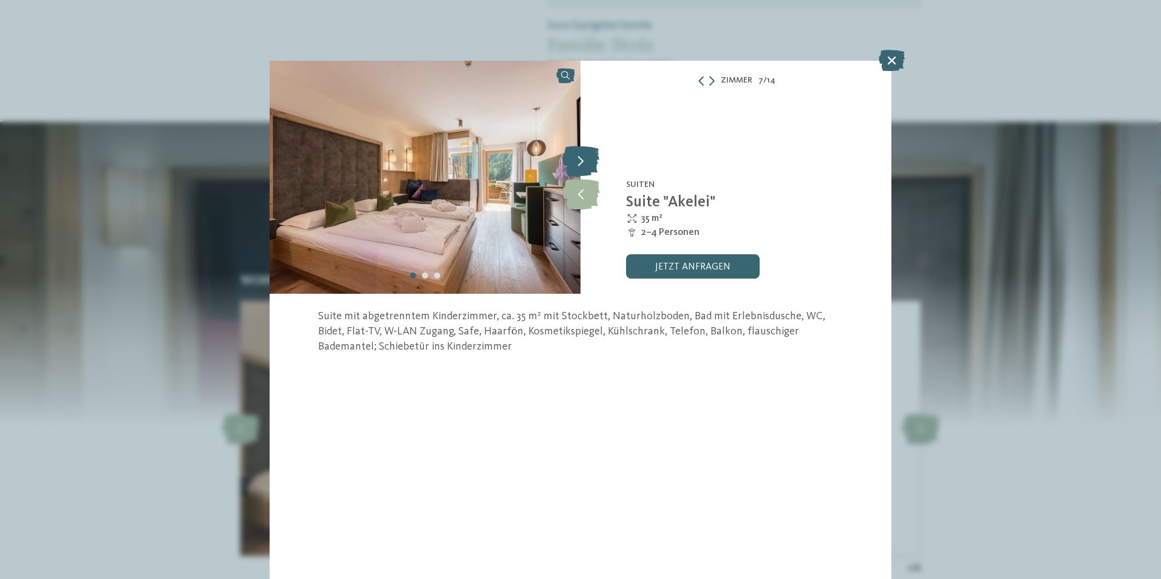
click at [584, 162] on icon at bounding box center [580, 161] width 37 height 30
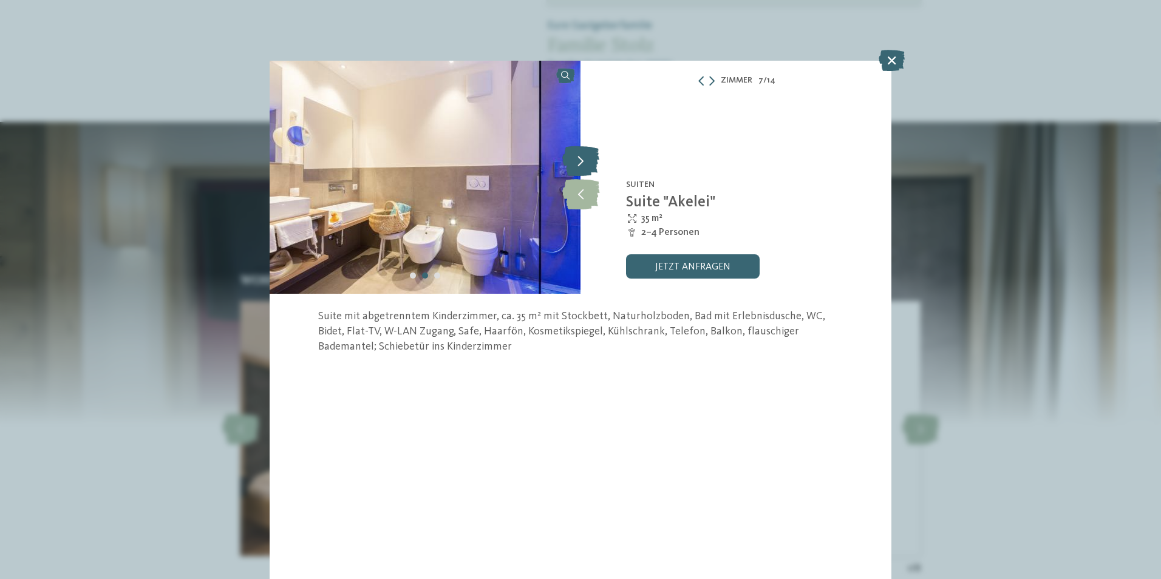
click at [584, 162] on icon at bounding box center [580, 161] width 37 height 30
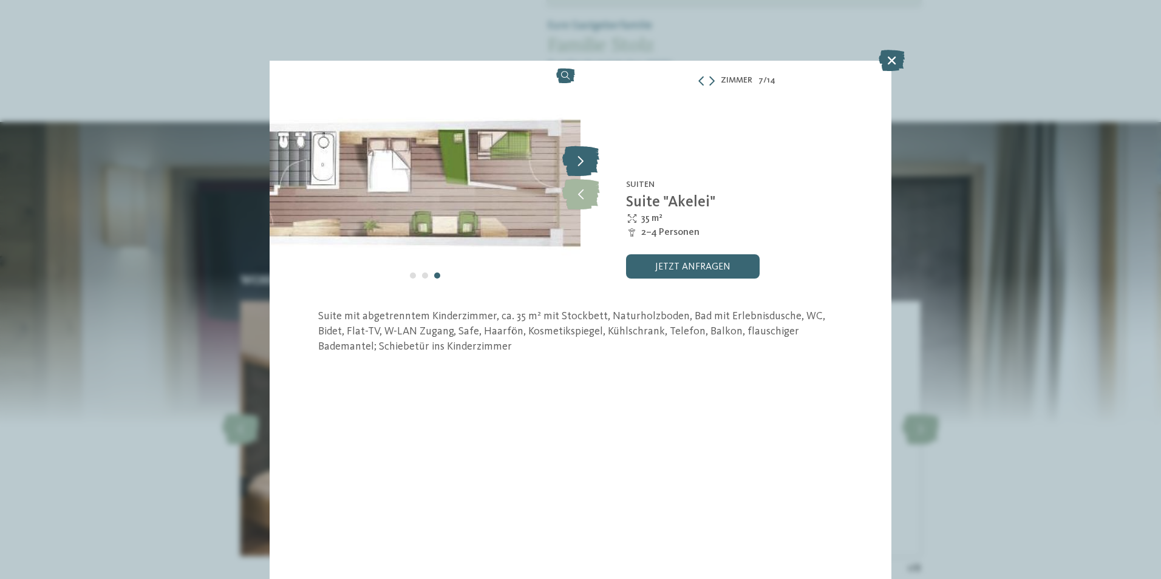
click at [584, 162] on icon at bounding box center [580, 161] width 37 height 30
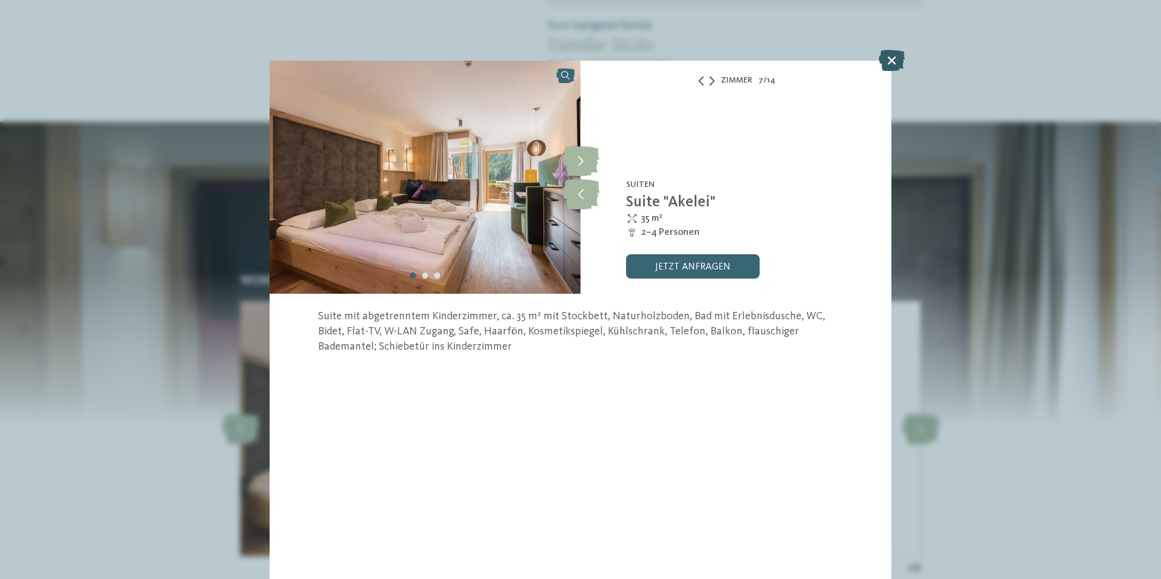
click at [883, 59] on icon at bounding box center [891, 60] width 26 height 21
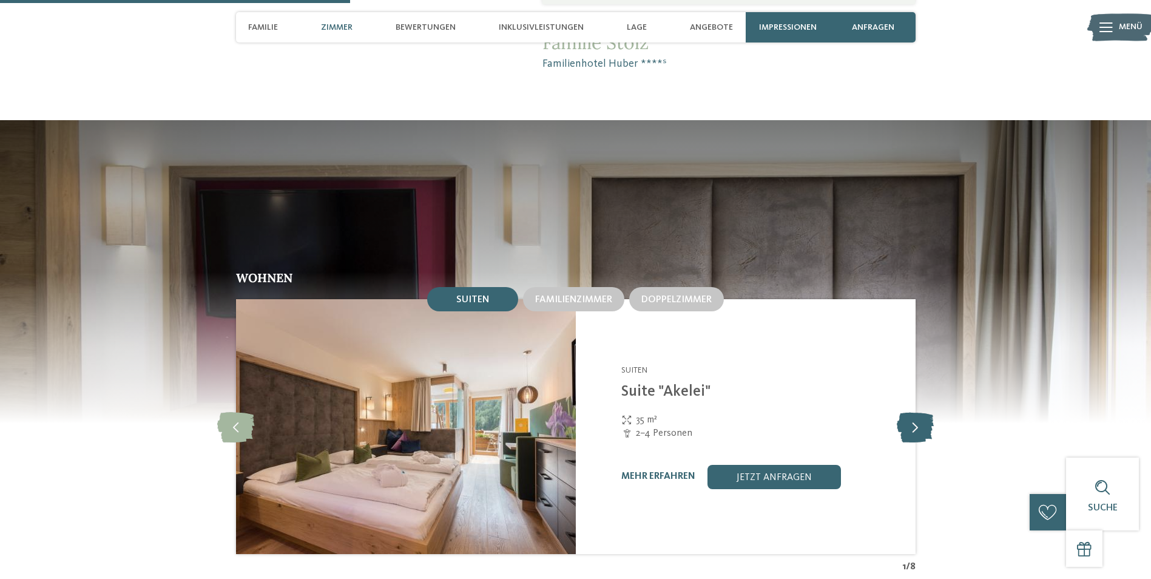
click at [917, 412] on icon at bounding box center [915, 427] width 37 height 30
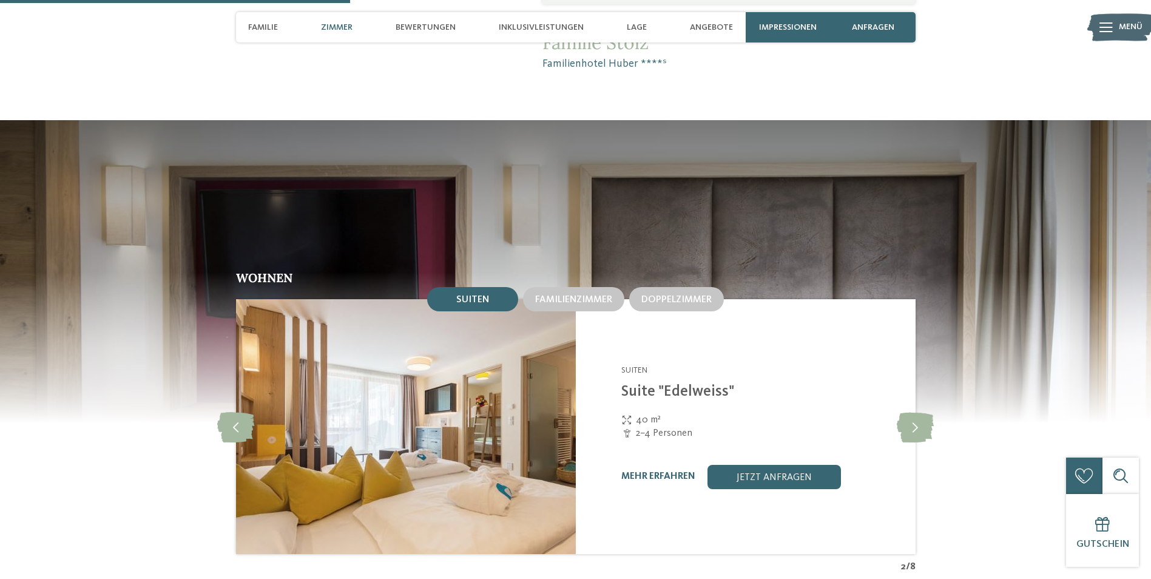
click at [480, 385] on img at bounding box center [406, 426] width 340 height 255
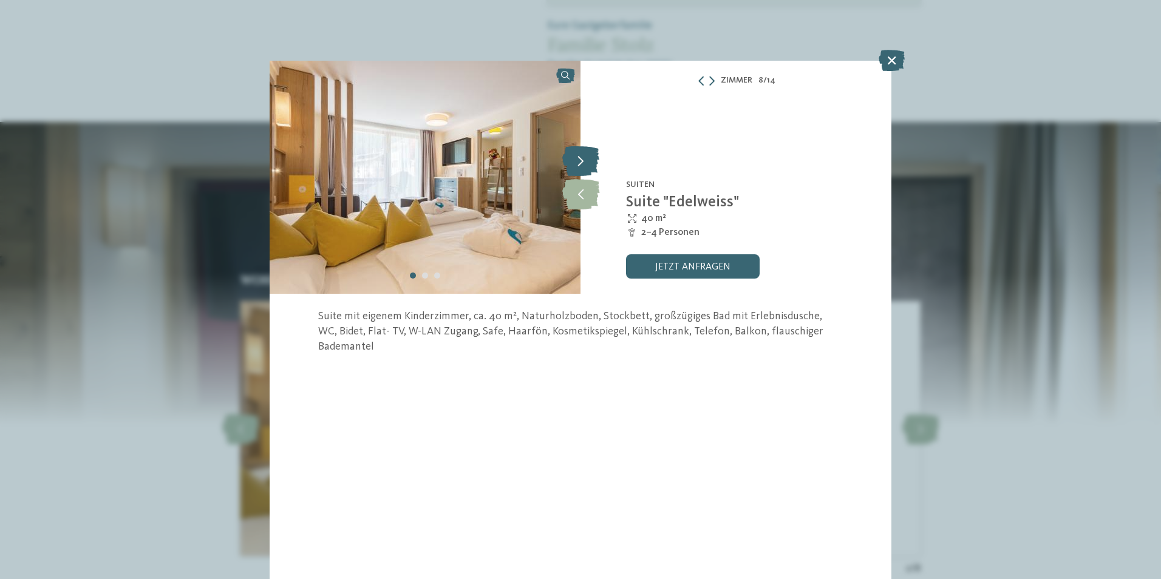
click at [578, 166] on icon at bounding box center [580, 161] width 37 height 30
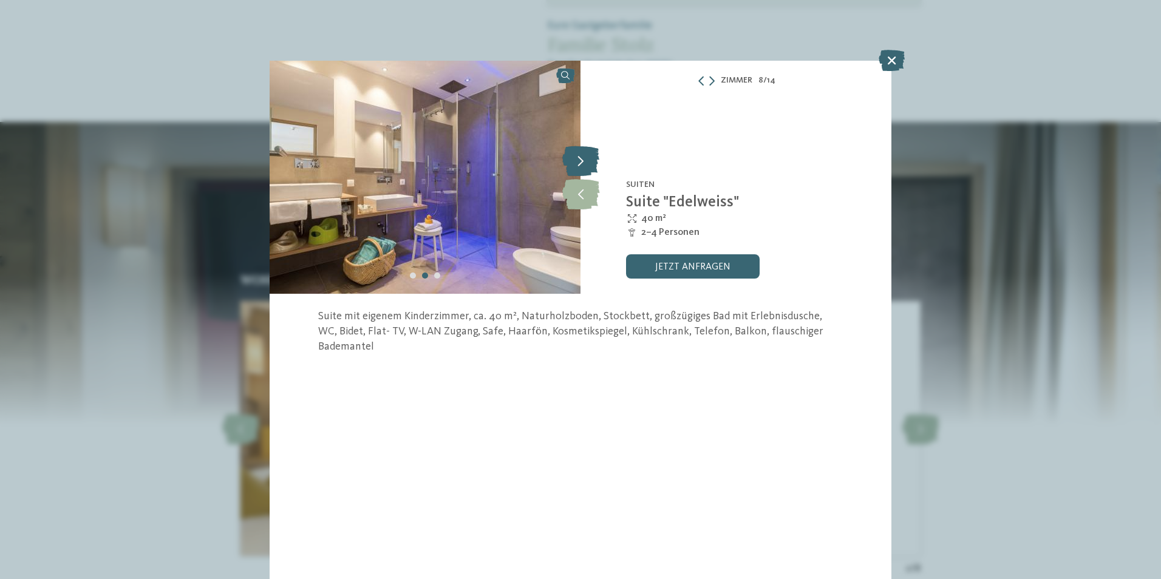
click at [578, 166] on icon at bounding box center [580, 161] width 37 height 30
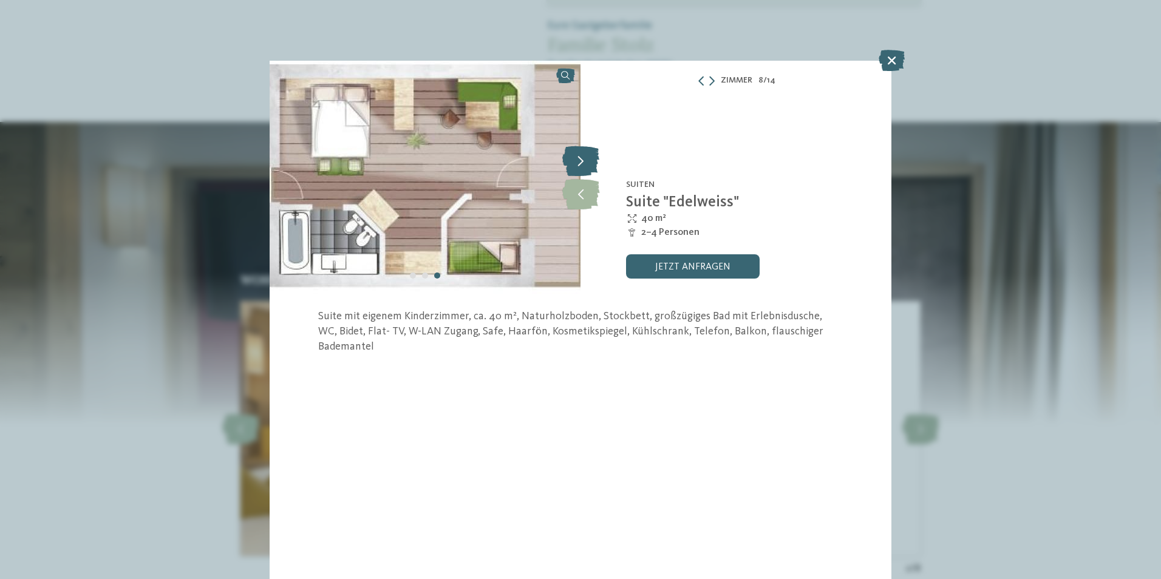
click at [578, 166] on icon at bounding box center [580, 161] width 37 height 30
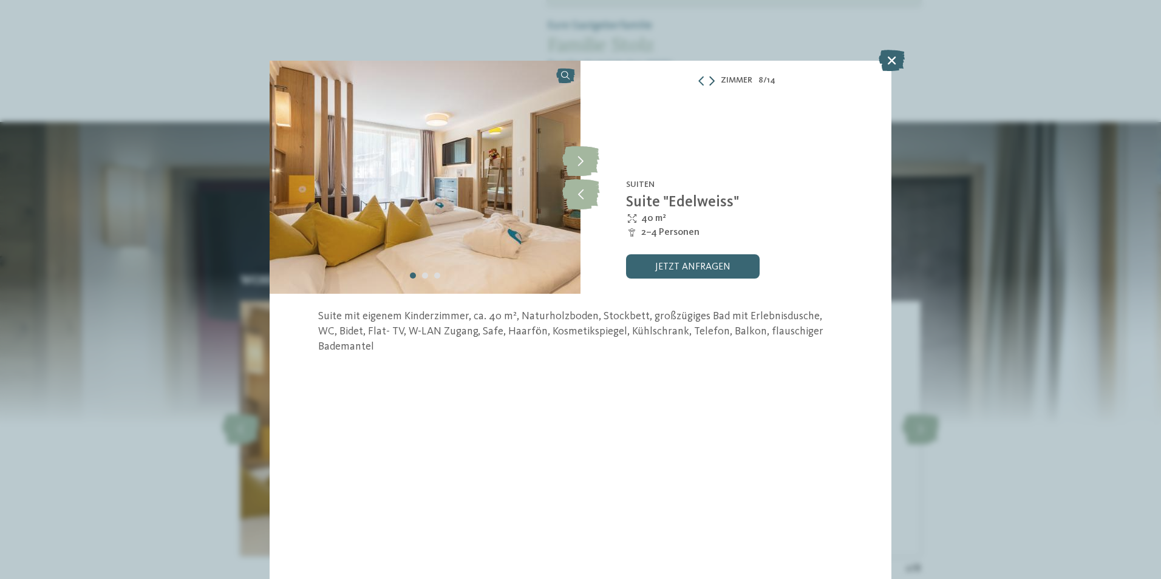
click at [713, 80] on icon at bounding box center [711, 81] width 5 height 10
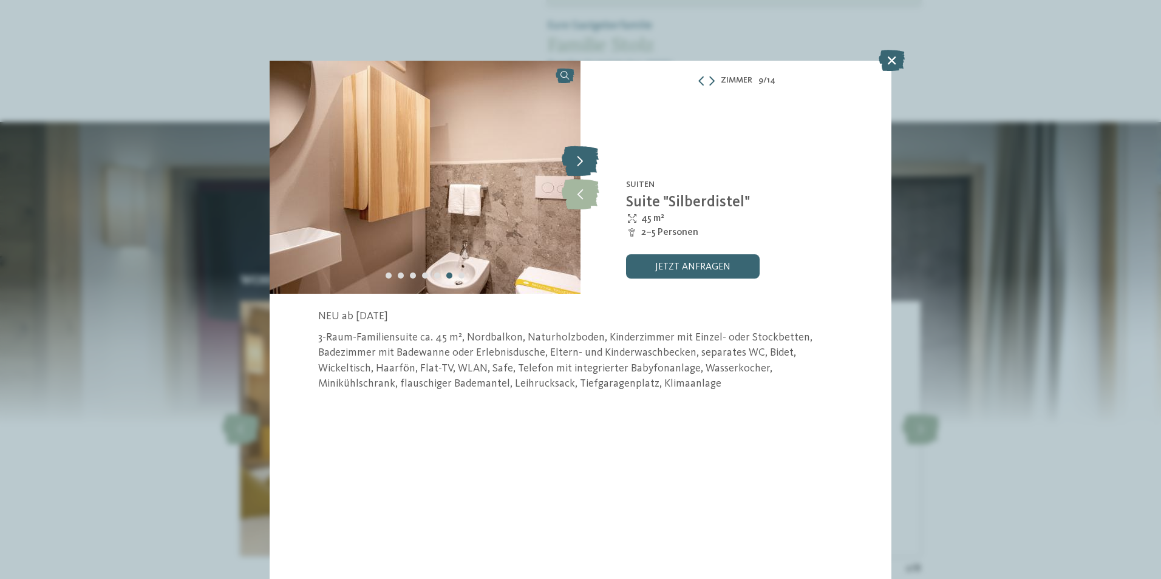
click at [587, 158] on icon at bounding box center [579, 161] width 37 height 30
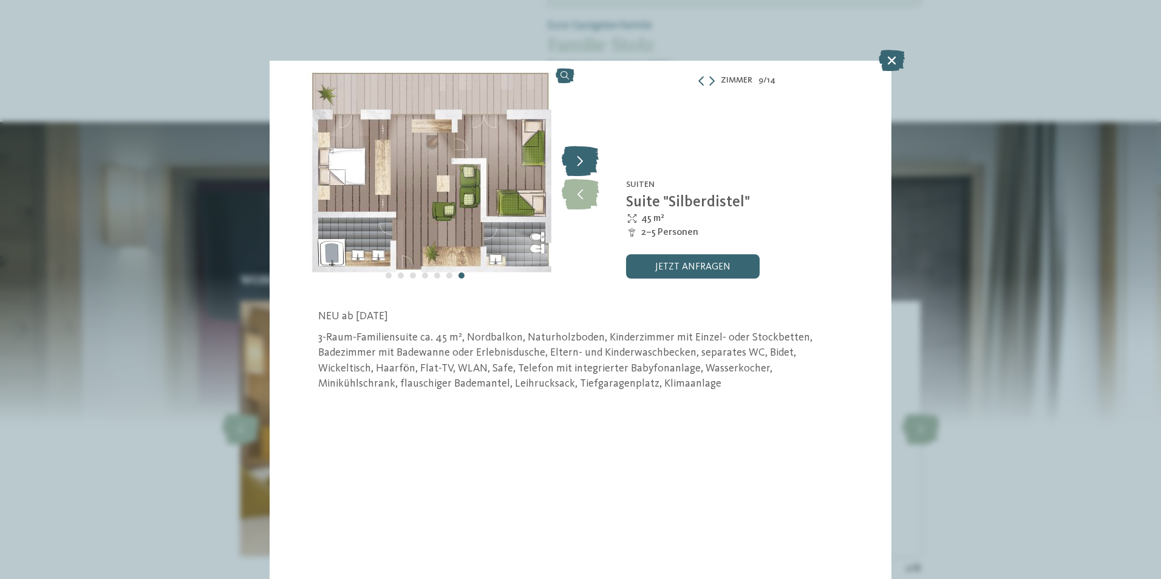
click at [586, 157] on icon at bounding box center [579, 161] width 37 height 30
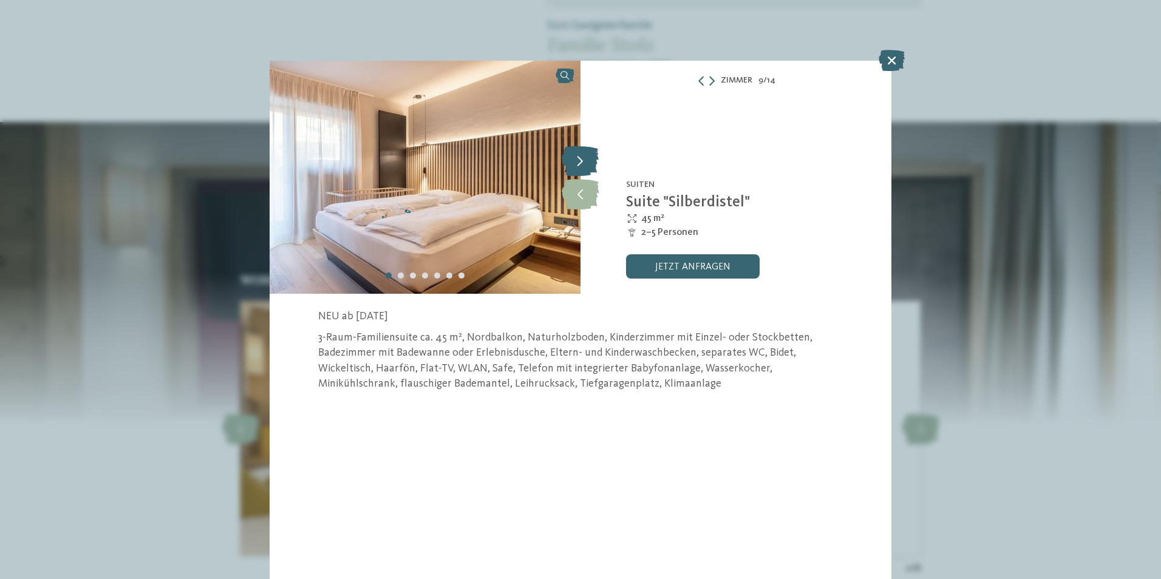
click at [586, 157] on icon at bounding box center [579, 161] width 37 height 30
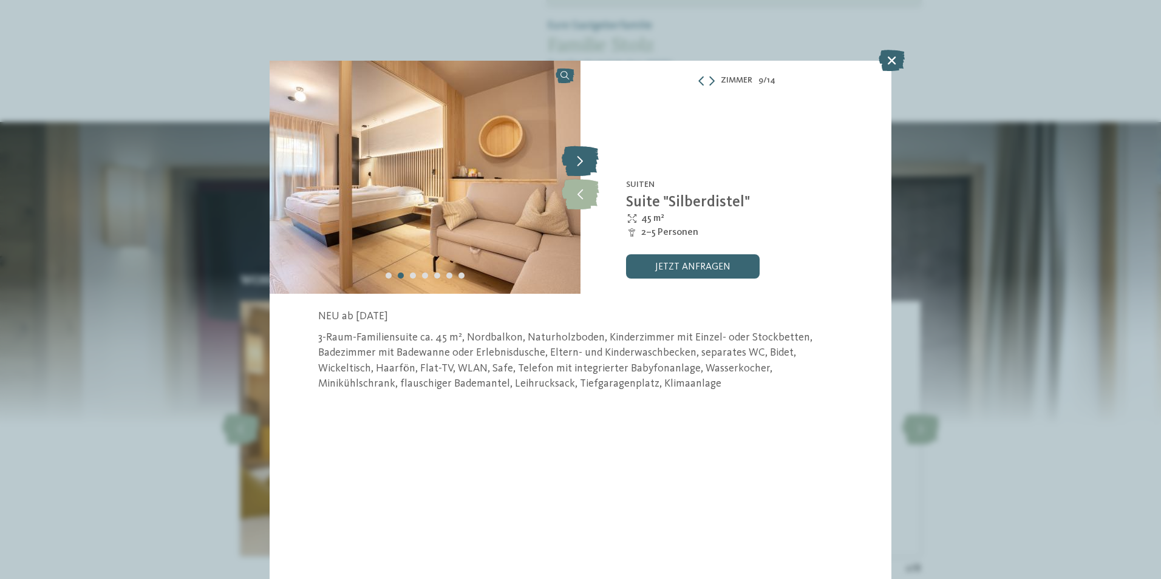
click at [586, 157] on icon at bounding box center [579, 161] width 37 height 30
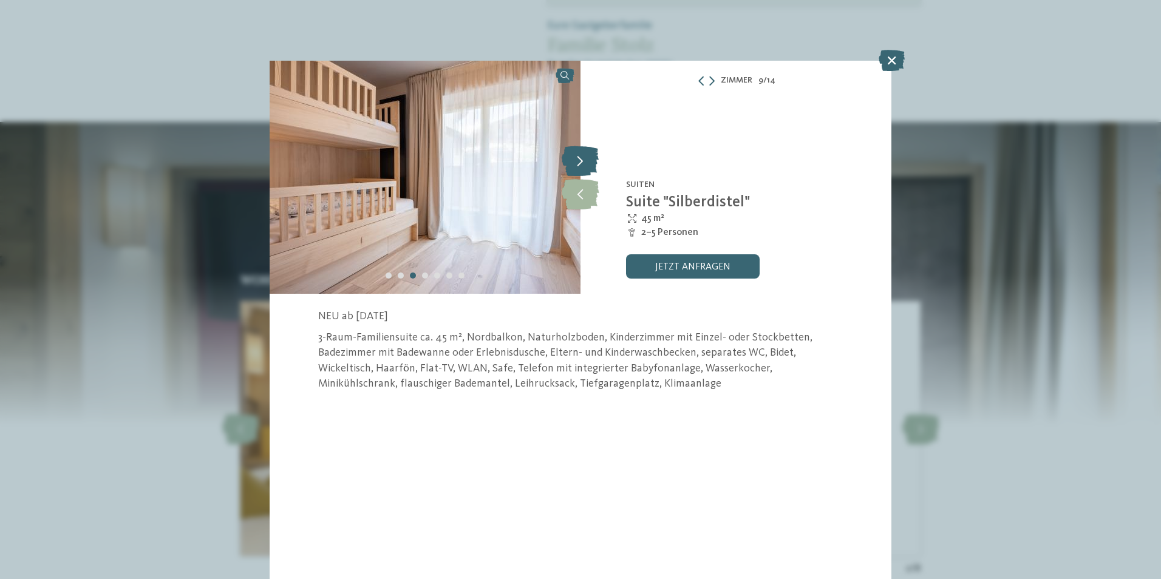
click at [586, 157] on icon at bounding box center [579, 161] width 37 height 30
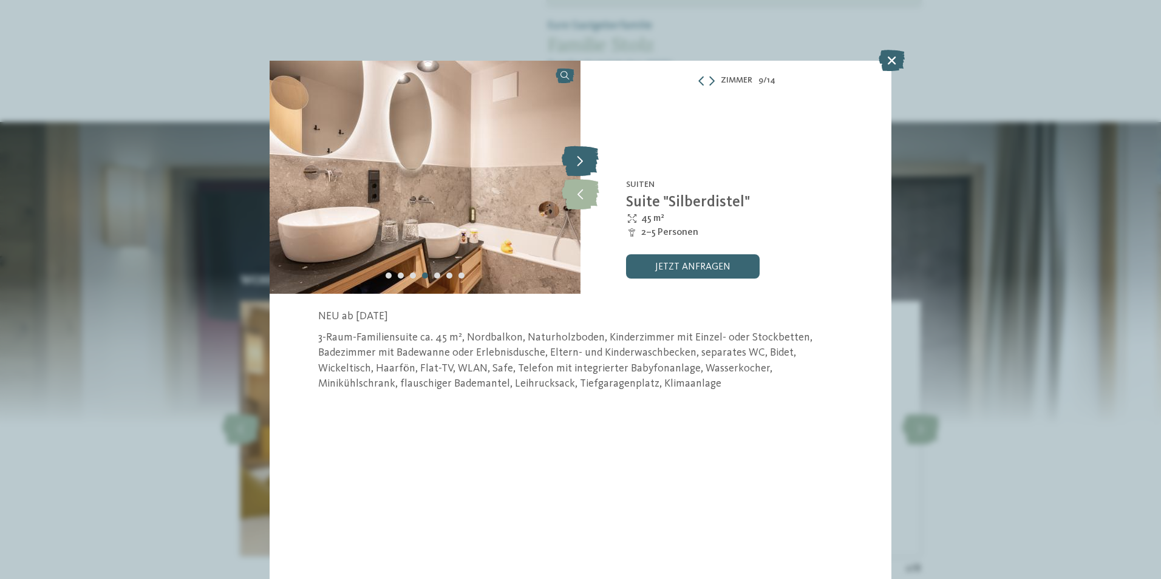
click at [586, 157] on icon at bounding box center [579, 161] width 37 height 30
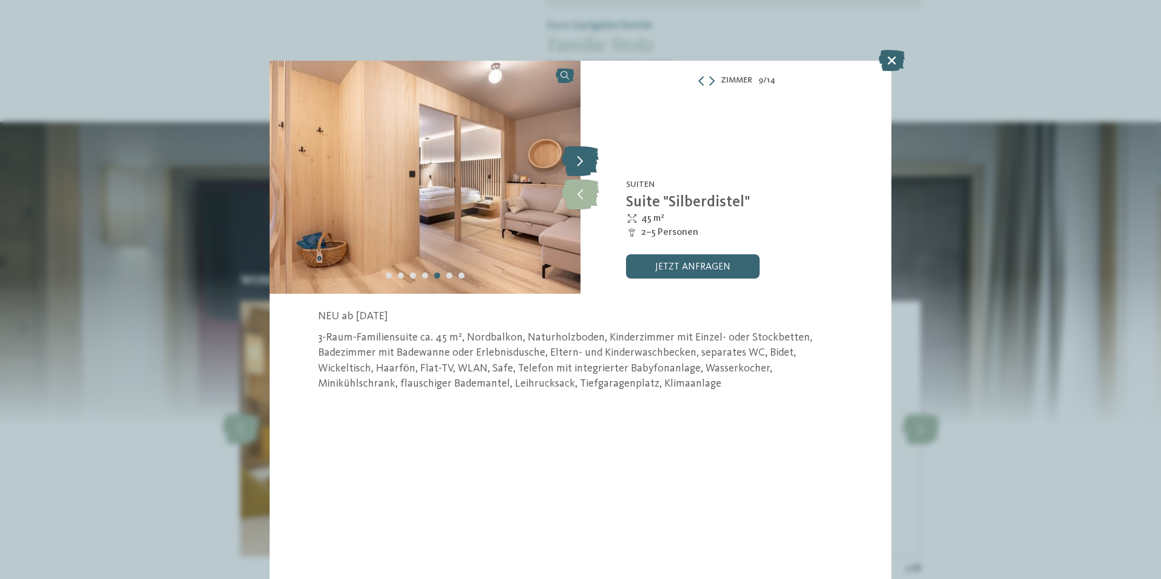
click at [586, 157] on icon at bounding box center [579, 161] width 37 height 30
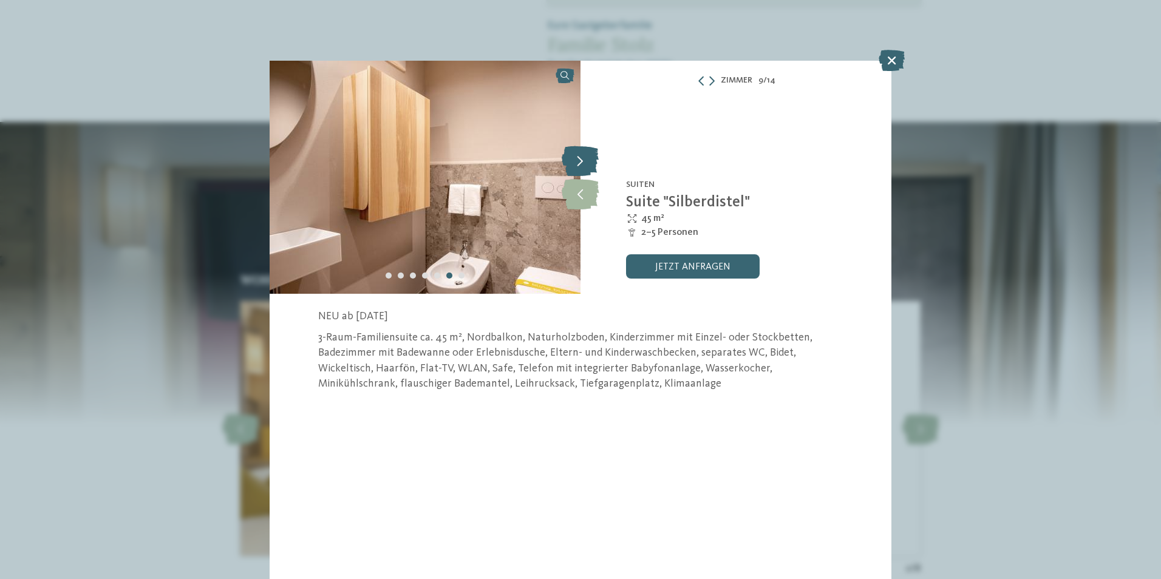
click at [586, 157] on icon at bounding box center [579, 161] width 37 height 30
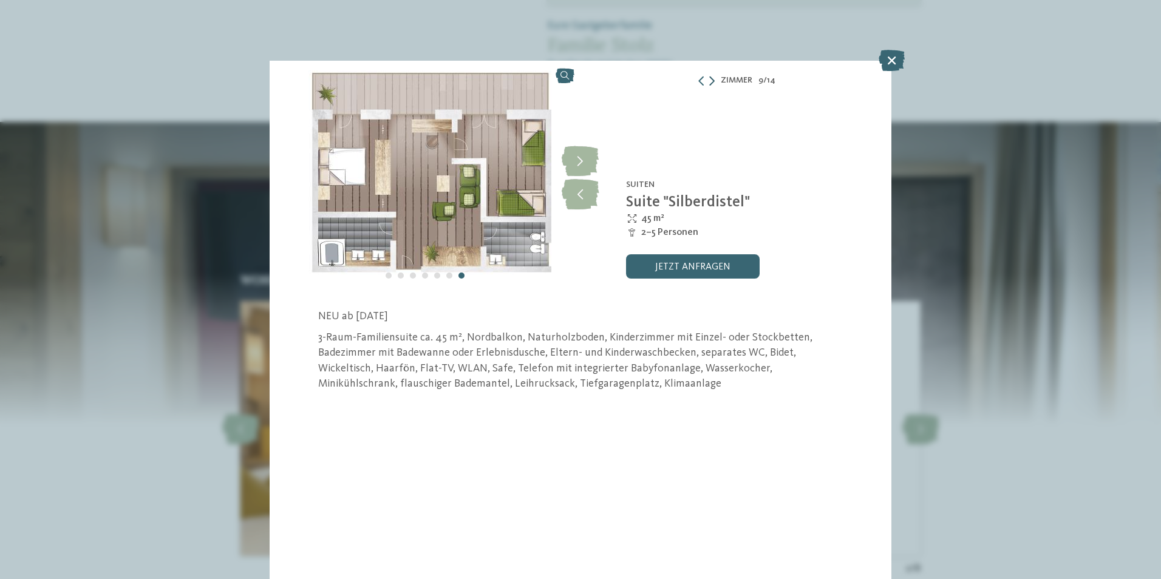
click at [714, 82] on icon at bounding box center [711, 81] width 5 height 10
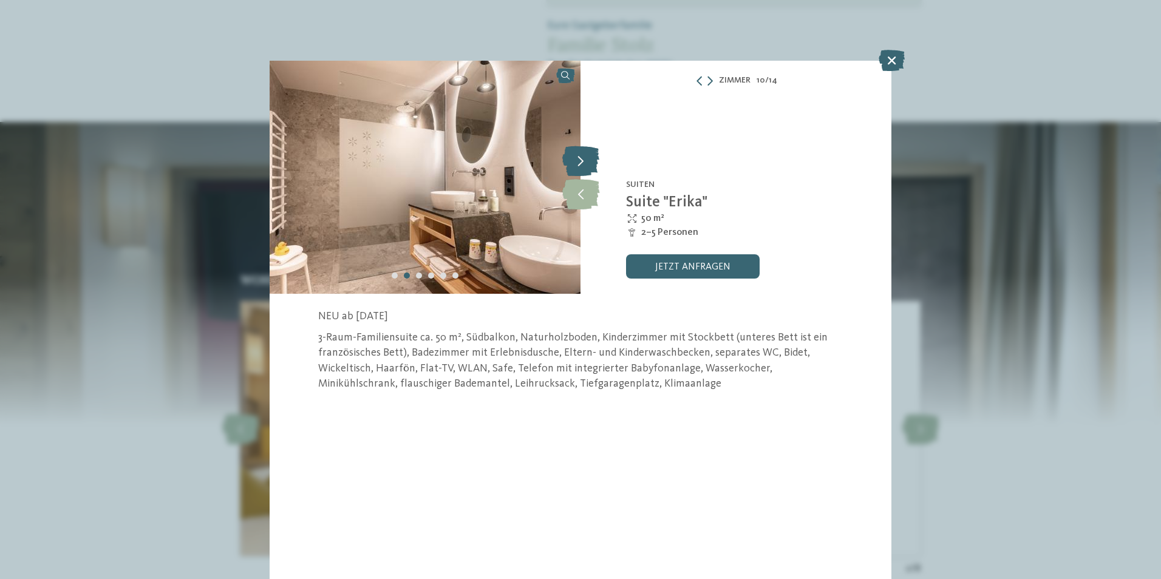
click at [575, 162] on icon at bounding box center [580, 161] width 37 height 30
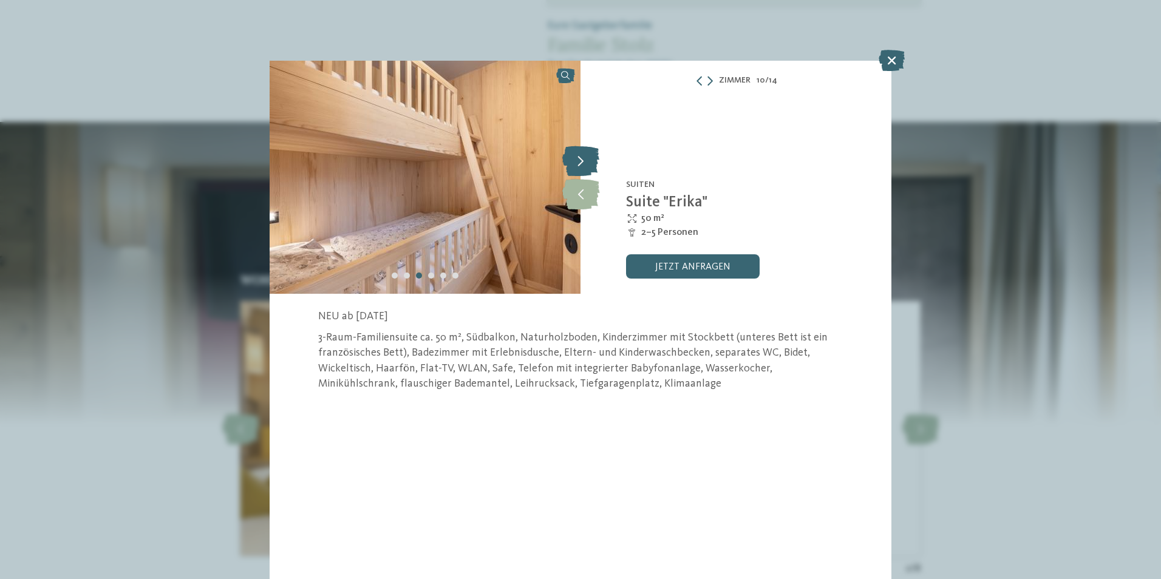
click at [575, 162] on icon at bounding box center [580, 161] width 37 height 30
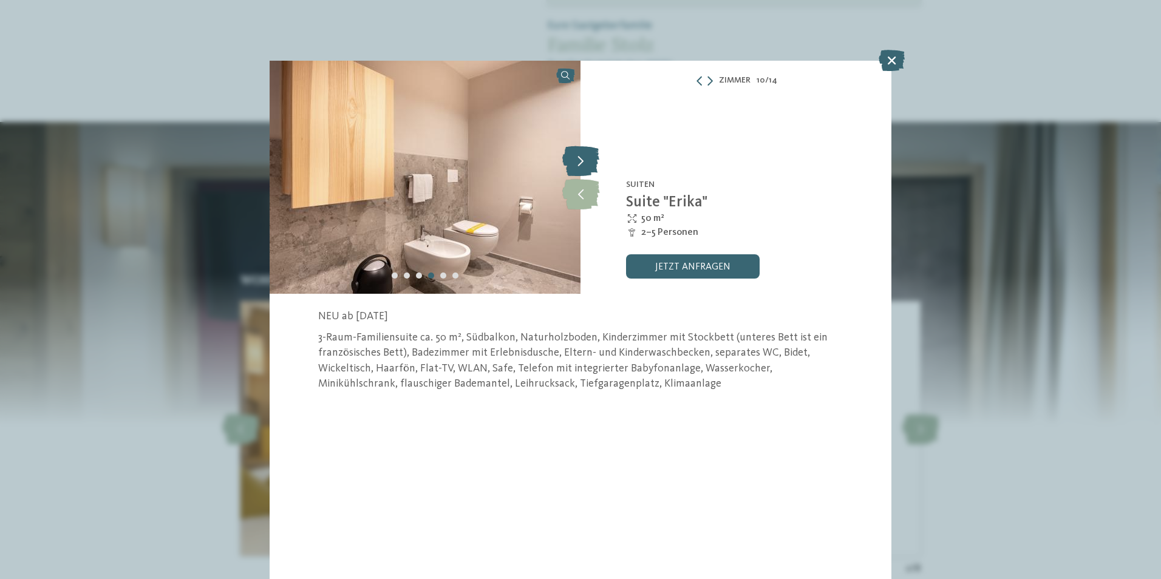
click at [575, 162] on icon at bounding box center [580, 161] width 37 height 30
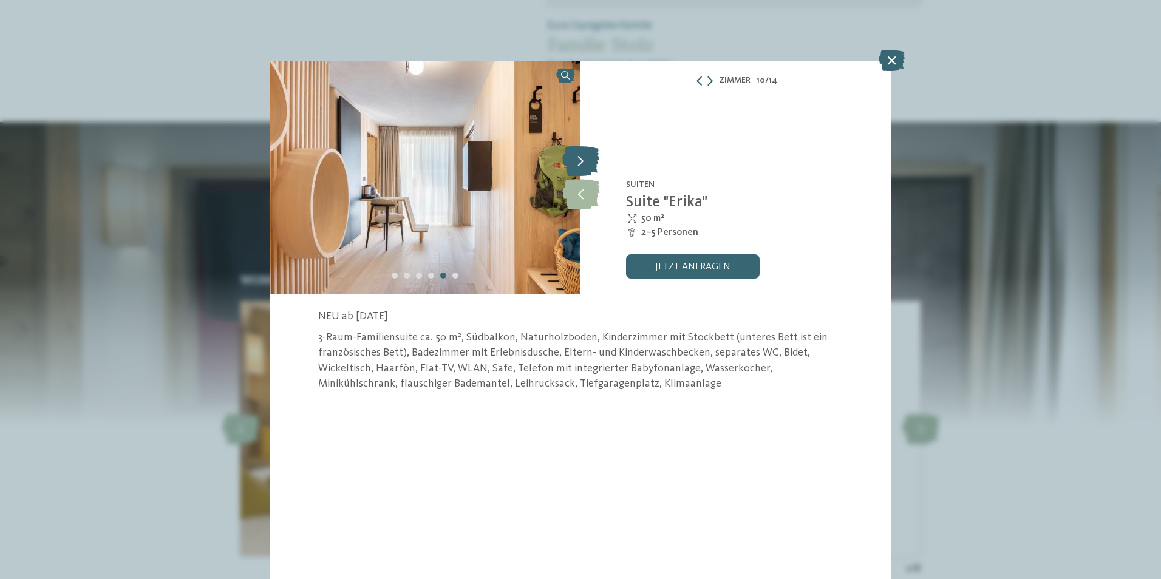
click at [575, 162] on icon at bounding box center [580, 161] width 37 height 30
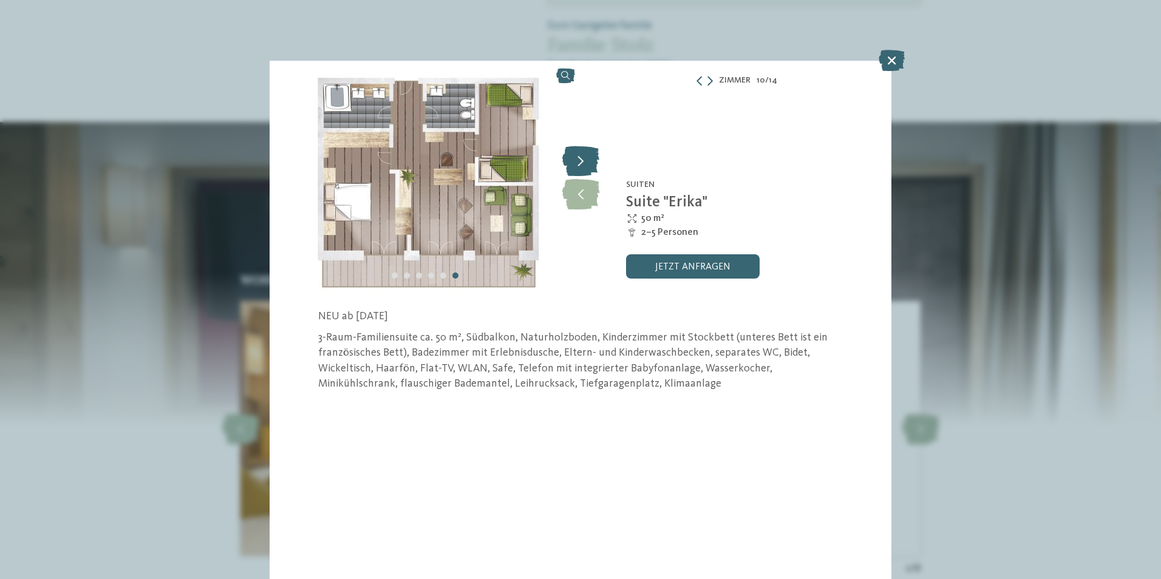
click at [575, 162] on icon at bounding box center [580, 161] width 37 height 30
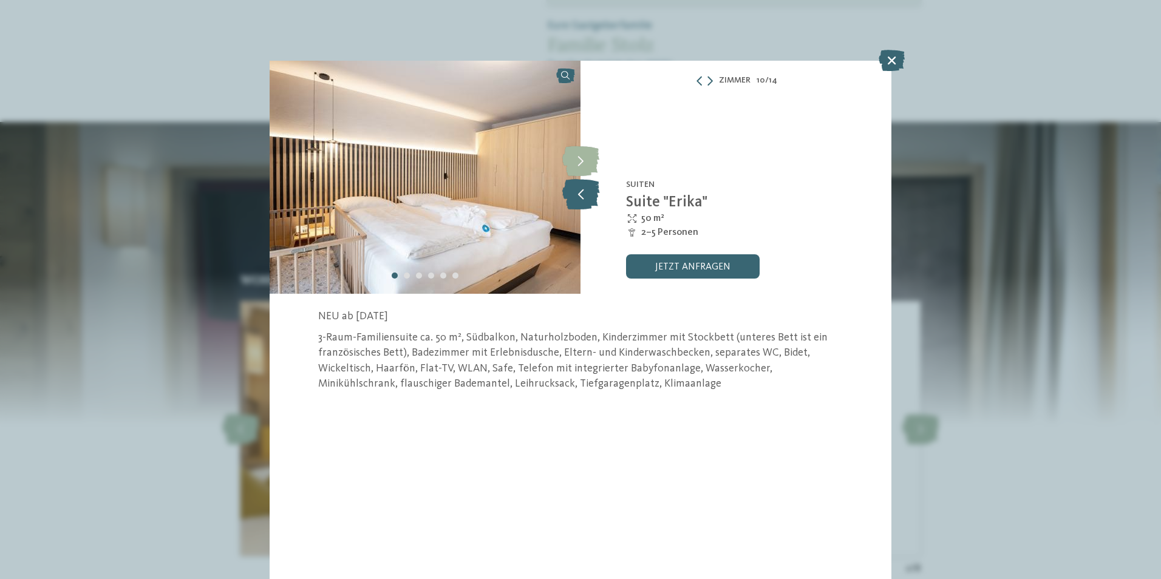
click at [583, 191] on icon at bounding box center [580, 194] width 37 height 30
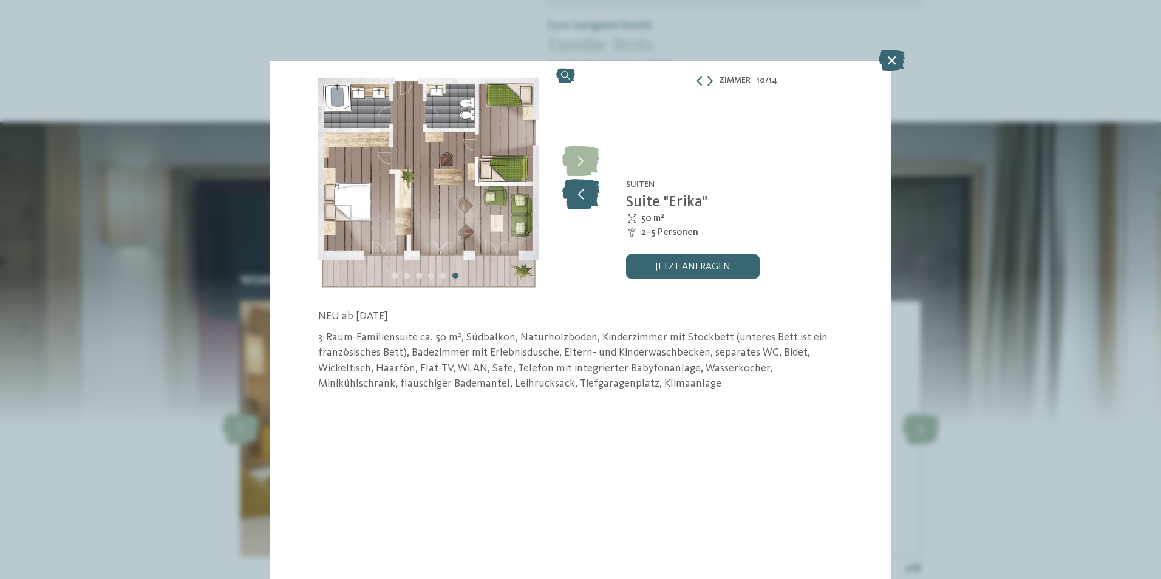
click at [583, 191] on icon at bounding box center [580, 194] width 37 height 30
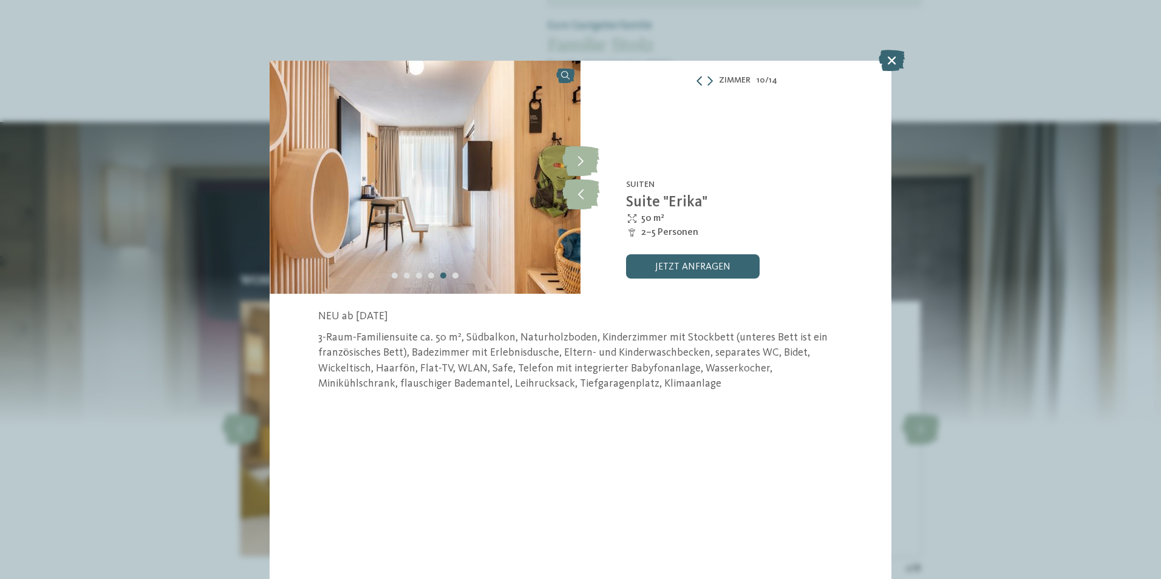
click at [702, 81] on icon at bounding box center [699, 81] width 10 height 10
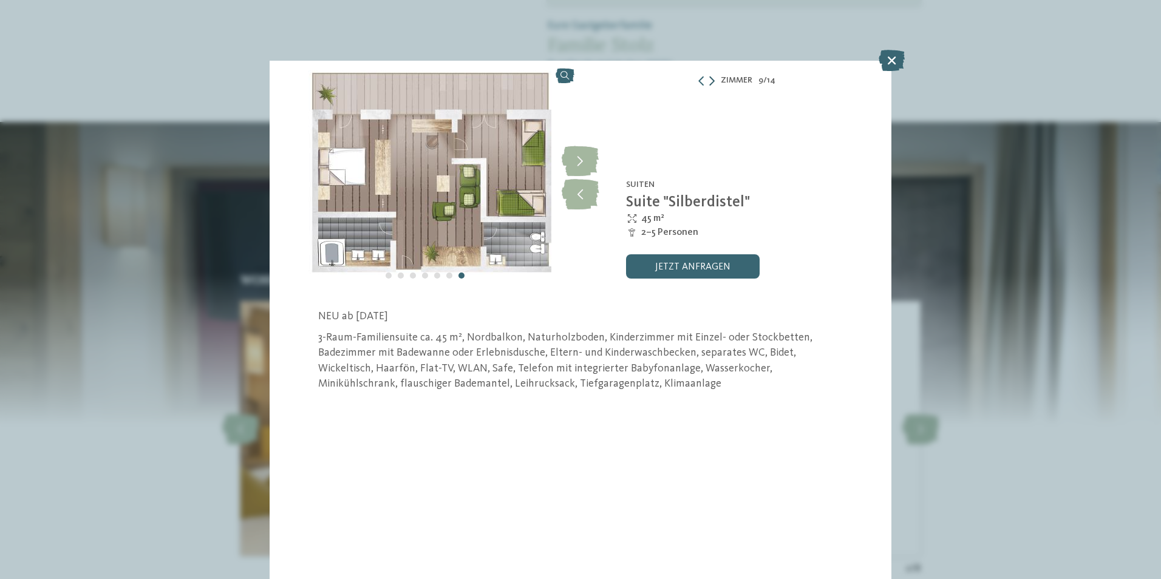
click at [711, 79] on icon at bounding box center [711, 81] width 5 height 10
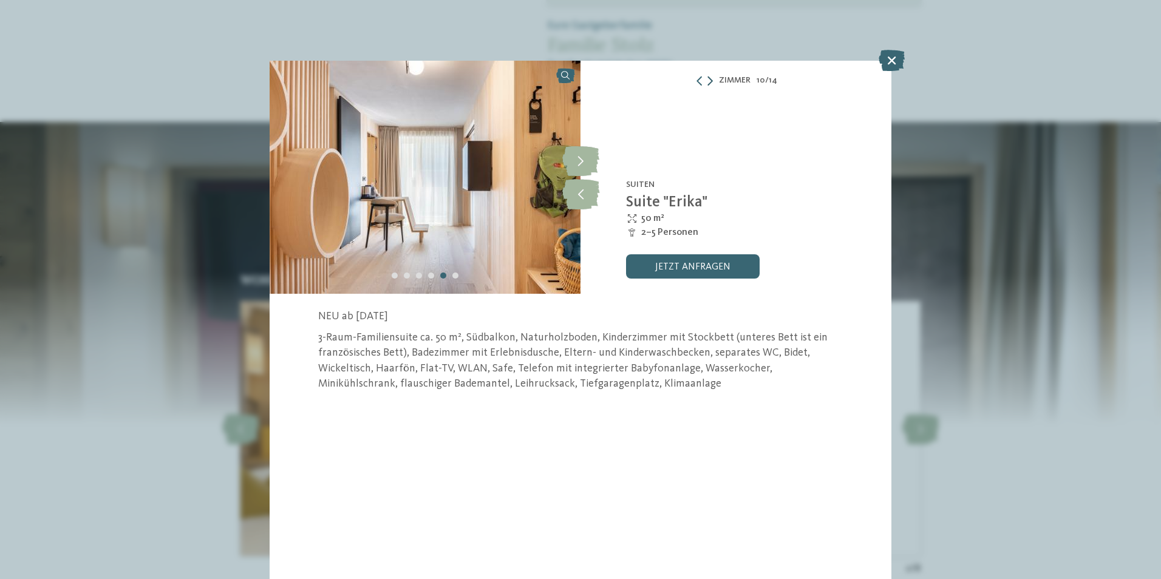
click at [711, 79] on icon at bounding box center [709, 81] width 5 height 10
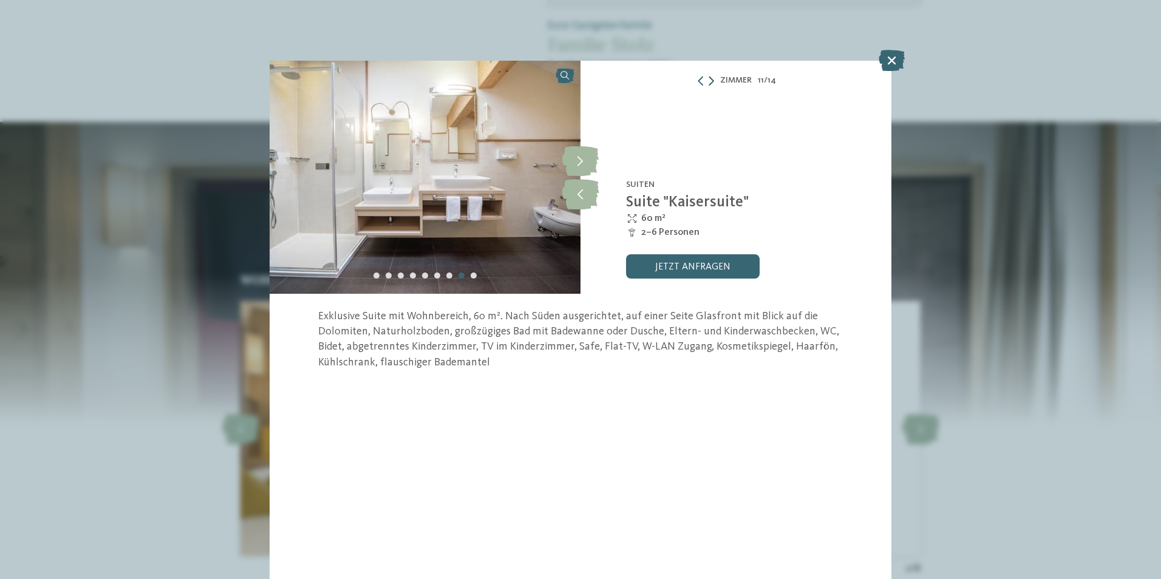
click at [711, 79] on icon at bounding box center [710, 81] width 5 height 10
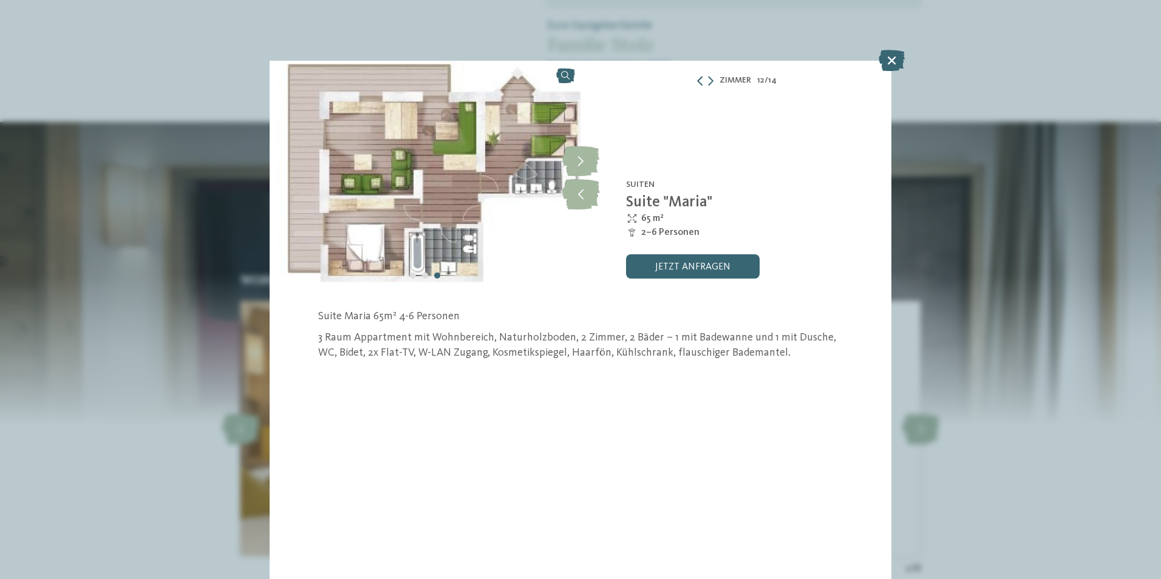
click at [699, 79] on icon at bounding box center [700, 81] width 10 height 10
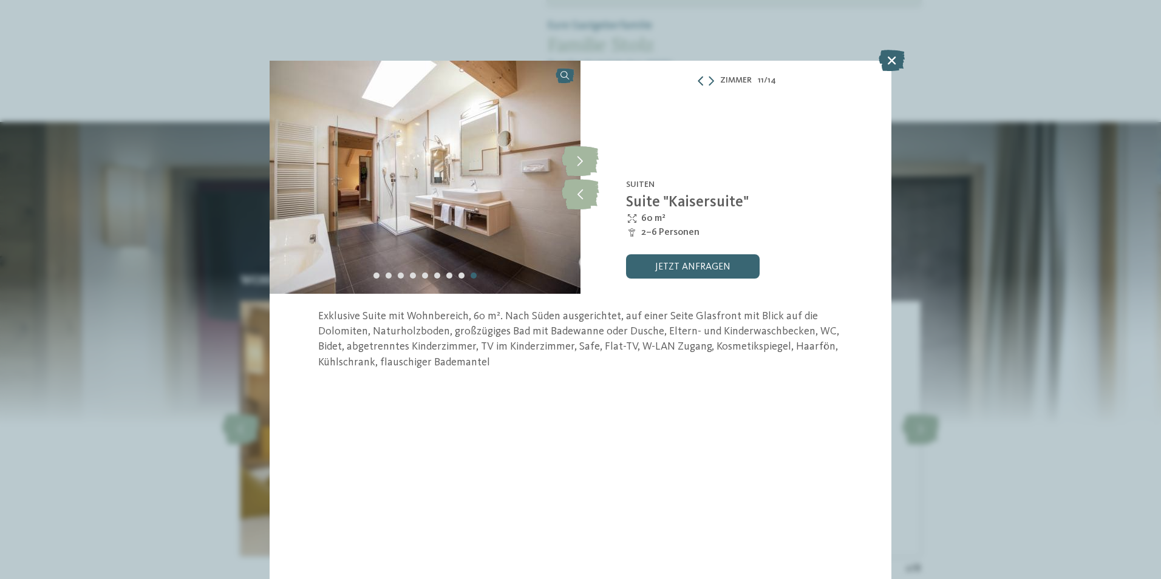
click at [699, 79] on icon at bounding box center [701, 81] width 10 height 10
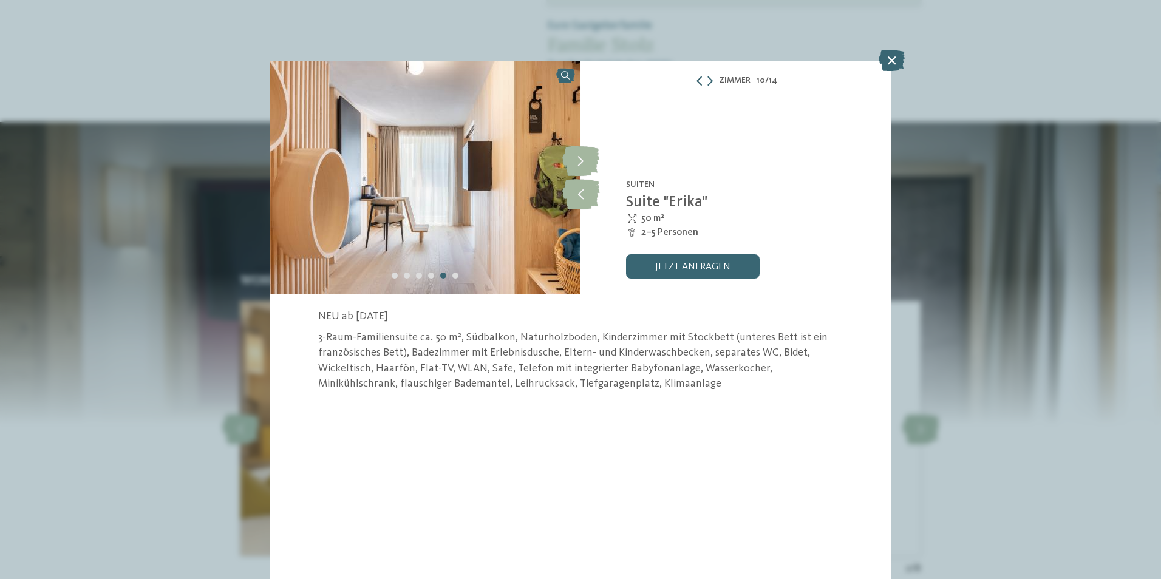
click at [699, 79] on icon at bounding box center [699, 81] width 10 height 10
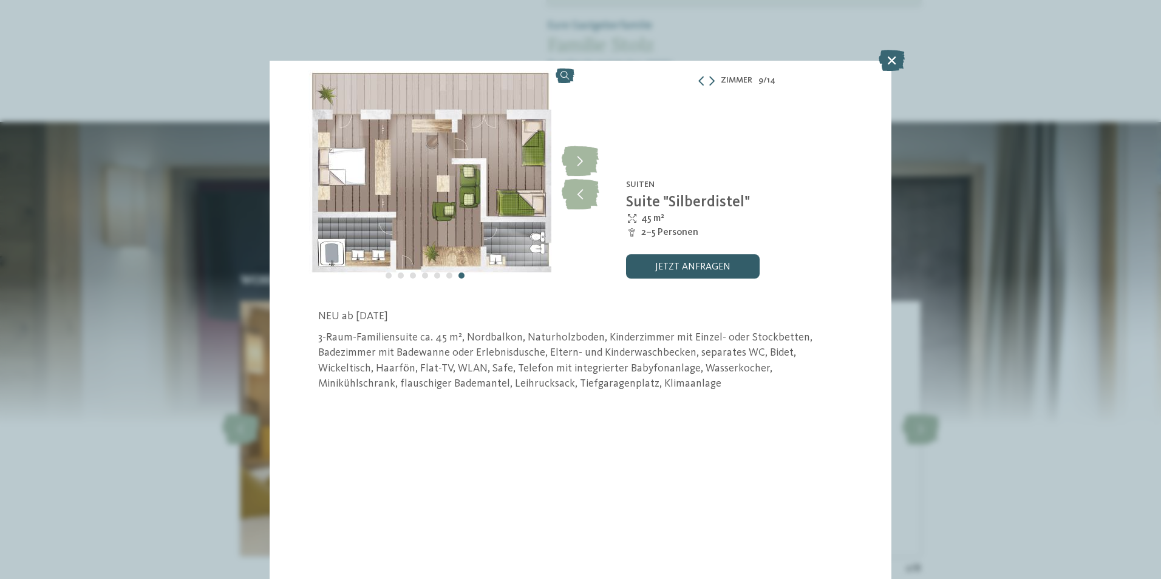
click at [682, 268] on link "jetzt anfragen" at bounding box center [693, 266] width 134 height 24
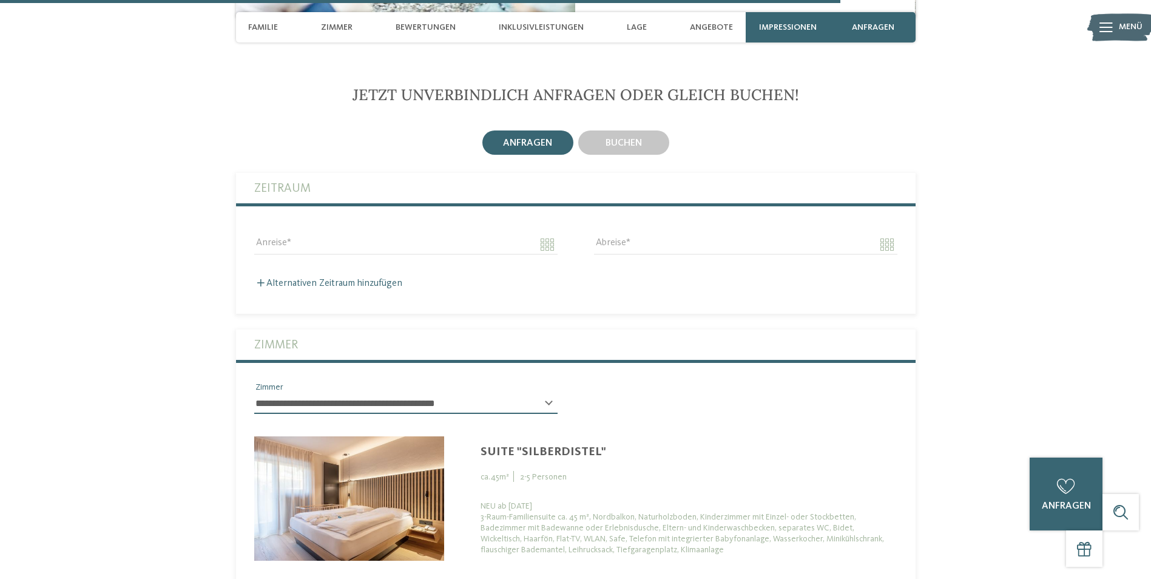
scroll to position [3277, 0]
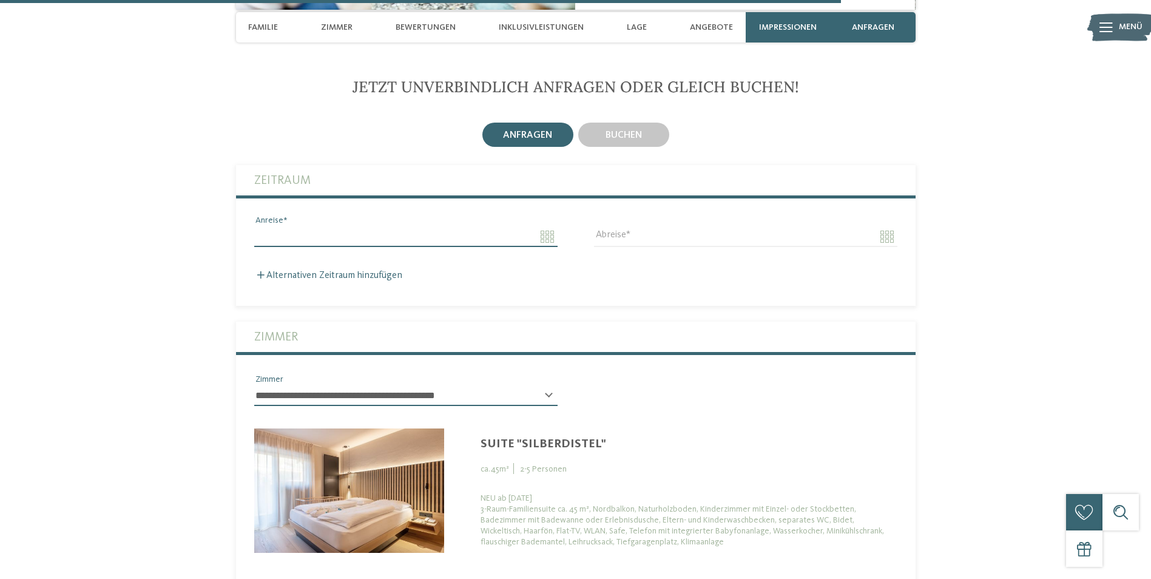
click at [541, 226] on input "Anreise" at bounding box center [405, 236] width 303 height 21
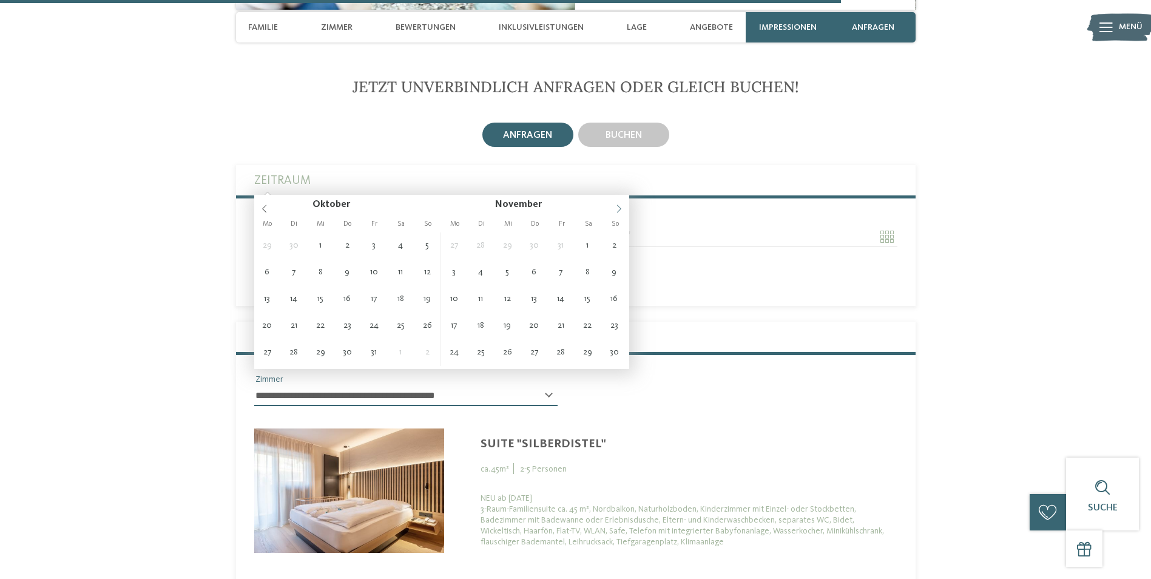
click at [622, 209] on icon at bounding box center [619, 209] width 8 height 8
type input "**********"
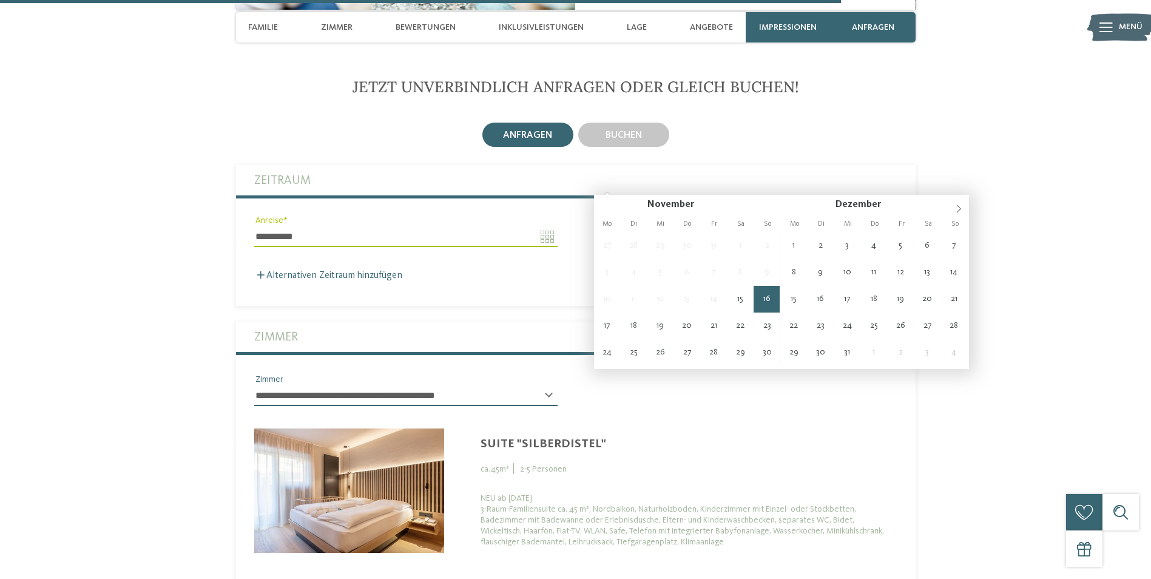
type input "**********"
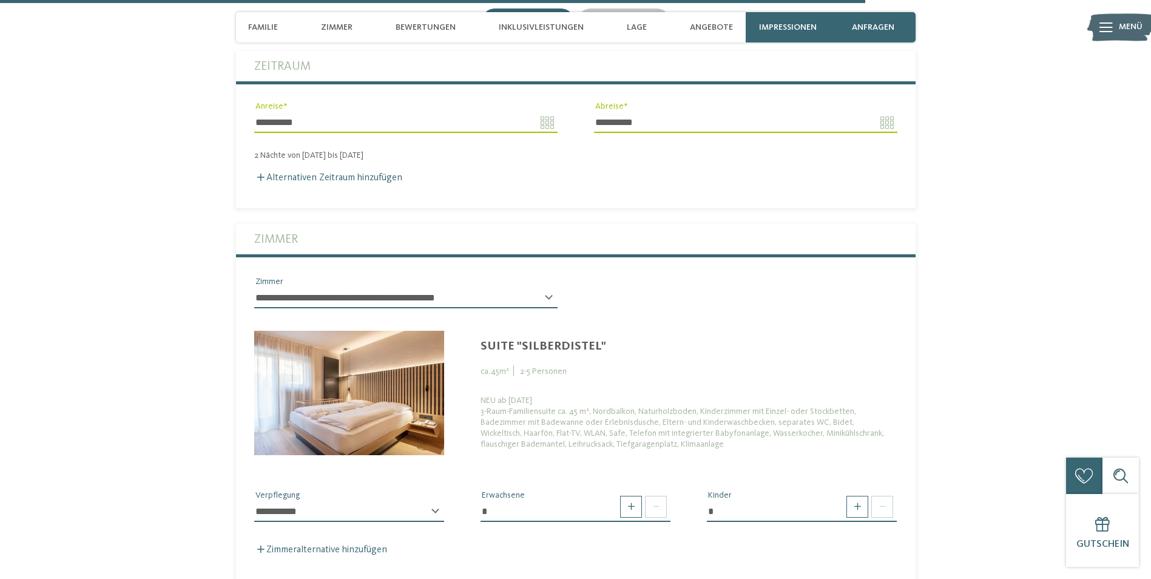
scroll to position [3459, 0]
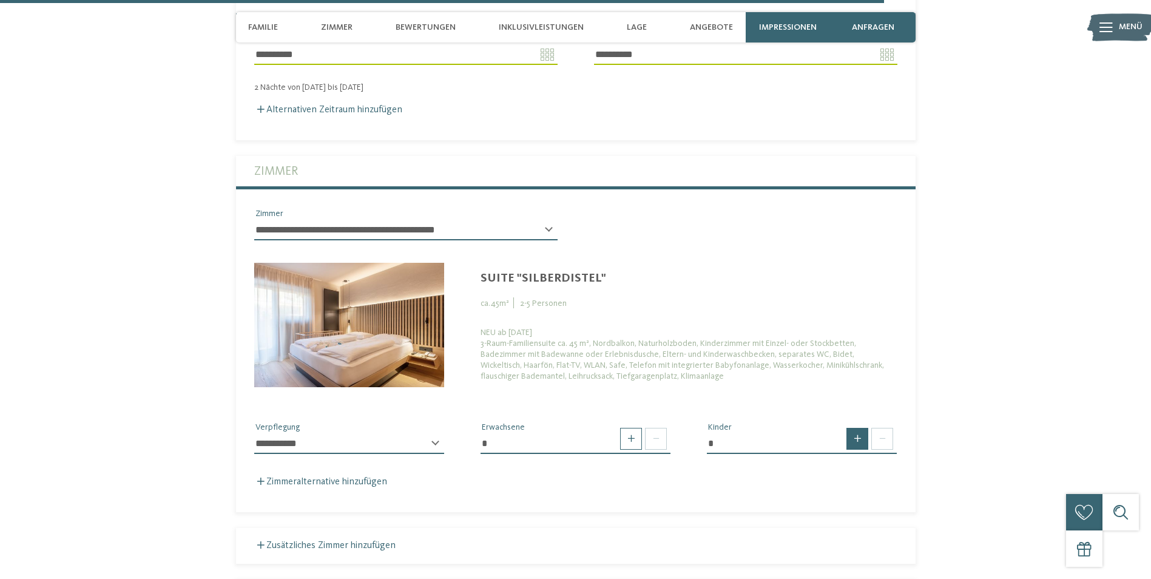
click at [862, 428] on span at bounding box center [858, 439] width 22 height 22
type input "*"
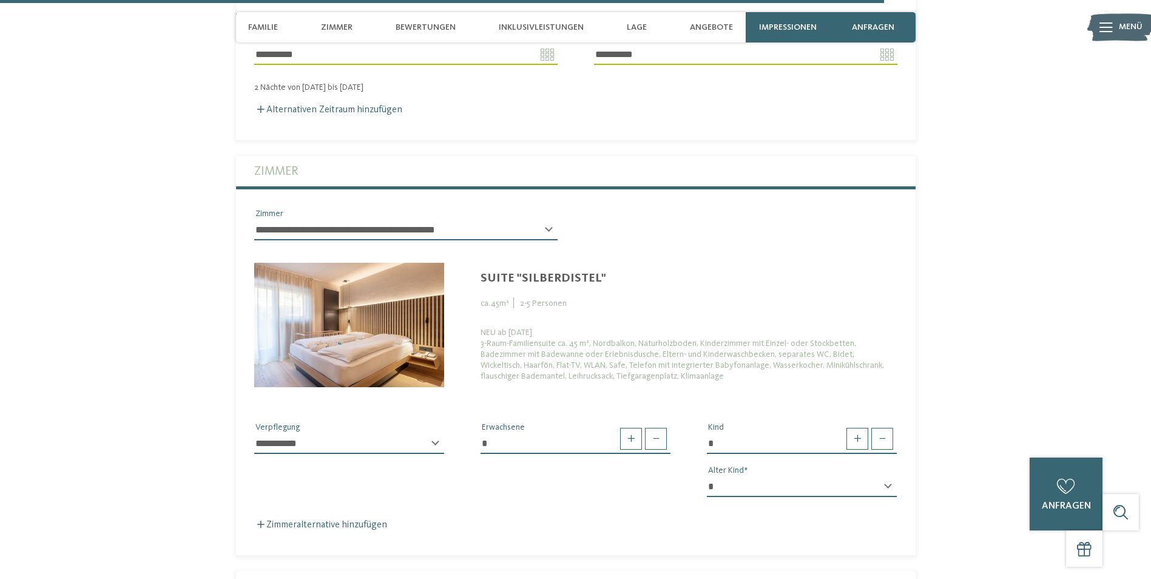
click at [888, 476] on div "* * * * * * * * * * * ** ** ** ** ** ** ** ** Alter Kind" at bounding box center [802, 491] width 190 height 31
click at [886, 476] on div "* * * * * * * * * * * ** ** ** ** ** ** ** ** Alter Kind" at bounding box center [802, 491] width 190 height 31
click at [726, 476] on select "* * * * * * * * * * * ** ** ** ** ** ** ** **" at bounding box center [802, 486] width 190 height 21
select select "*"
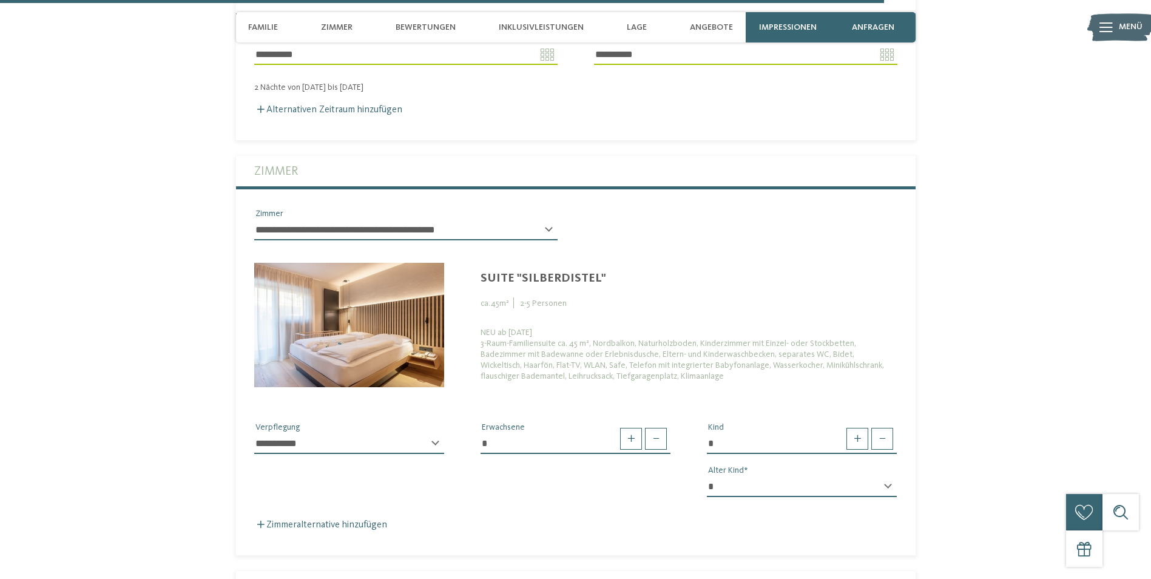
click at [707, 476] on select "* * * * * * * * * * * ** ** ** ** ** ** ** **" at bounding box center [802, 486] width 190 height 21
click at [433, 433] on div "**********" at bounding box center [349, 448] width 190 height 31
click at [417, 433] on select "**********" at bounding box center [349, 443] width 190 height 21
select select "*"
click at [254, 433] on select "**********" at bounding box center [349, 443] width 190 height 21
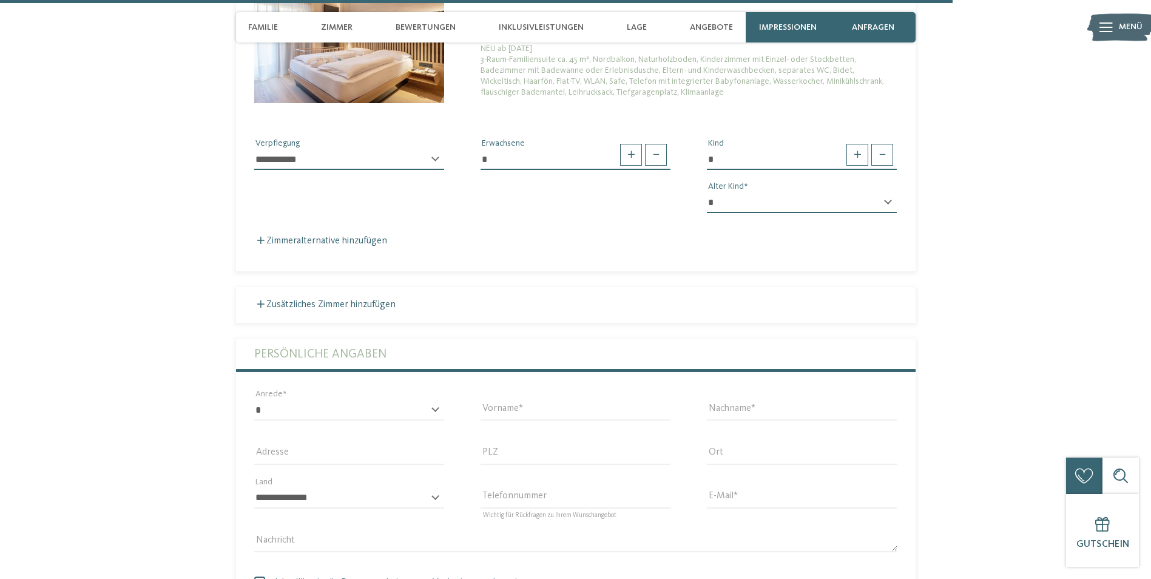
scroll to position [3763, 0]
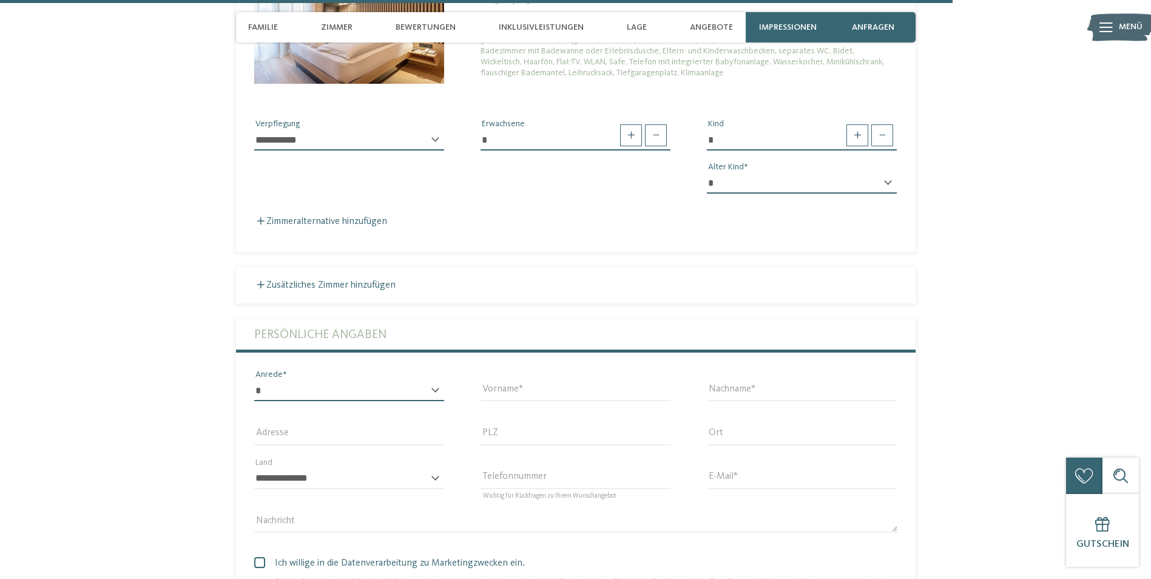
click at [429, 381] on select "* **** **** ******* ******" at bounding box center [349, 391] width 190 height 21
select select "*"
click at [254, 381] on select "* **** **** ******* ******" at bounding box center [349, 391] width 190 height 21
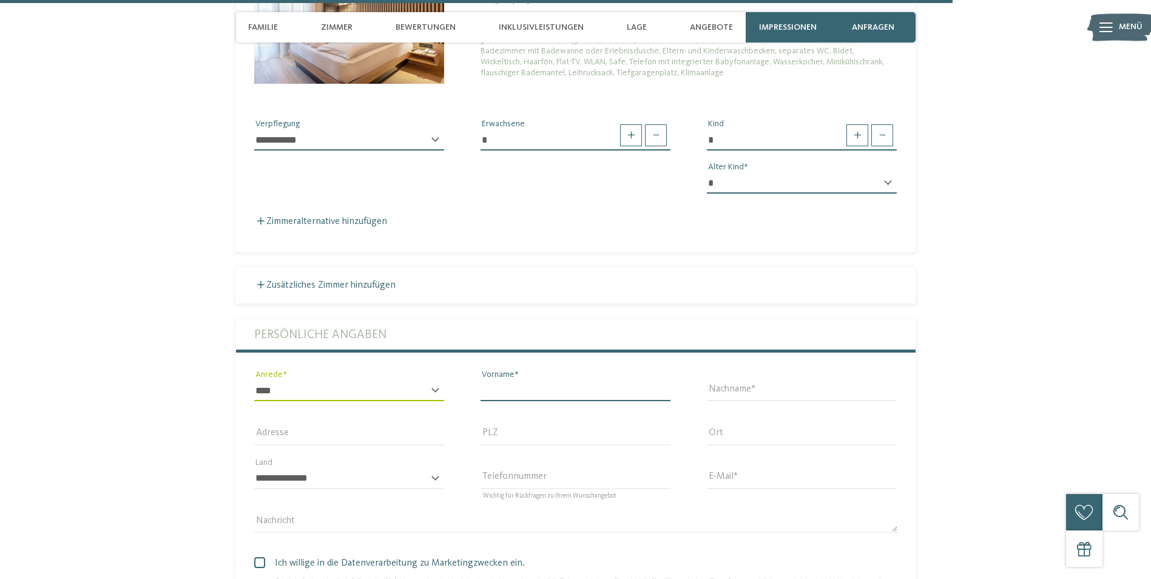
click at [561, 381] on input "Vorname" at bounding box center [576, 391] width 190 height 21
type input "*********"
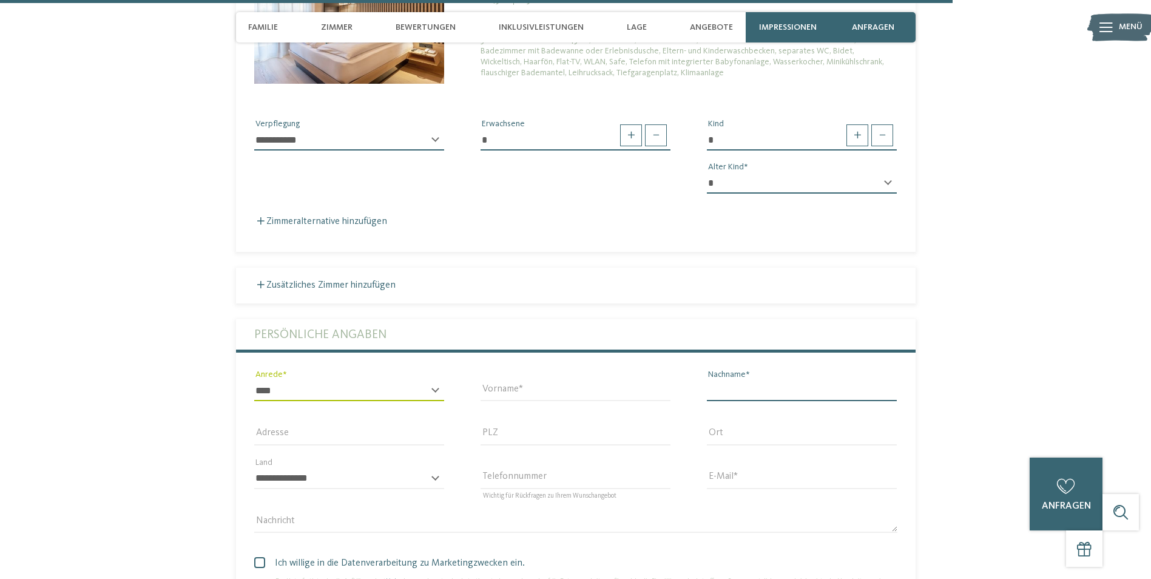
type input "*****"
type input "**********"
type input "****"
type input "*********"
select select "**"
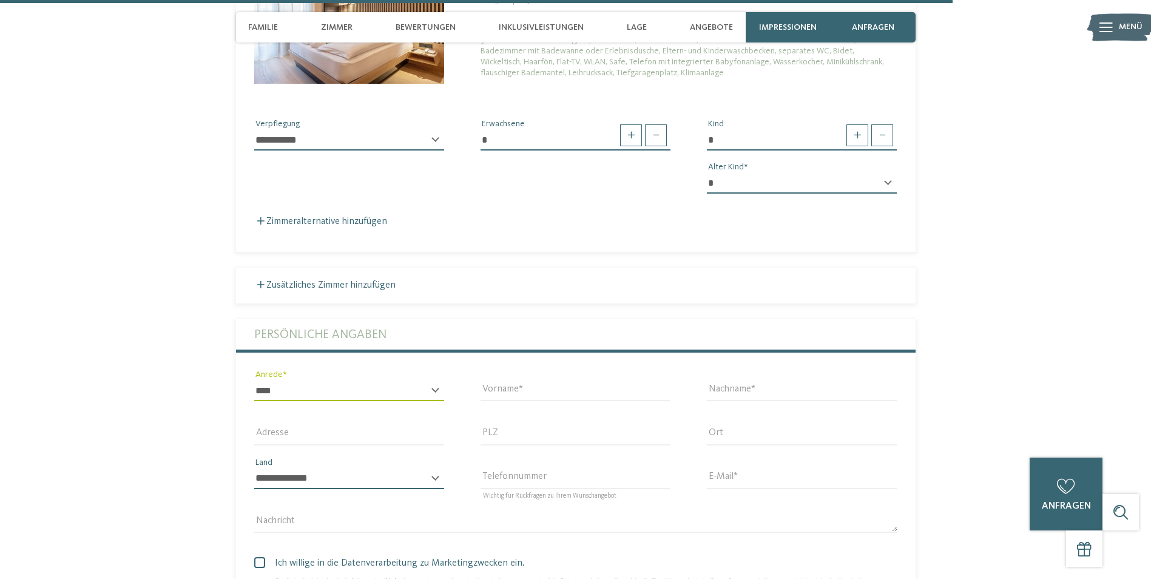
type input "**********"
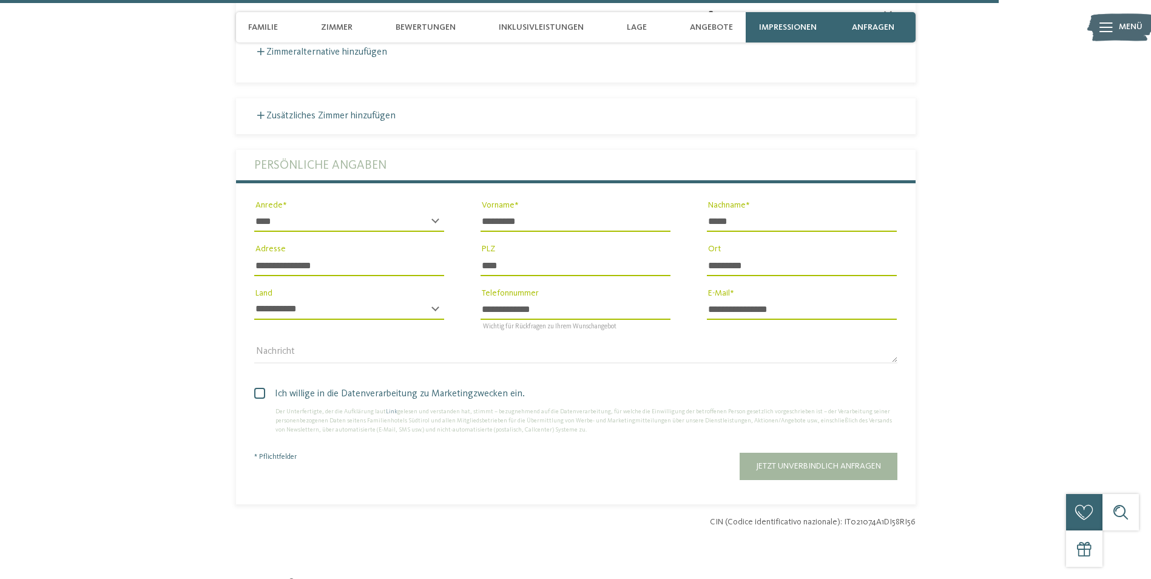
scroll to position [3945, 0]
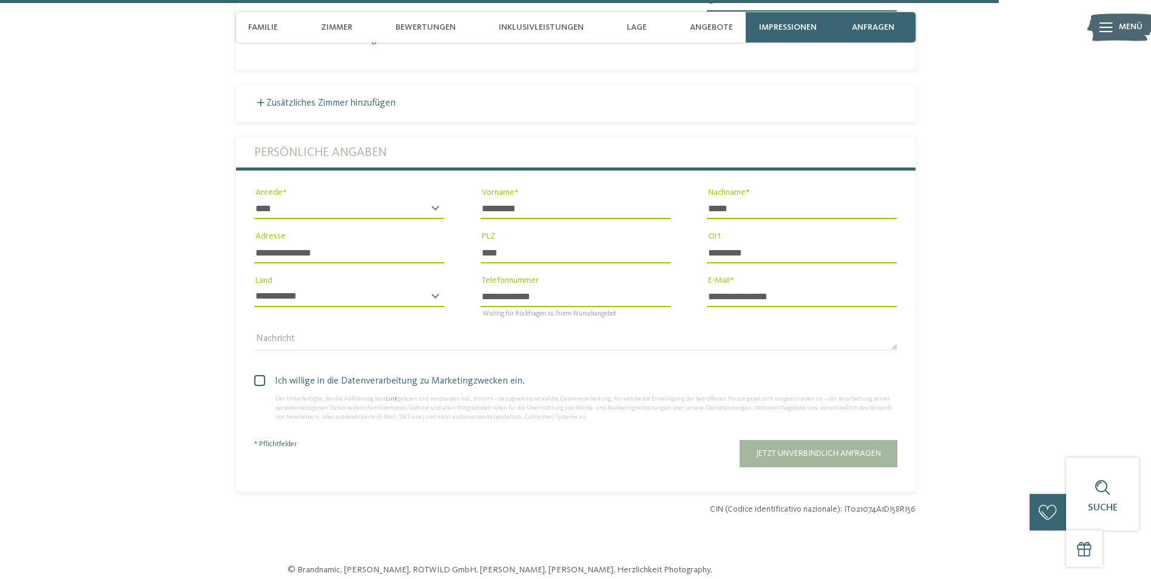
click at [258, 375] on span at bounding box center [259, 380] width 11 height 11
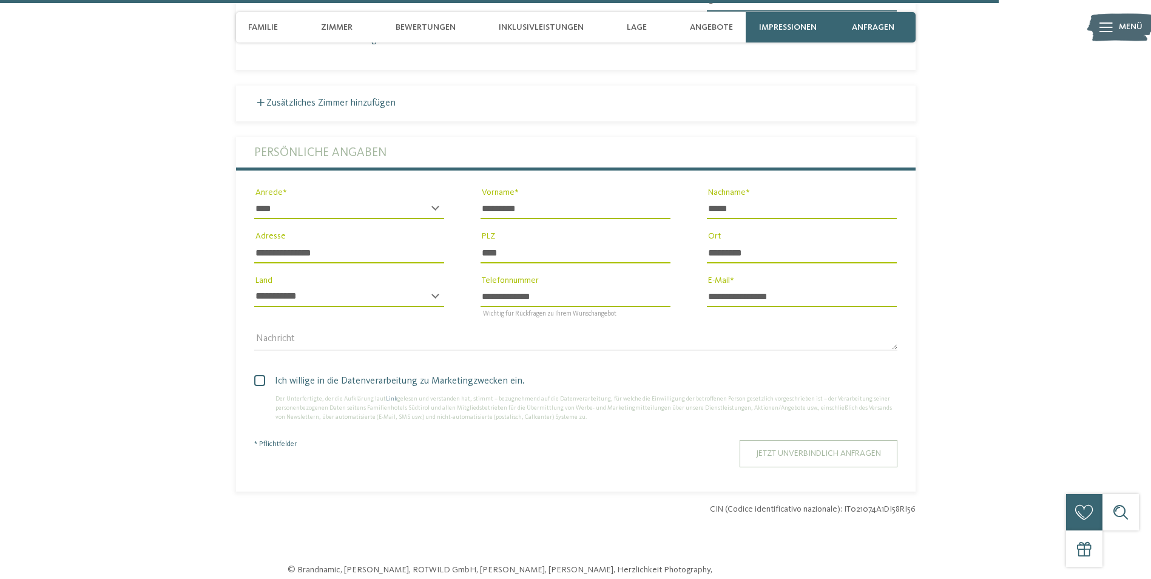
click at [779, 449] on span "Jetzt unverbindlich anfragen" at bounding box center [818, 453] width 125 height 8
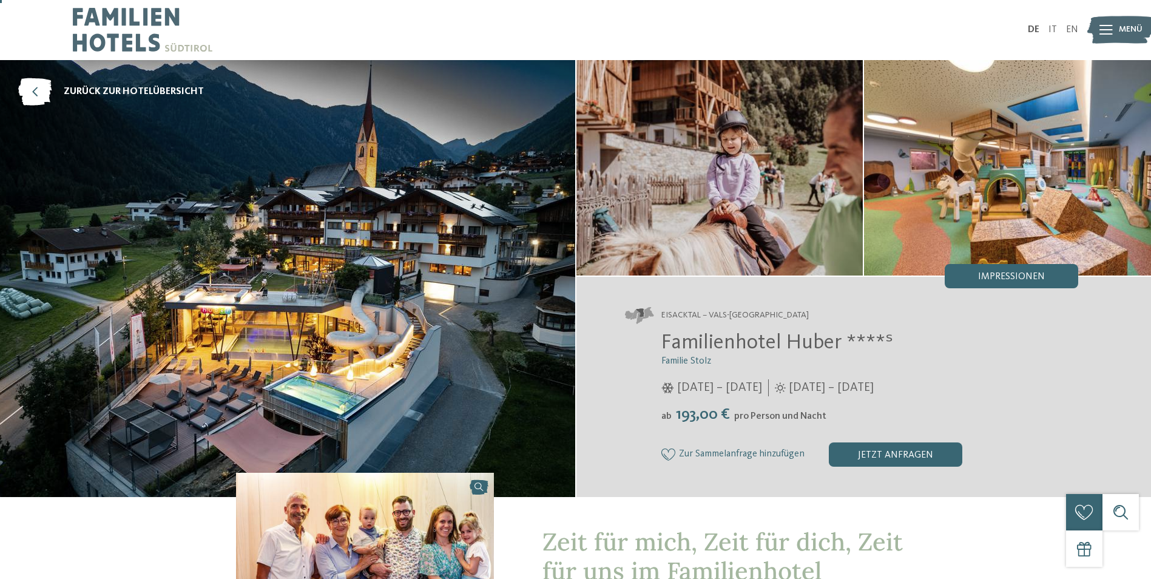
scroll to position [0, 0]
